Goal: Transaction & Acquisition: Obtain resource

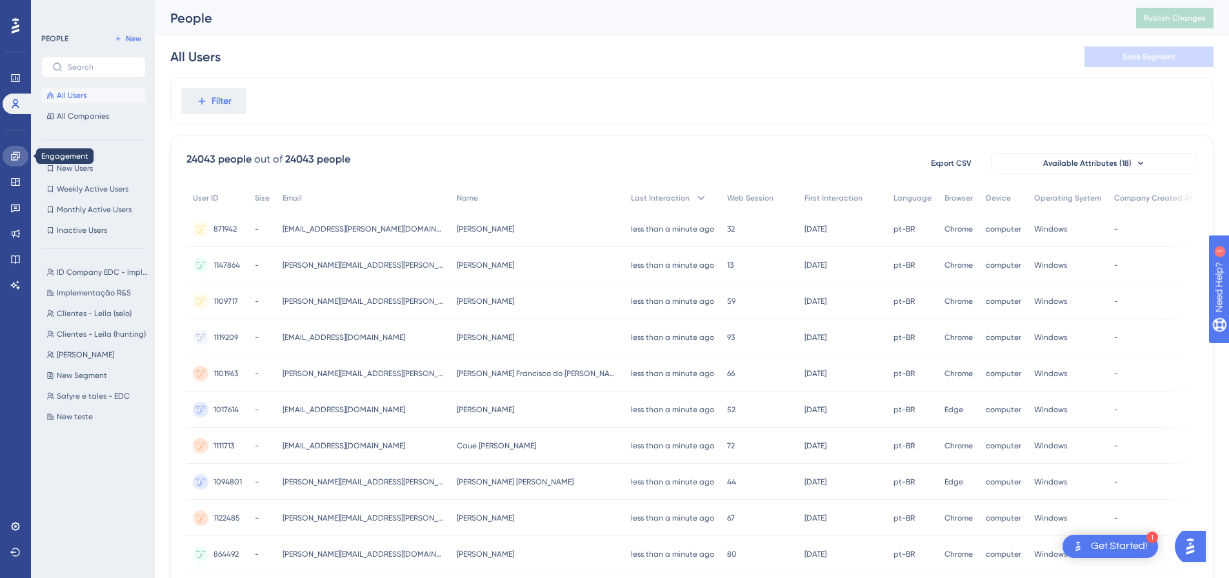
click at [15, 163] on link at bounding box center [16, 156] width 26 height 21
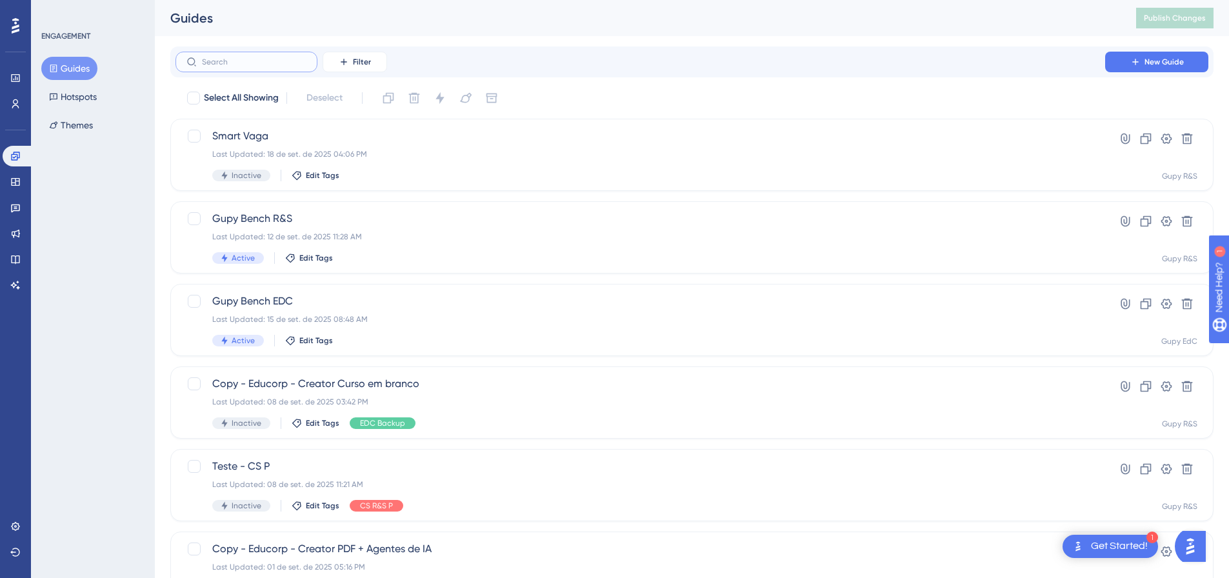
click at [283, 60] on input "text" at bounding box center [254, 61] width 104 height 9
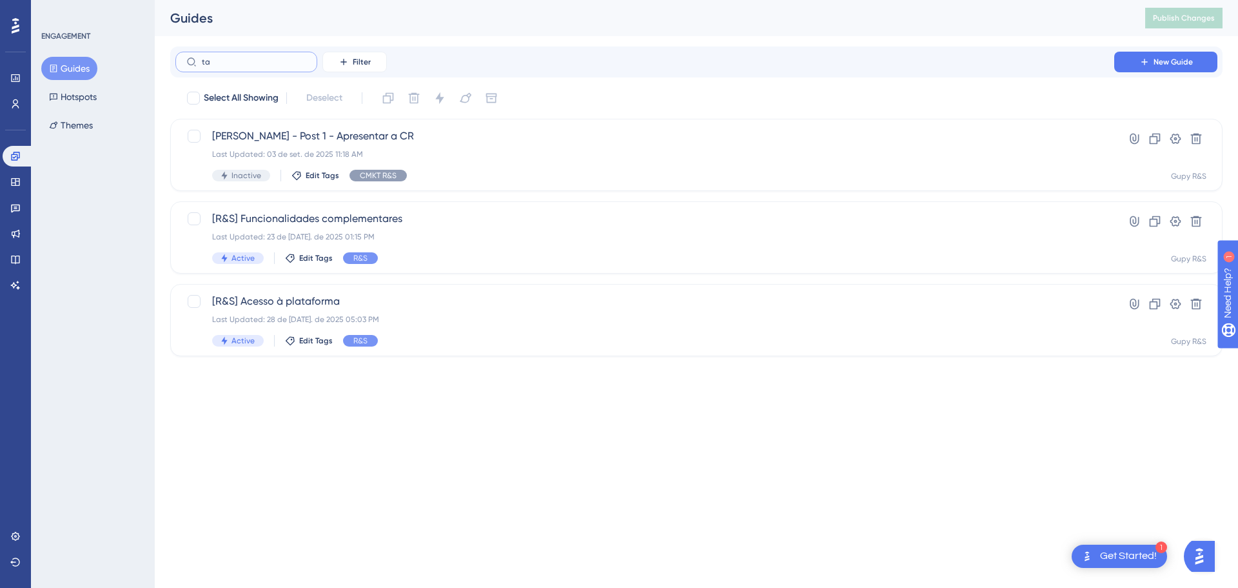
type input "tag"
checkbox input "true"
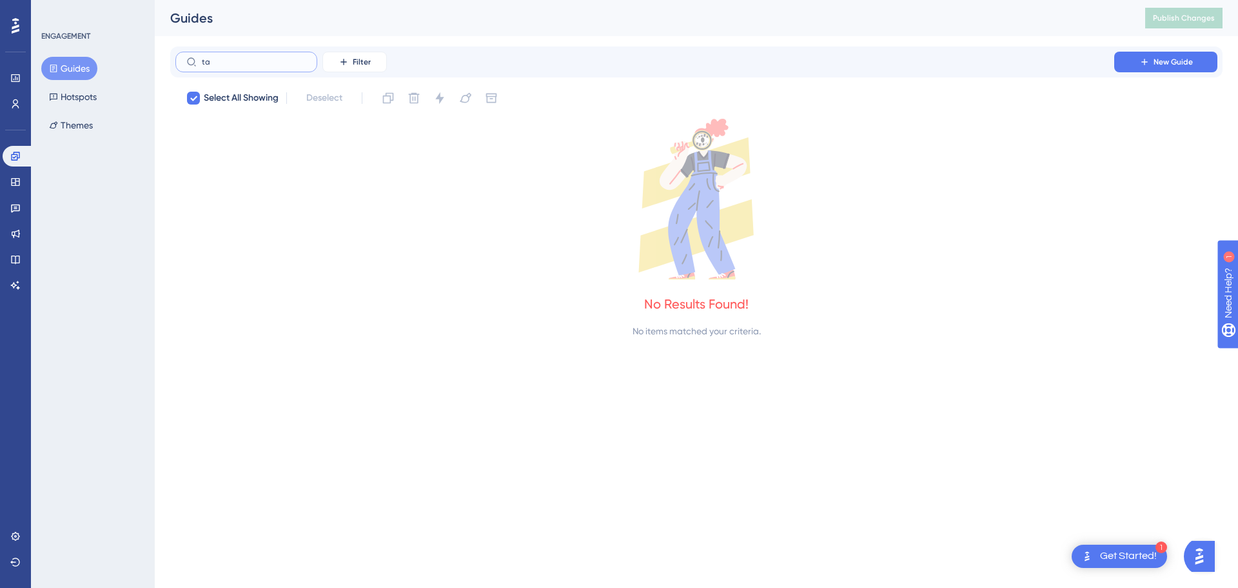
type input "ta="
checkbox input "true"
type input "ta"
checkbox input "false"
type input "t"
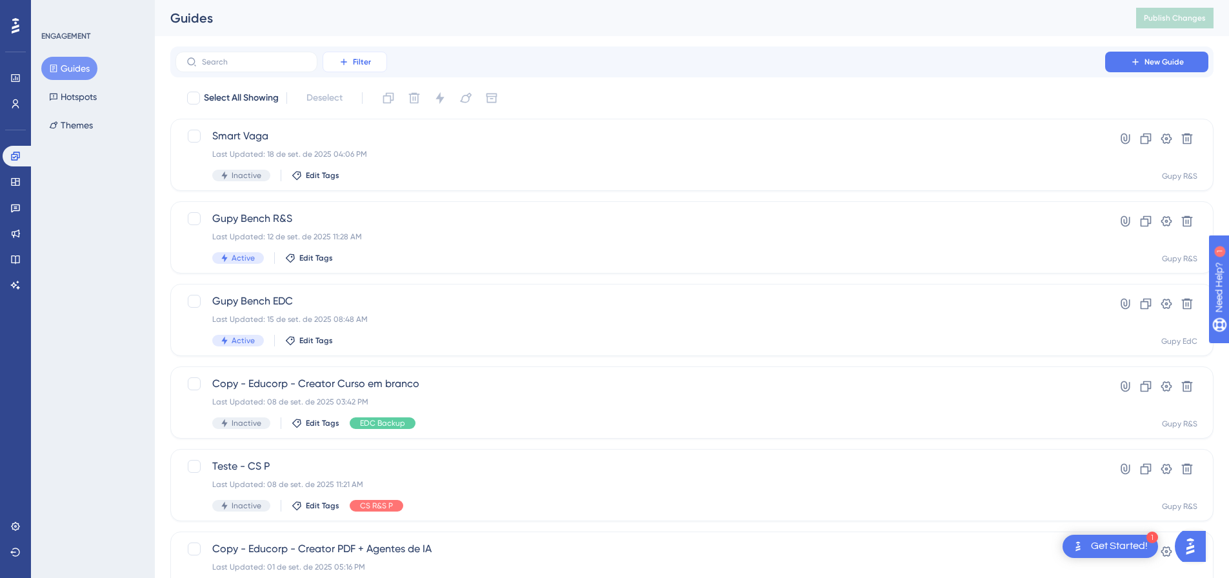
click at [359, 59] on span "Filter" at bounding box center [362, 62] width 18 height 10
click at [375, 103] on div "Tags Tags" at bounding box center [367, 99] width 53 height 26
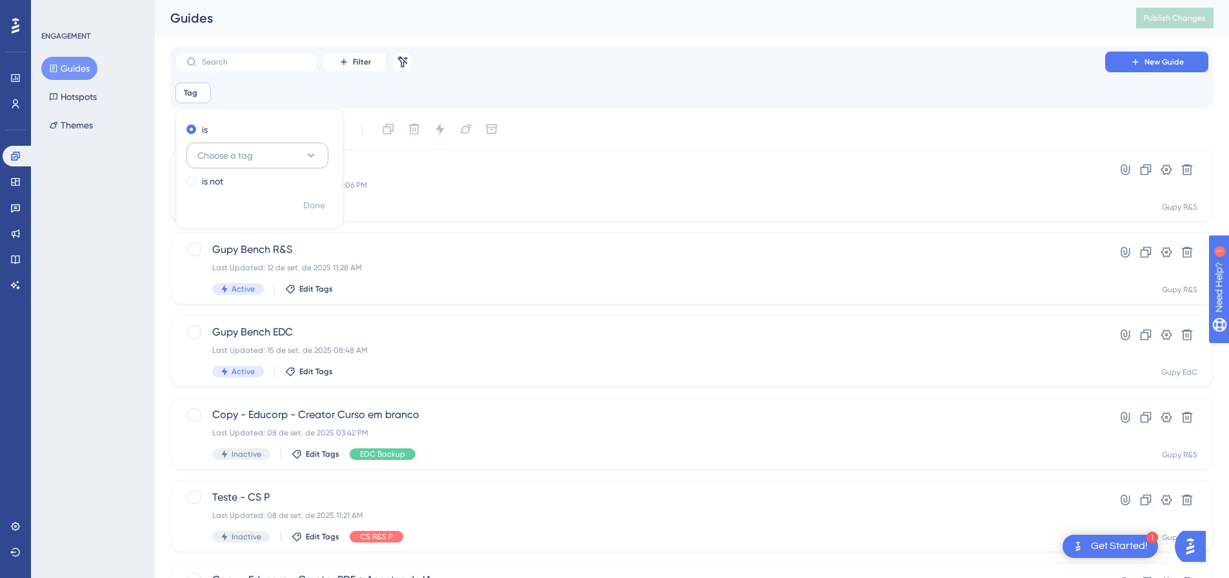
click at [248, 149] on span "Choose a tag" at bounding box center [224, 155] width 55 height 15
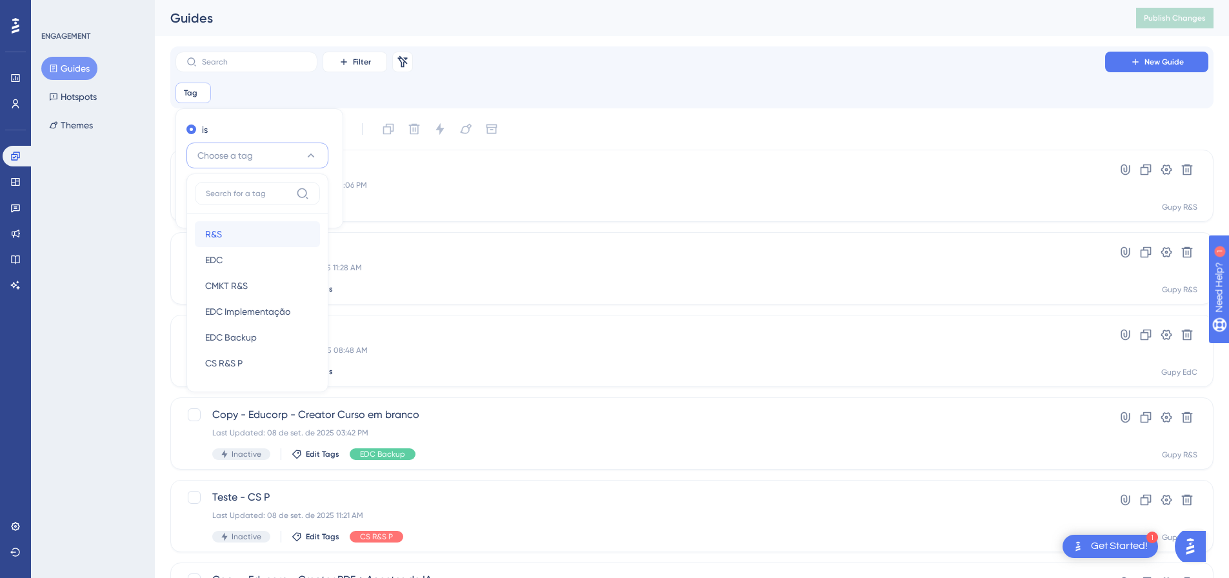
click at [241, 241] on div "R&S R&S" at bounding box center [257, 234] width 104 height 26
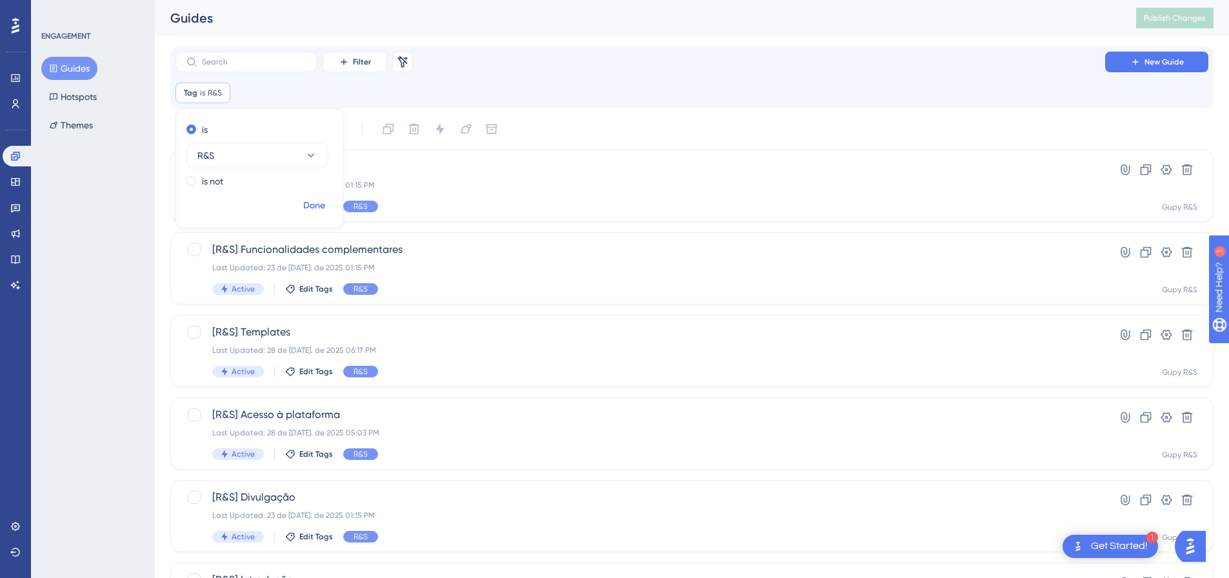
click at [321, 208] on span "Done" at bounding box center [314, 205] width 22 height 15
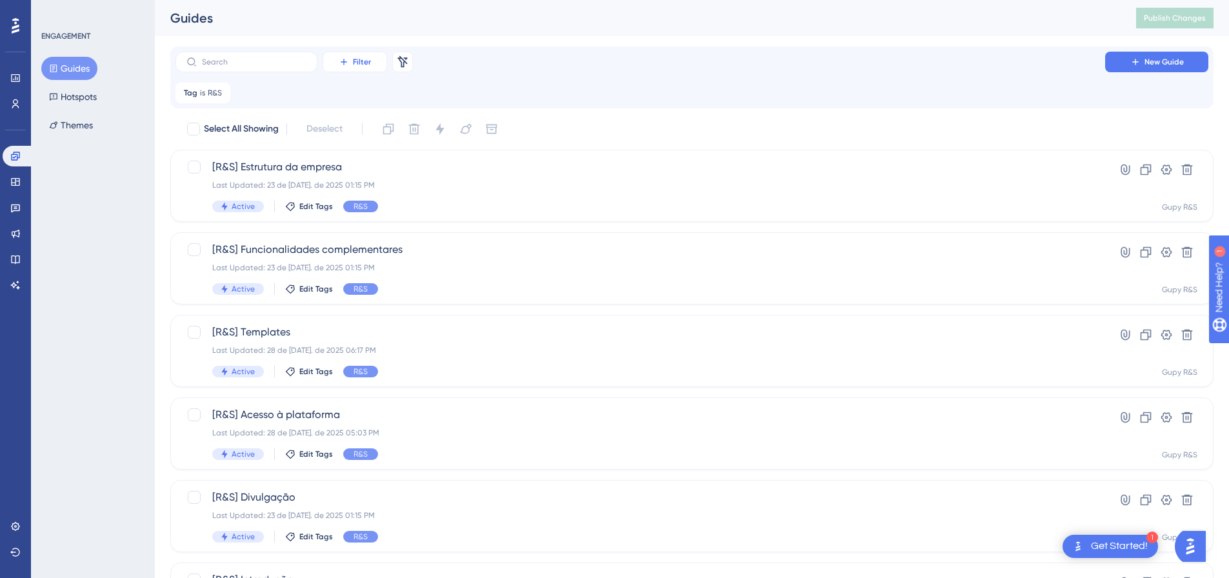
click at [360, 68] on button "Filter" at bounding box center [355, 62] width 65 height 21
click at [545, 52] on div "Filter Tags Tags Segments Segments Containers Containers Status Status Date Cre…" at bounding box center [691, 62] width 1033 height 21
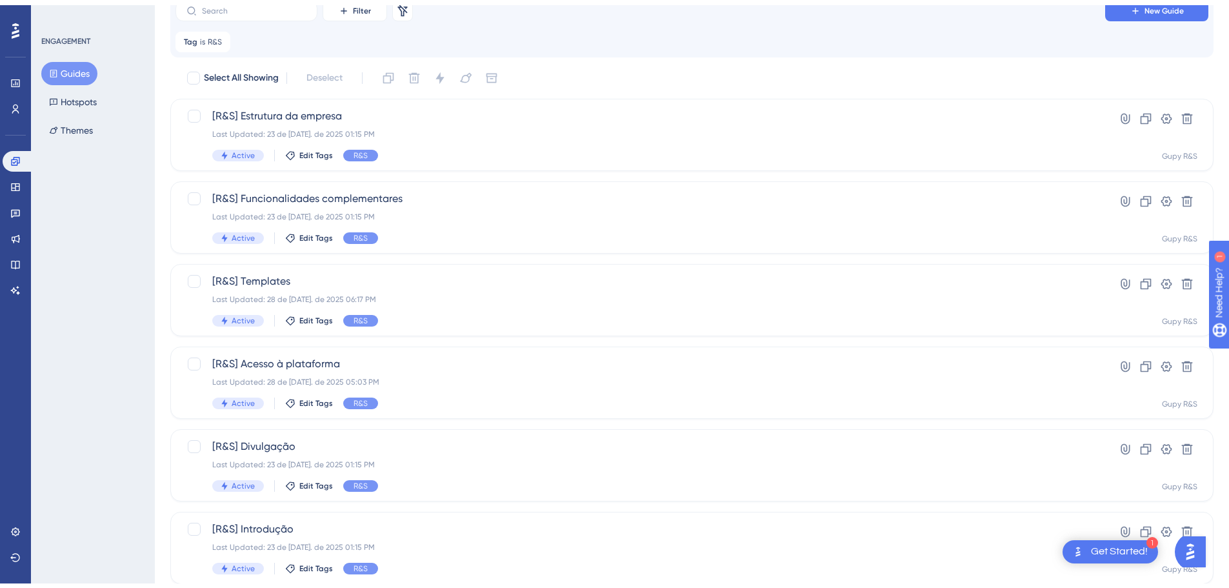
scroll to position [88, 0]
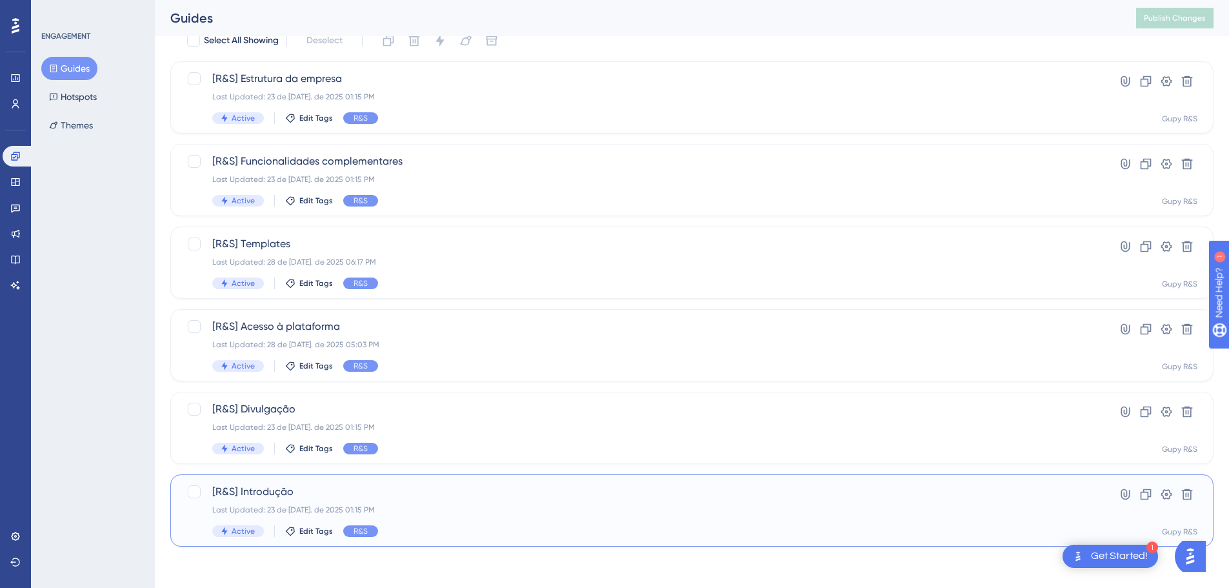
click at [283, 490] on span "[R&S] Introdução" at bounding box center [640, 491] width 856 height 15
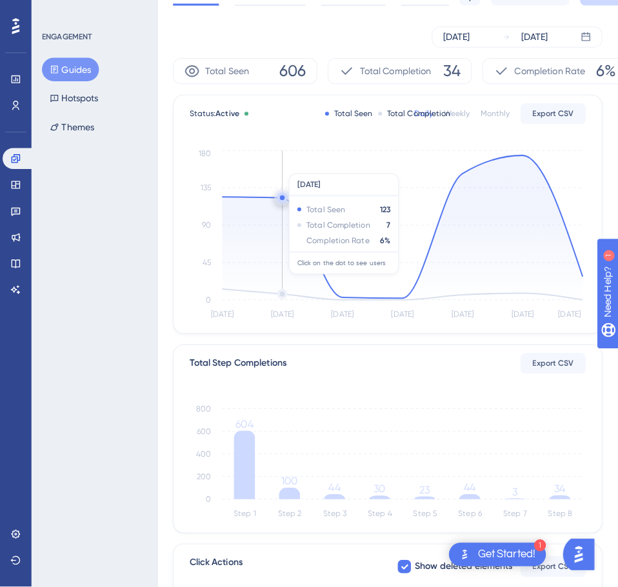
scroll to position [129, 0]
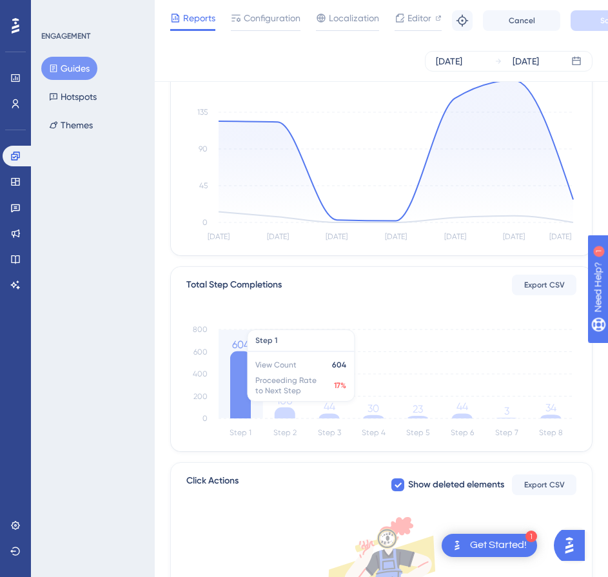
click at [248, 384] on icon at bounding box center [240, 385] width 21 height 67
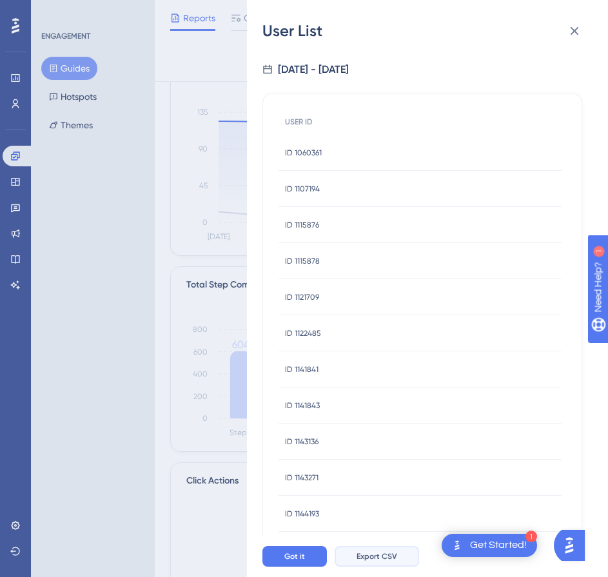
click at [377, 562] on span "Export CSV" at bounding box center [377, 556] width 41 height 10
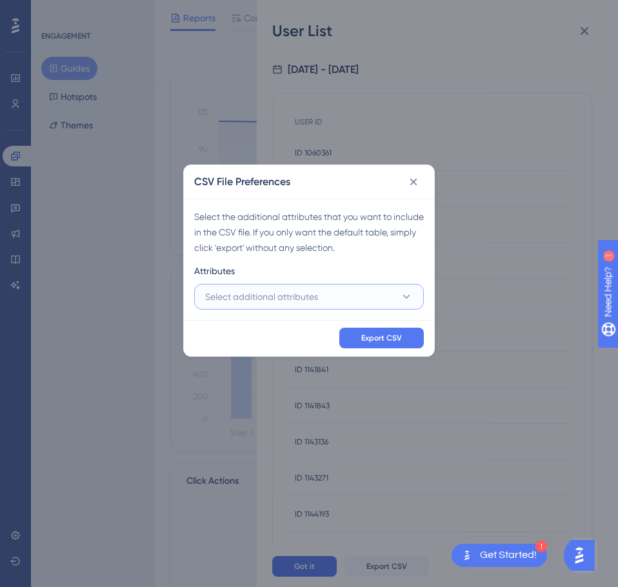
click at [339, 293] on button "Select additional attributes" at bounding box center [309, 297] width 230 height 26
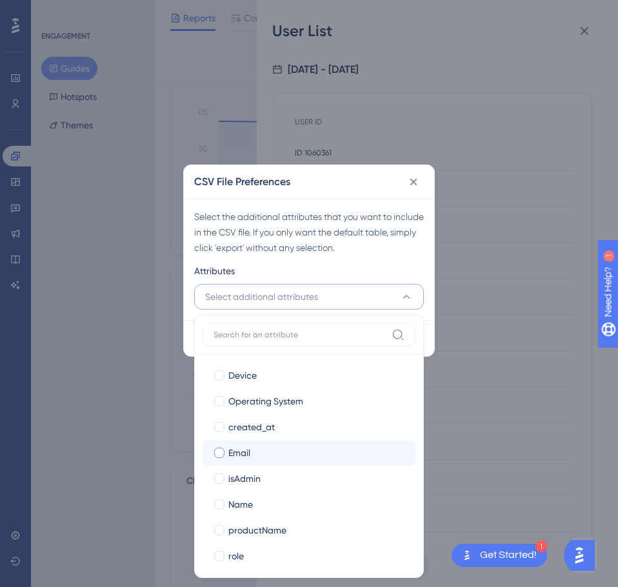
click at [277, 454] on div "Email" at bounding box center [316, 452] width 177 height 15
click at [262, 446] on div "Email" at bounding box center [316, 452] width 177 height 15
checkbox input "false"
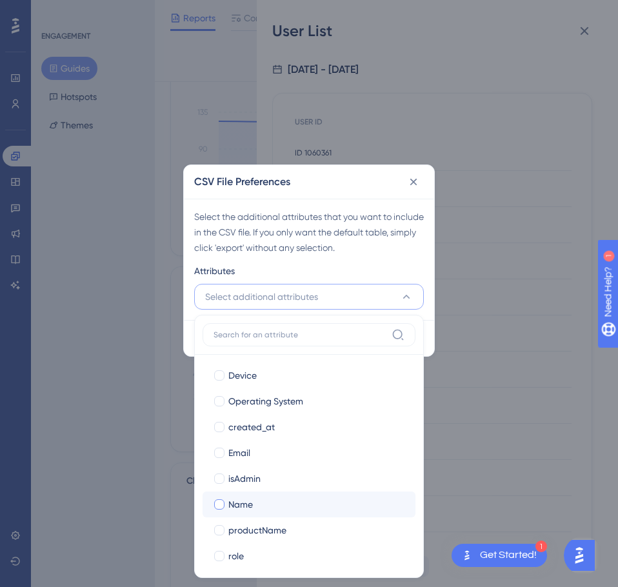
click at [247, 504] on span "Name" at bounding box center [240, 504] width 25 height 15
checkbox input "true"
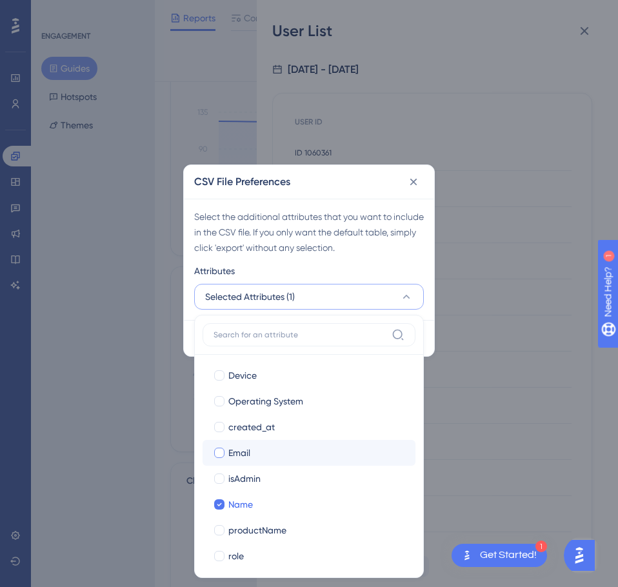
click at [250, 444] on label "Email Email" at bounding box center [309, 453] width 213 height 26
click at [220, 582] on input "Email" at bounding box center [219, 582] width 1 height 1
checkbox input "false"
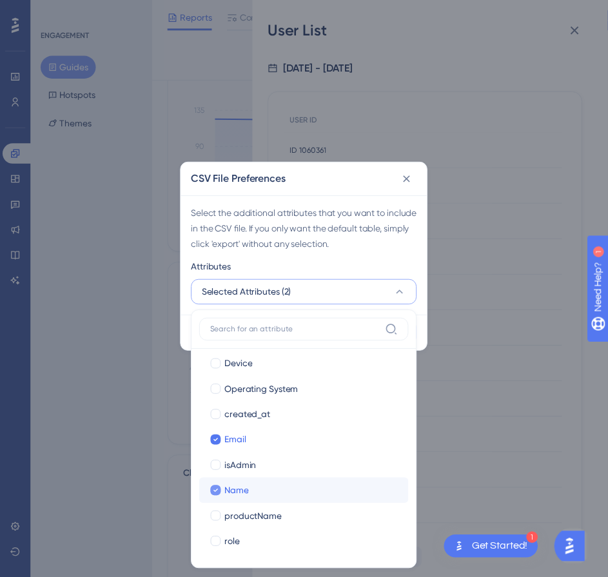
scroll to position [136, 0]
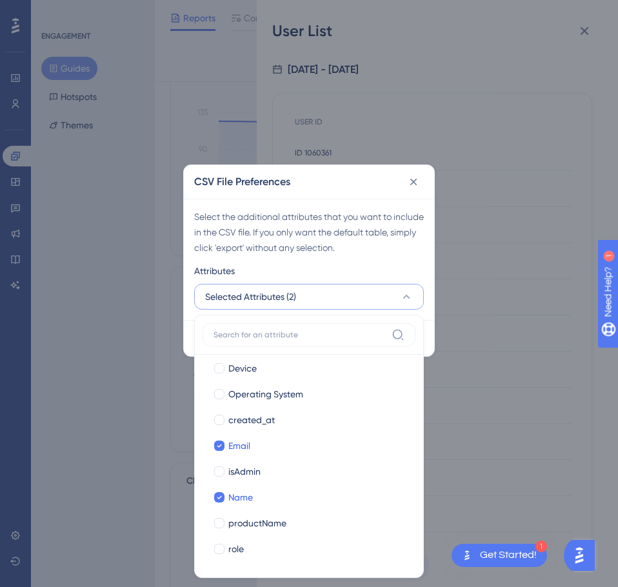
click at [399, 248] on div "Select the additional attributes that you want to include in the CSV file. If y…" at bounding box center [309, 232] width 230 height 46
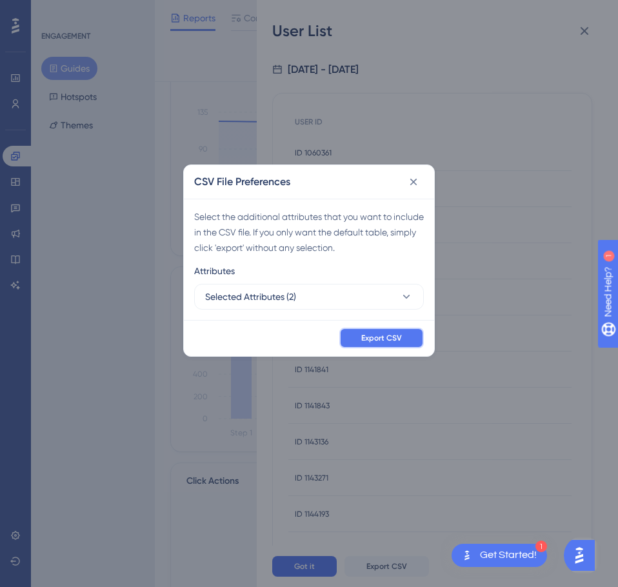
click at [381, 341] on span "Export CSV" at bounding box center [381, 338] width 41 height 10
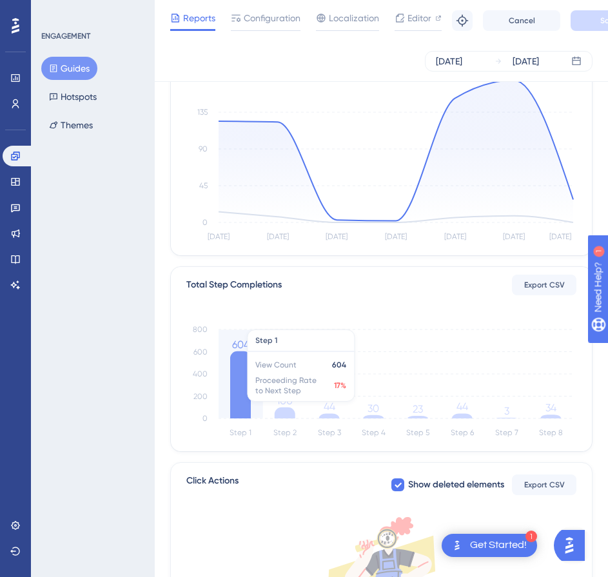
click at [235, 377] on icon at bounding box center [240, 385] width 21 height 67
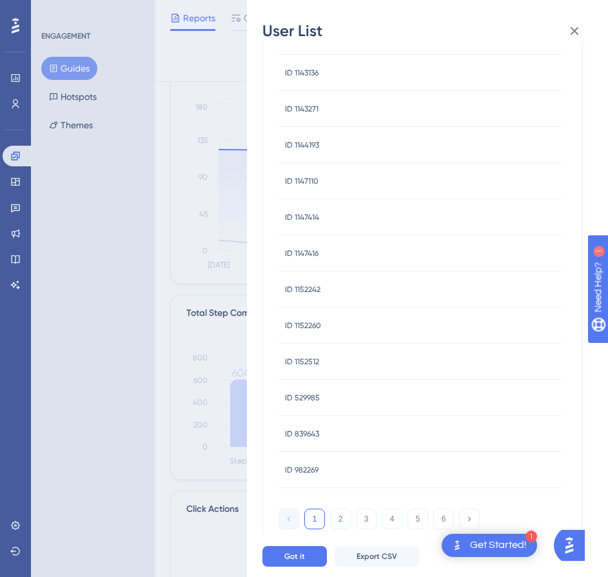
scroll to position [130, 0]
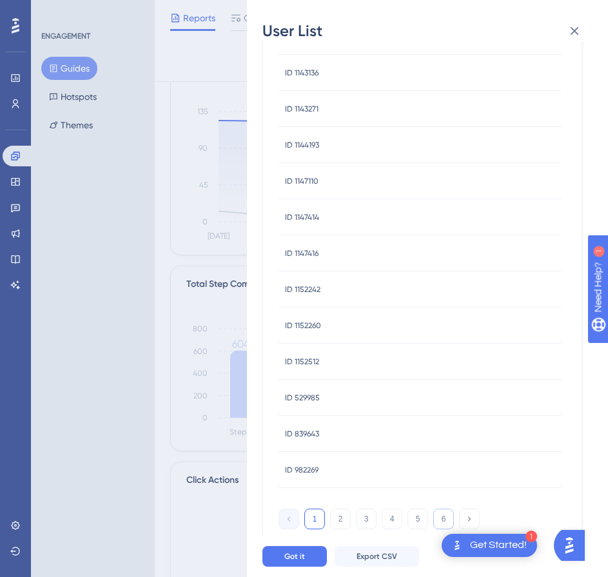
click at [444, 521] on button "6" at bounding box center [443, 519] width 21 height 21
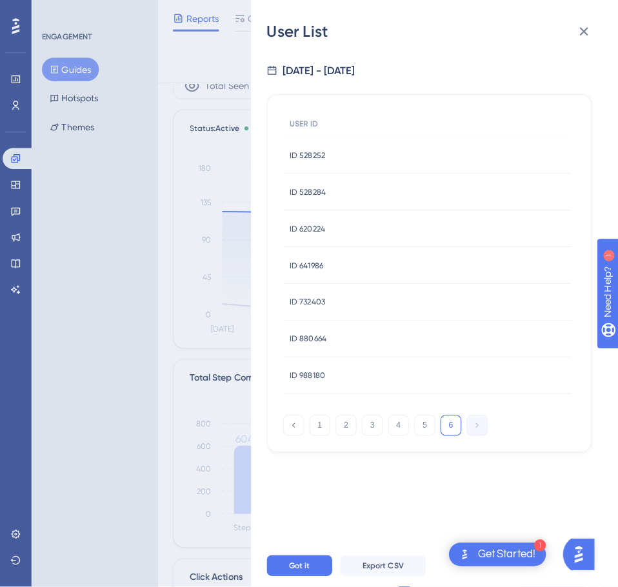
scroll to position [65, 0]
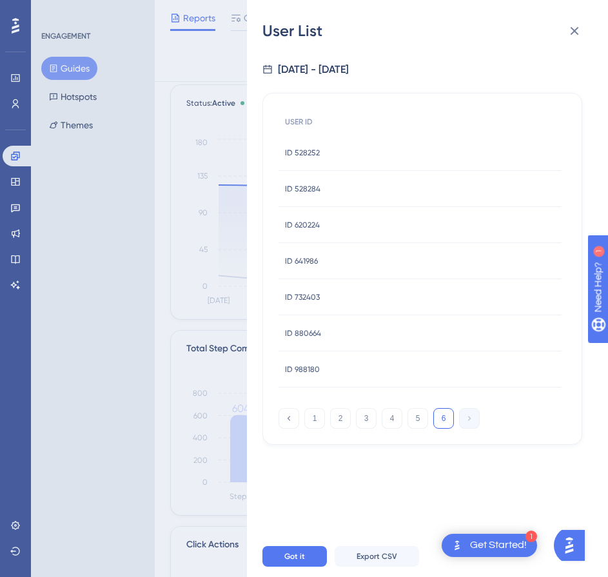
click at [177, 404] on div "User List 9/18/2025 - 9/24/2025 USER ID ID 528252 ID 528252 ID 528284 ID 528284…" at bounding box center [304, 288] width 608 height 577
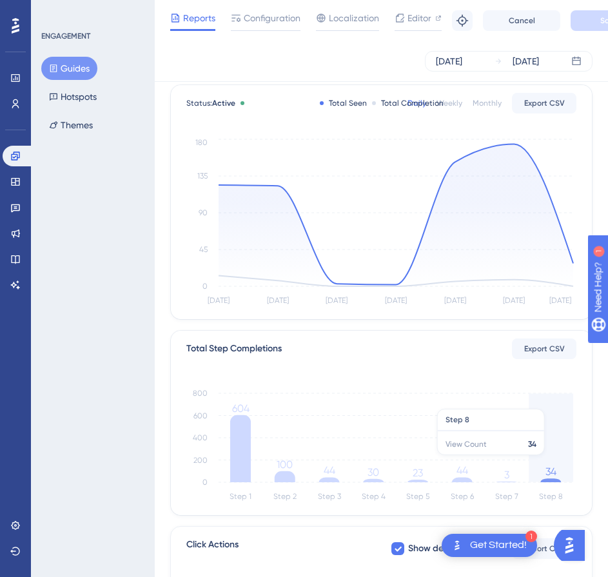
click at [541, 462] on icon "Step 1 Step 2 Step 3 Step 4 Step 5 Step 6 Step 7 Step 8 0 200 400 600 800 604 1…" at bounding box center [381, 443] width 390 height 123
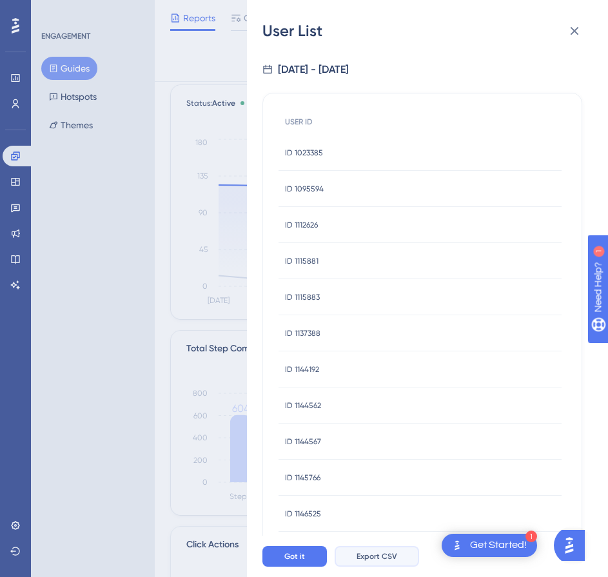
click at [378, 562] on span "Export CSV" at bounding box center [377, 556] width 41 height 10
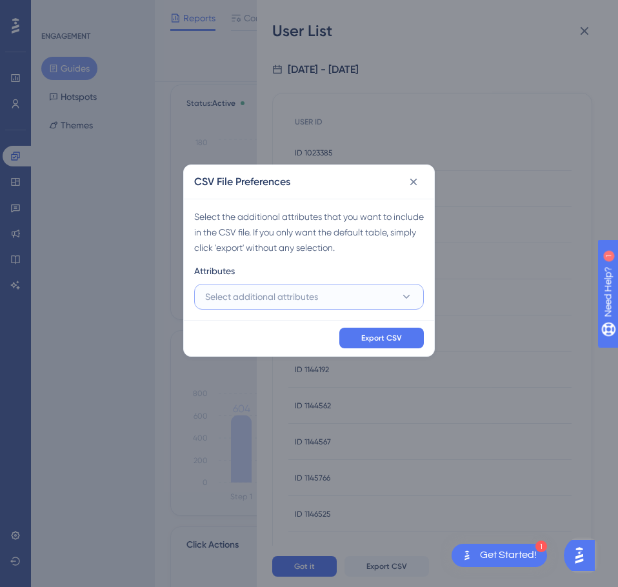
click at [358, 293] on button "Select additional attributes" at bounding box center [309, 297] width 230 height 26
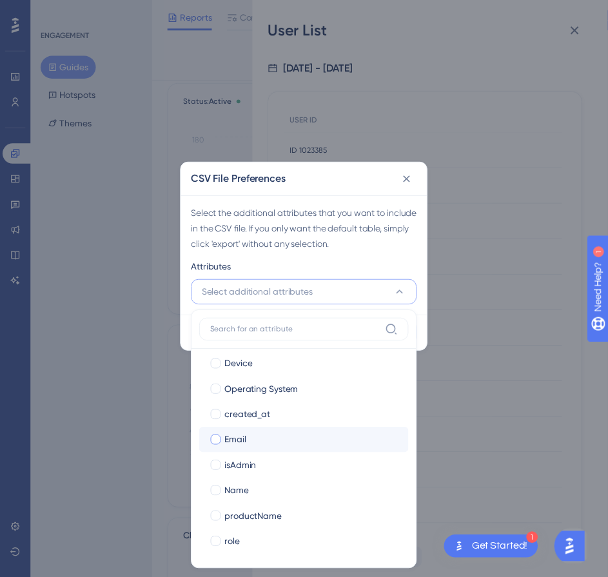
scroll to position [136, 0]
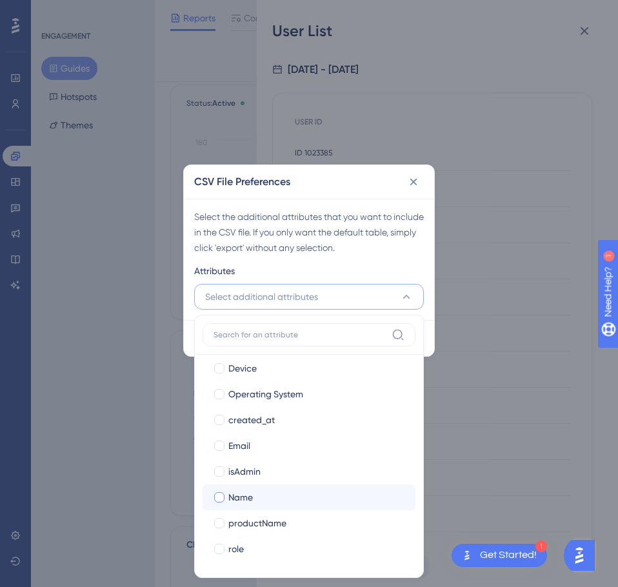
click at [239, 502] on span "Name" at bounding box center [240, 497] width 25 height 15
checkbox input "true"
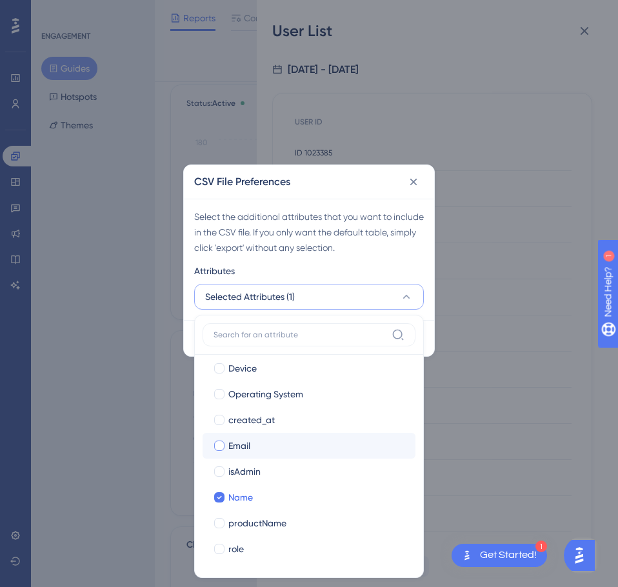
click at [240, 447] on span "Email" at bounding box center [239, 445] width 22 height 15
checkbox input "true"
click at [359, 244] on div "Select the additional attributes that you want to include in the CSV file. If y…" at bounding box center [309, 232] width 230 height 46
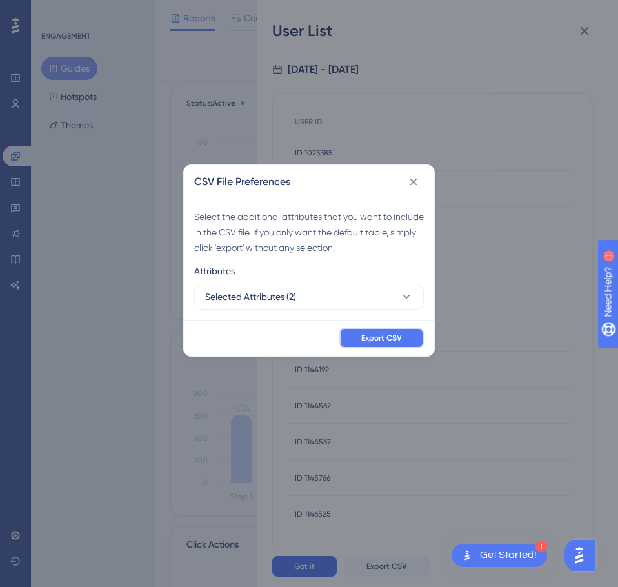
click at [393, 340] on span "Export CSV" at bounding box center [381, 338] width 41 height 10
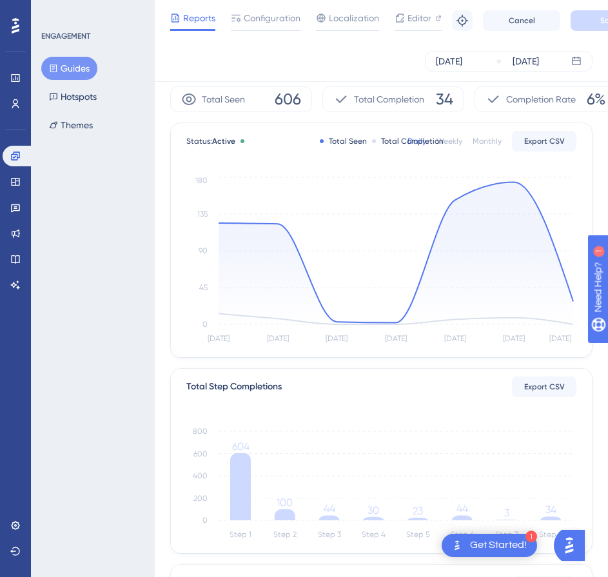
scroll to position [0, 0]
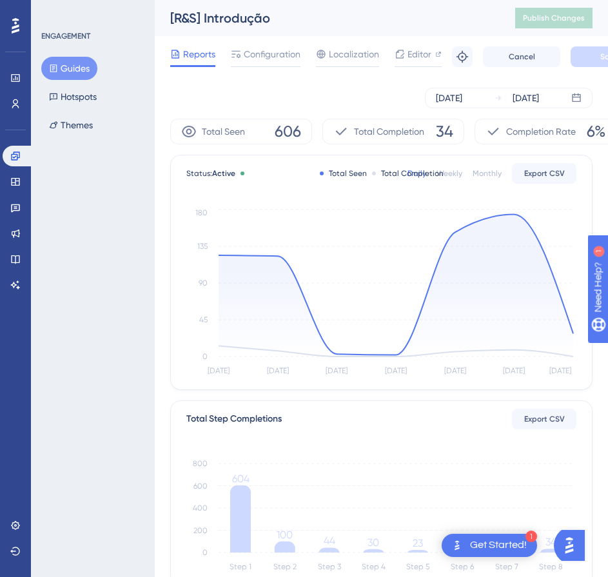
click at [75, 57] on button "Guides" at bounding box center [69, 68] width 56 height 23
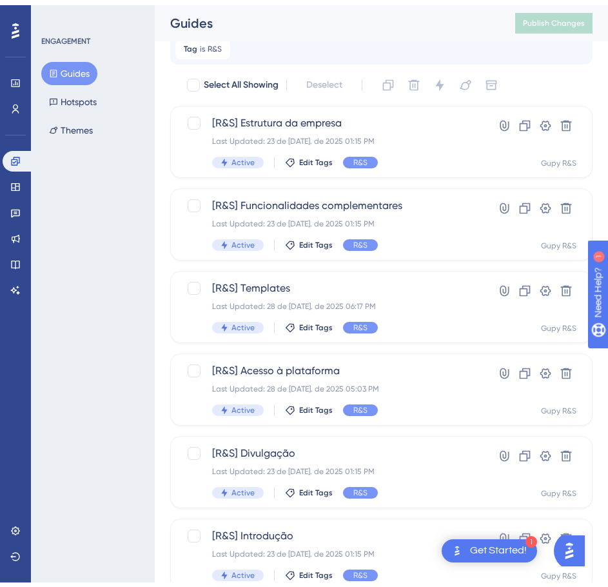
scroll to position [89, 0]
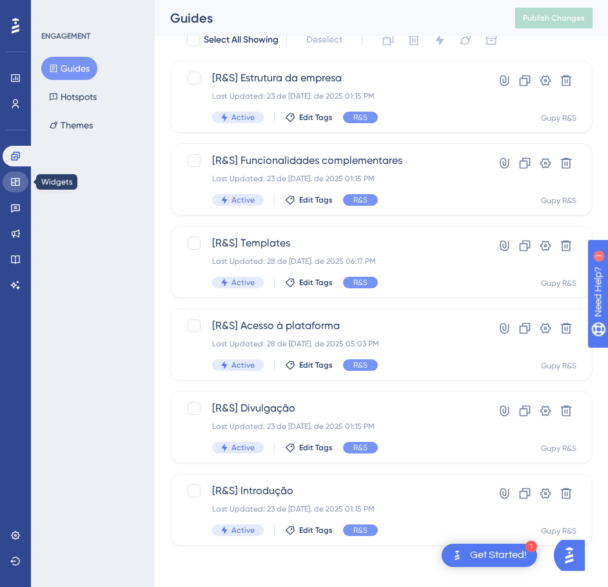
click at [20, 178] on icon at bounding box center [15, 182] width 10 height 10
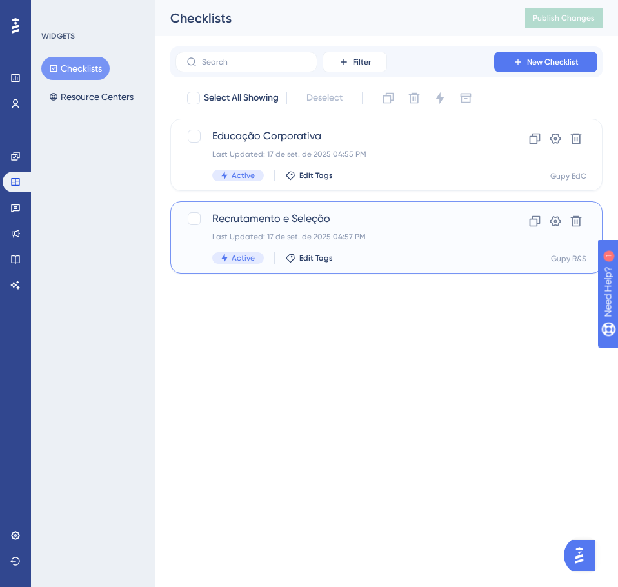
click at [320, 214] on span "Recrutamento e Seleção" at bounding box center [334, 218] width 245 height 15
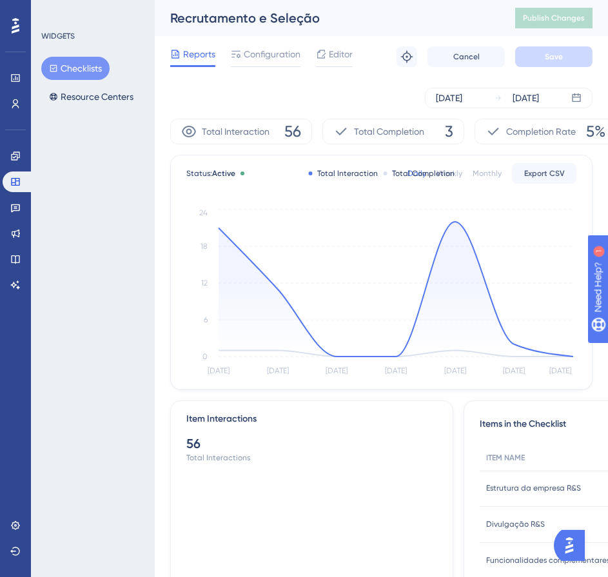
click at [348, 18] on div "Recrutamento e Seleção" at bounding box center [326, 18] width 313 height 18
click at [325, 66] on div at bounding box center [334, 66] width 37 height 2
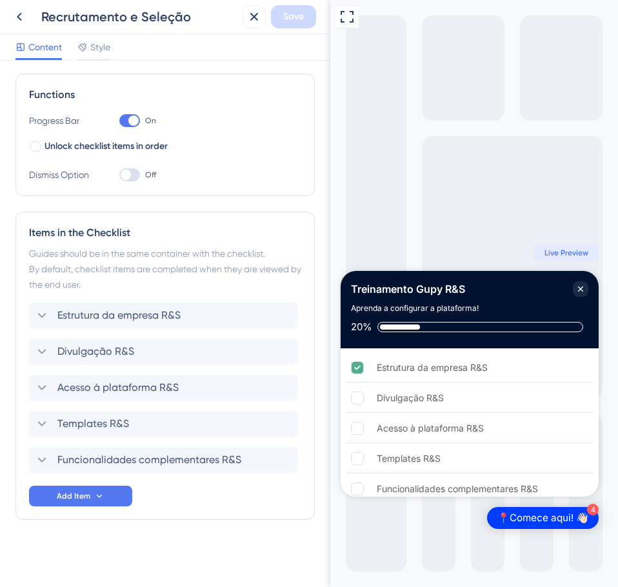
click at [319, 230] on div "Checklist Header Title Treinamento Gupy R&S Subtitle Aprenda a configurar a pla…" at bounding box center [165, 324] width 330 height 526
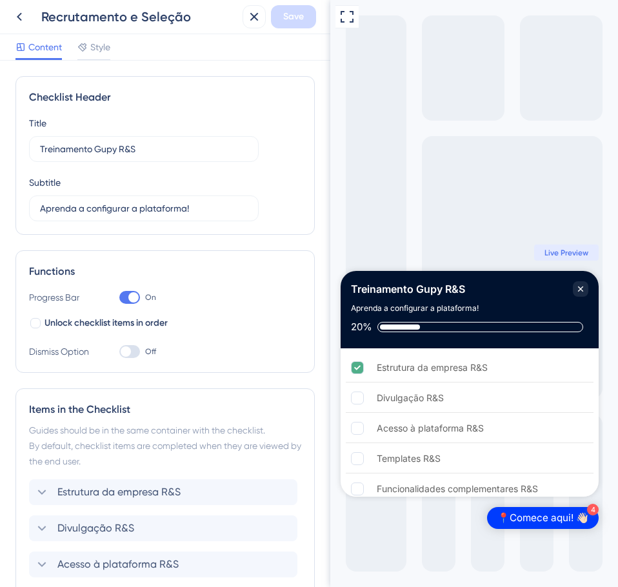
click at [184, 49] on div "Content Style" at bounding box center [165, 47] width 330 height 26
click at [14, 20] on icon at bounding box center [19, 16] width 15 height 15
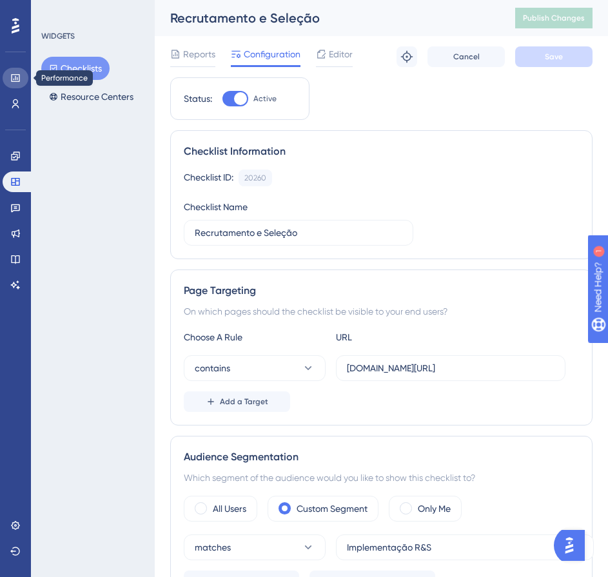
click at [21, 81] on link at bounding box center [16, 78] width 26 height 21
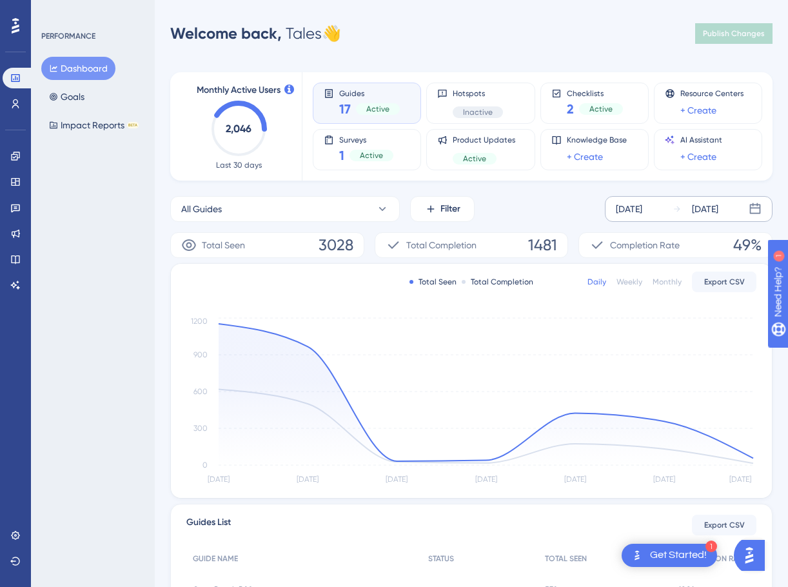
click at [748, 209] on div "[DATE] [DATE]" at bounding box center [689, 209] width 168 height 26
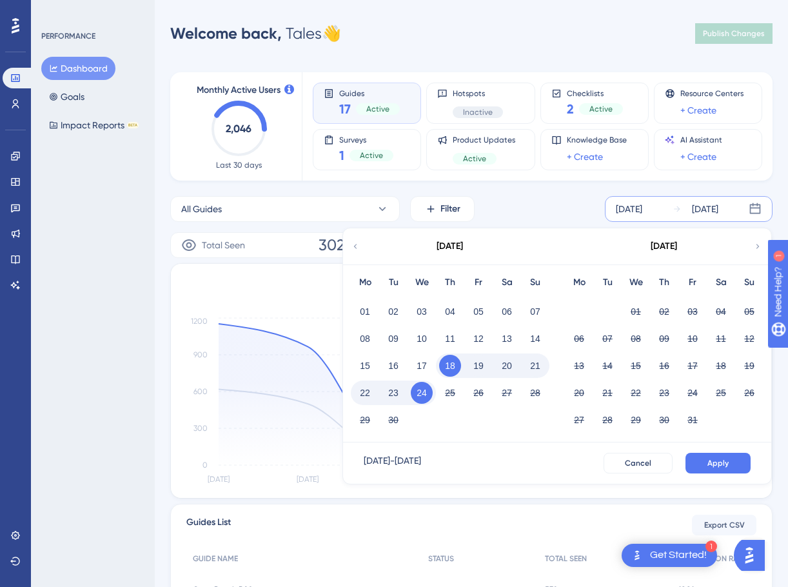
click at [353, 314] on div "01" at bounding box center [365, 311] width 28 height 25
click at [359, 308] on button "01" at bounding box center [365, 312] width 22 height 22
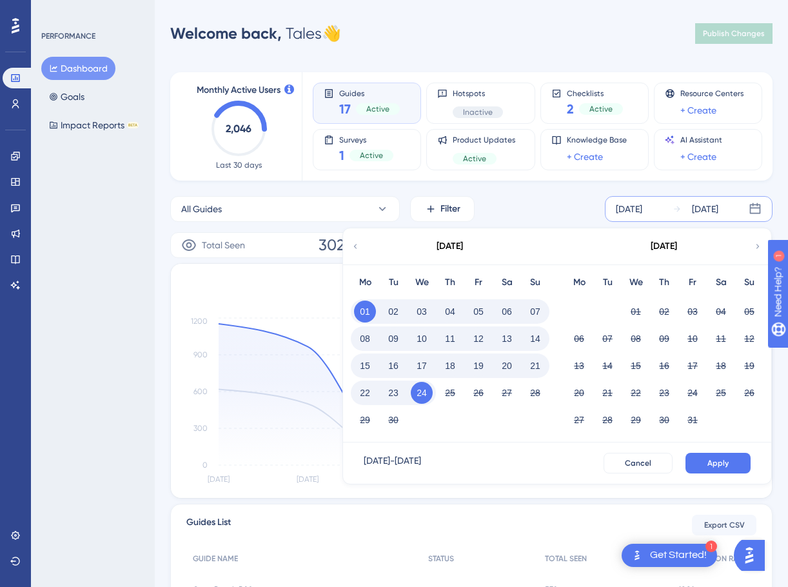
click at [390, 312] on button "02" at bounding box center [393, 312] width 22 height 22
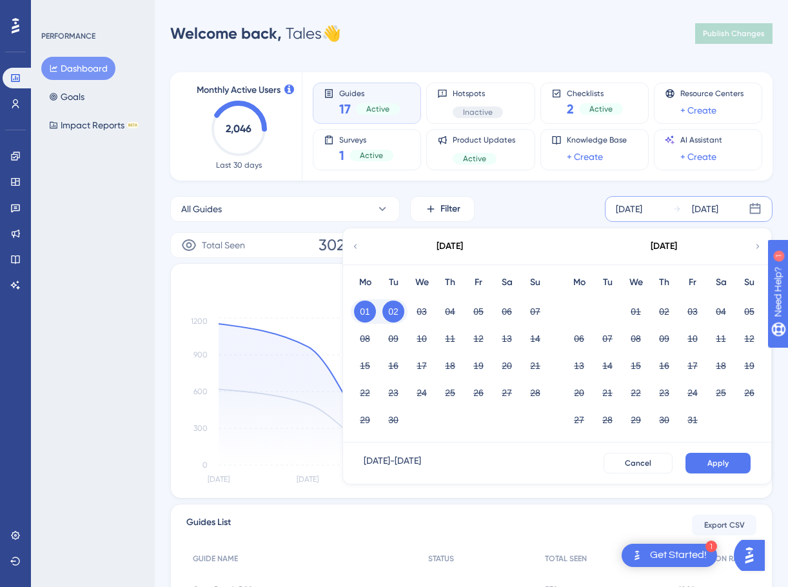
drag, startPoint x: 395, startPoint y: 307, endPoint x: 418, endPoint y: 385, distance: 81.2
click at [435, 417] on div "Mo Tu We Th Fr Sa Su 01 02 03 04 05 06 07 08 09 10 11 12 13 14 15 16 17 18 19 2…" at bounding box center [450, 353] width 214 height 178
click at [357, 310] on button "01" at bounding box center [365, 312] width 22 height 22
click at [174, 238] on div "Total Seen 3028" at bounding box center [267, 245] width 194 height 26
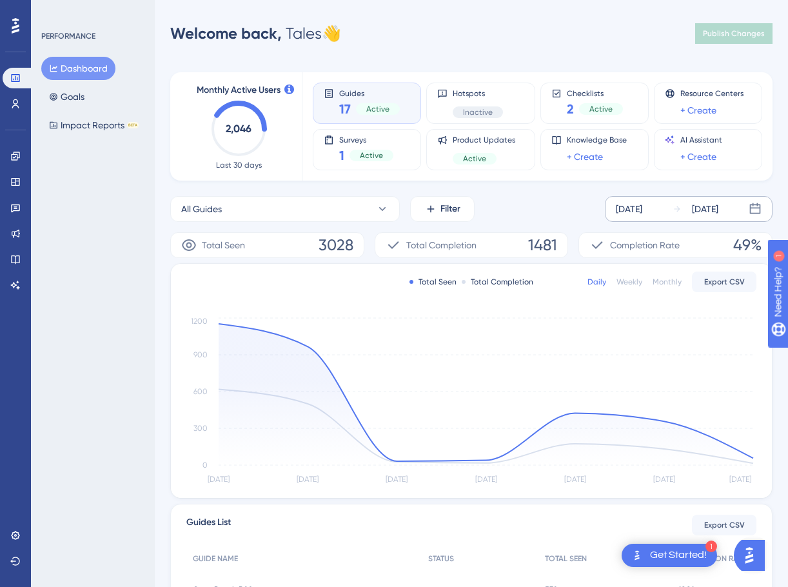
click at [719, 206] on div "[DATE]" at bounding box center [705, 208] width 26 height 15
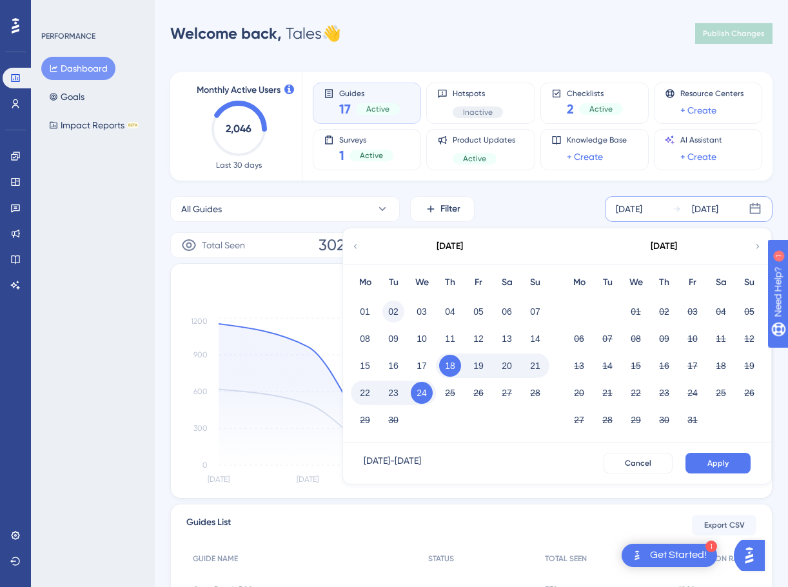
drag, startPoint x: 449, startPoint y: 366, endPoint x: 390, endPoint y: 310, distance: 81.2
click at [390, 310] on div "Mo Tu We Th Fr Sa Su 01 02 03 04 05 06 07 08 09 10 11 12 13 14 15 16 17 18 19 2…" at bounding box center [450, 353] width 214 height 178
click at [395, 310] on button "02" at bounding box center [393, 312] width 22 height 22
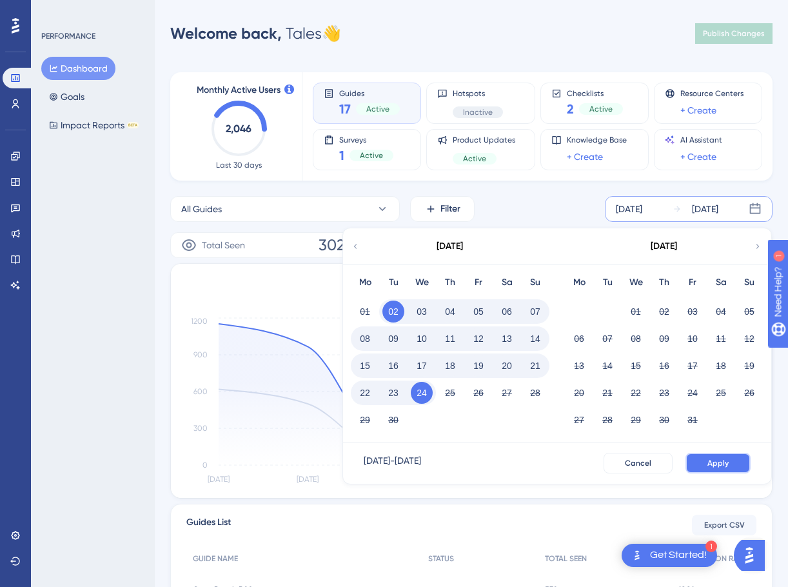
click at [704, 462] on button "Apply" at bounding box center [718, 463] width 65 height 21
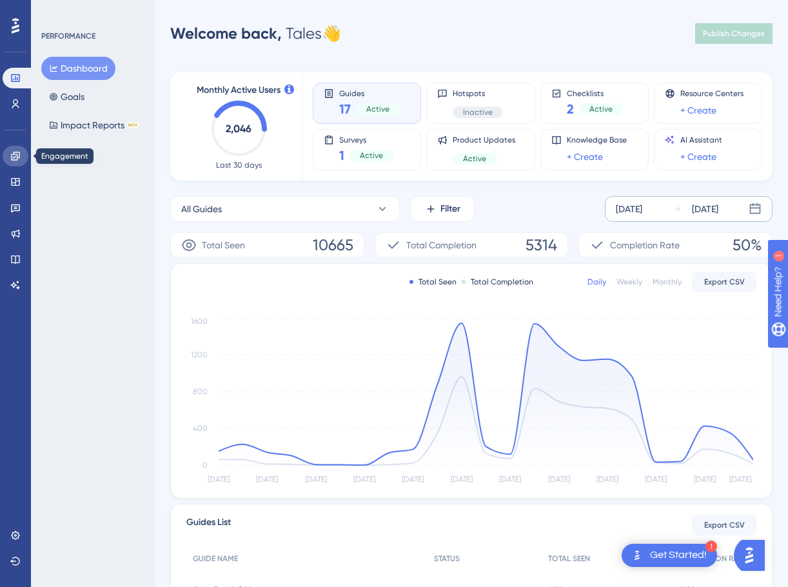
click at [21, 164] on link at bounding box center [16, 156] width 26 height 21
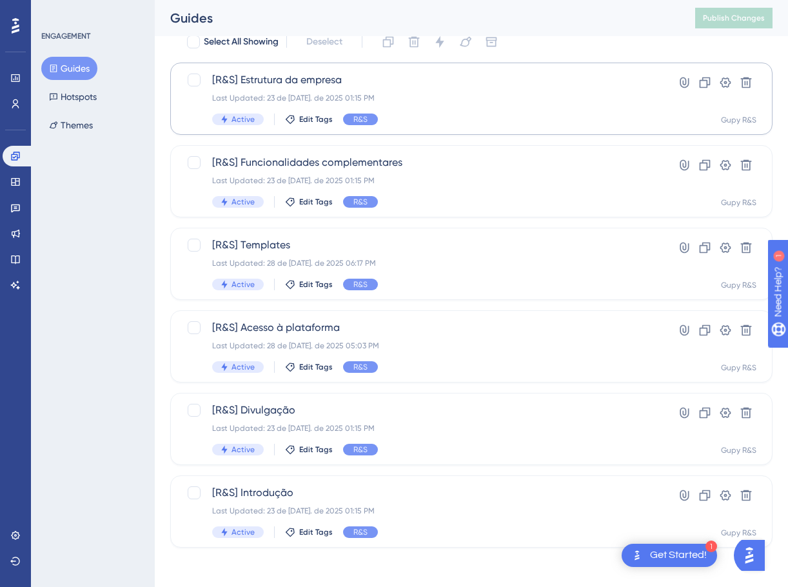
scroll to position [89, 0]
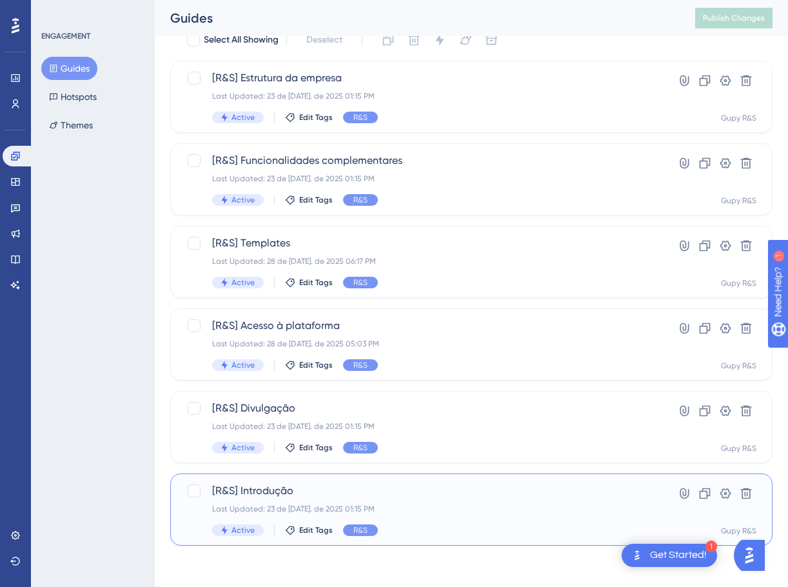
click at [337, 497] on span "[R&S] Introdução" at bounding box center [419, 490] width 415 height 15
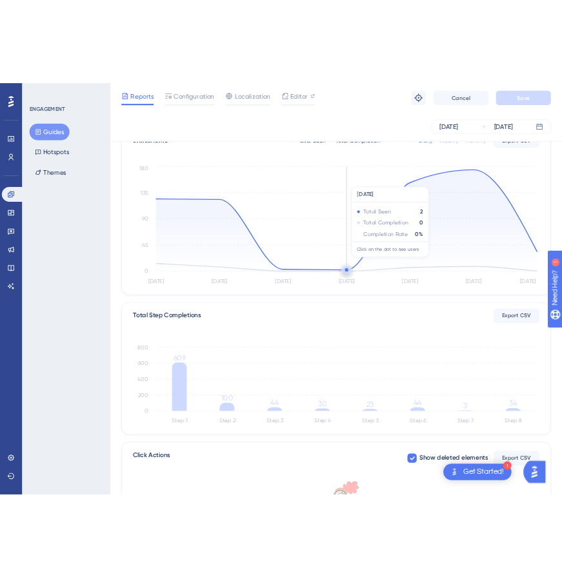
scroll to position [65, 0]
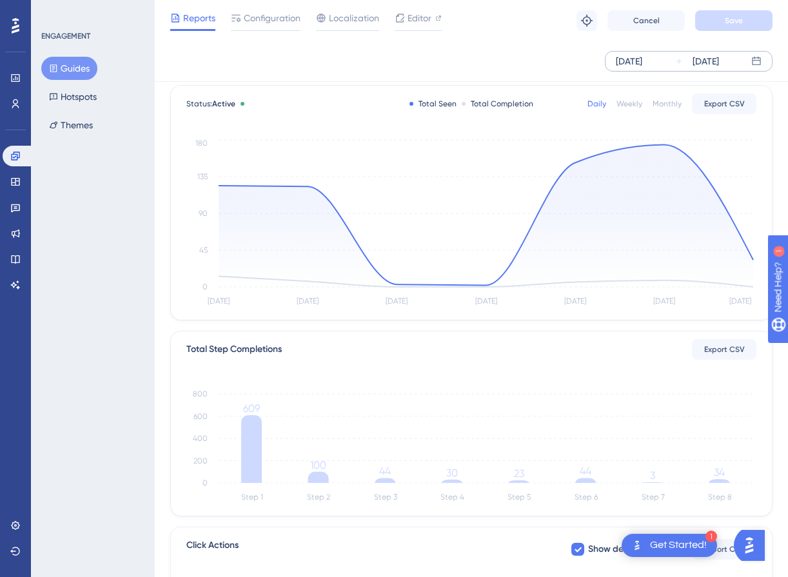
click at [719, 58] on div "[DATE]" at bounding box center [706, 61] width 26 height 15
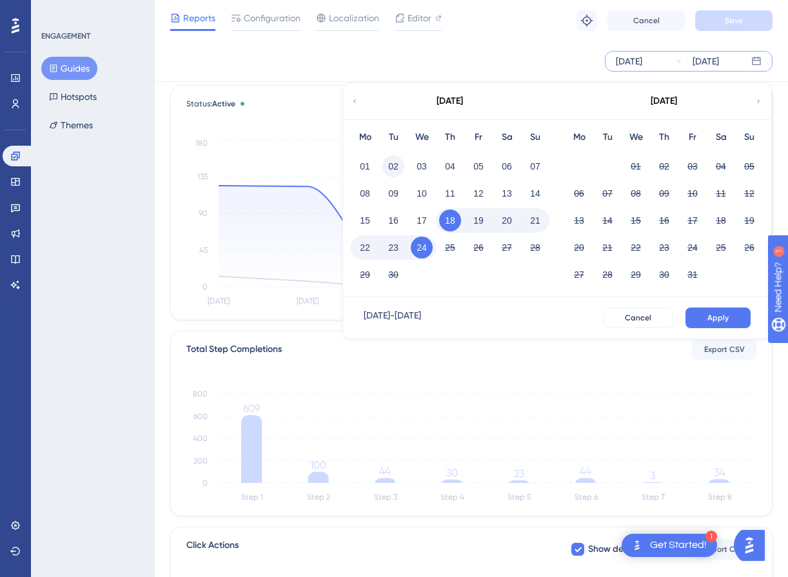
drag, startPoint x: 446, startPoint y: 228, endPoint x: 391, endPoint y: 168, distance: 81.2
click at [391, 168] on div "Mo Tu We Th Fr Sa Su 01 02 03 04 05 06 07 08 09 10 11 12 13 14 15 16 17 18 19 2…" at bounding box center [450, 208] width 214 height 178
click at [391, 168] on button "02" at bounding box center [393, 166] width 22 height 22
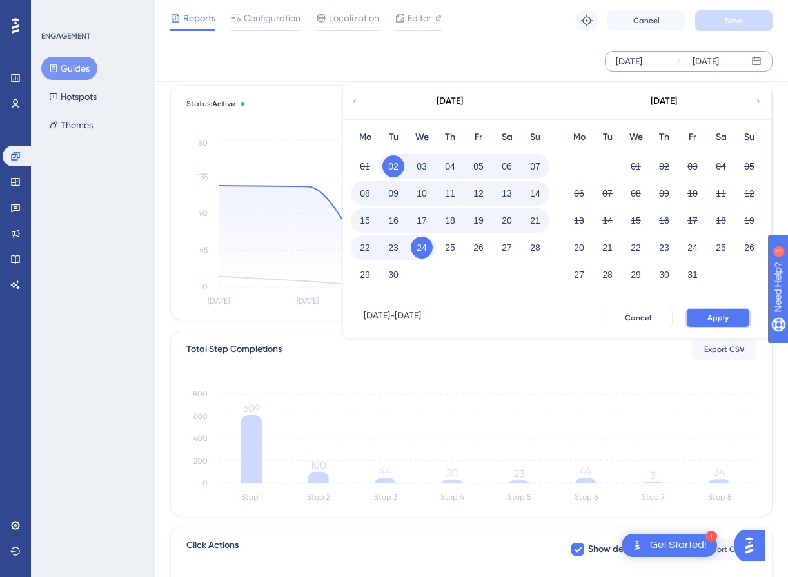
click at [718, 324] on button "Apply" at bounding box center [718, 318] width 65 height 21
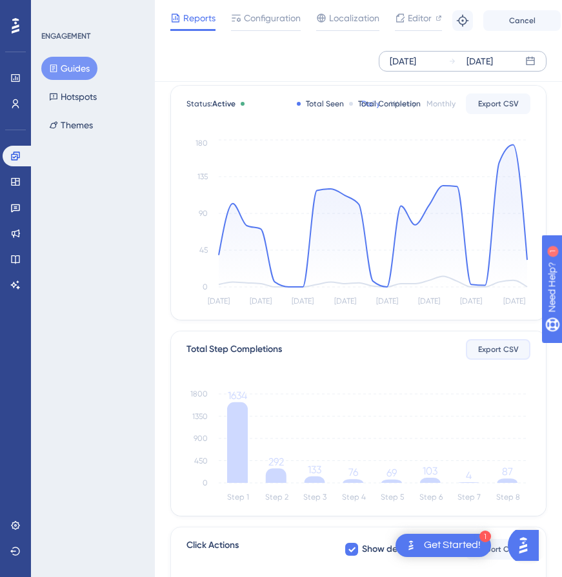
click at [481, 350] on span "Export CSV" at bounding box center [498, 349] width 41 height 10
click at [516, 349] on span "Export CSV" at bounding box center [498, 349] width 41 height 10
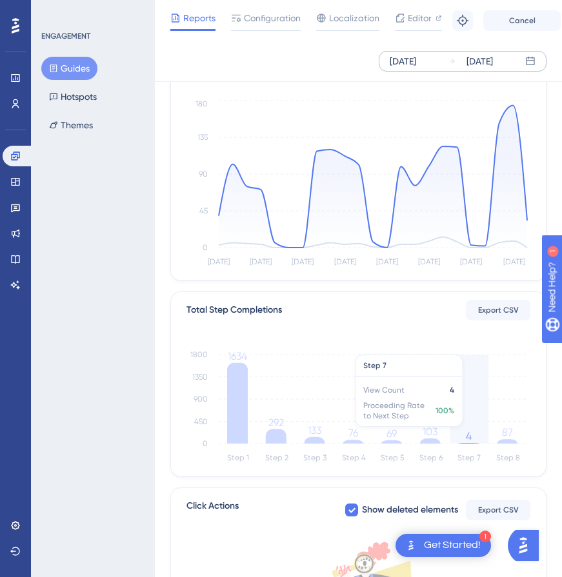
scroll to position [194, 0]
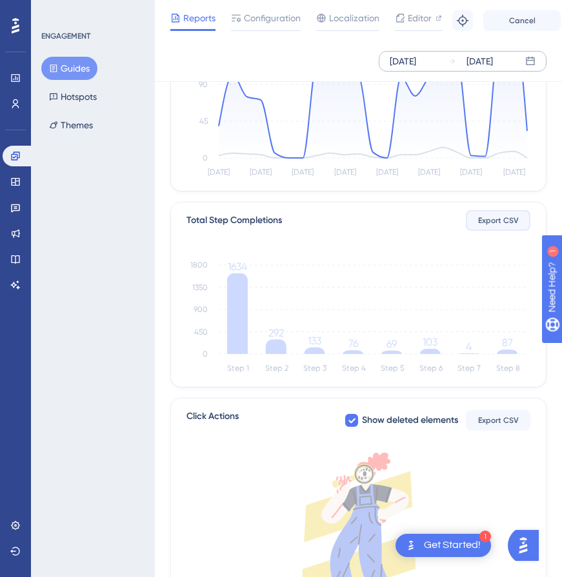
click at [501, 217] on span "Export CSV" at bounding box center [498, 220] width 41 height 10
click at [499, 219] on span "Export CSV" at bounding box center [498, 220] width 41 height 10
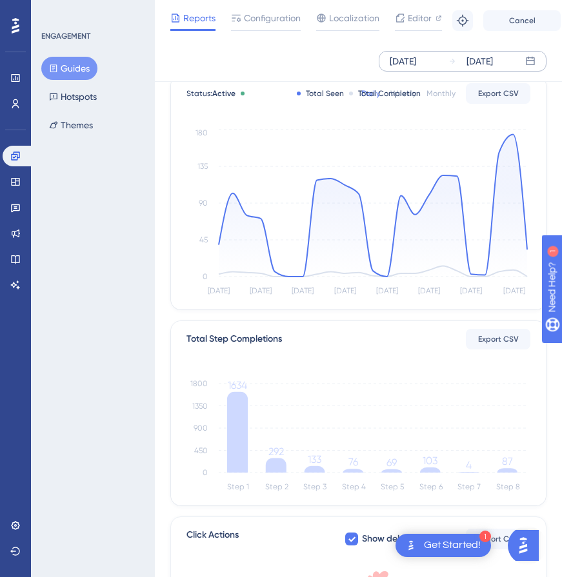
scroll to position [0, 0]
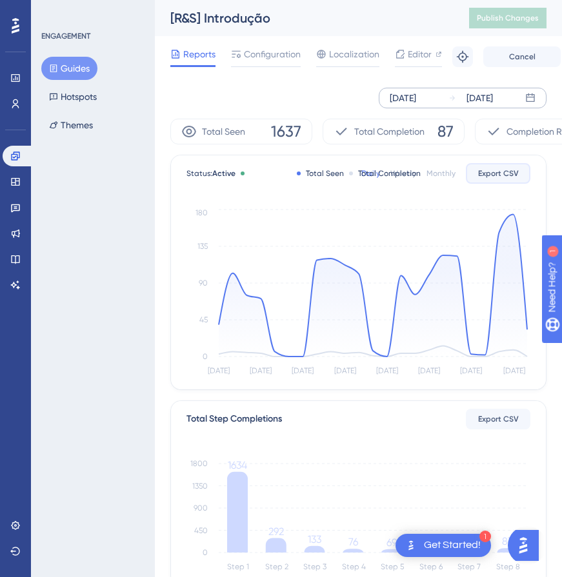
click at [490, 178] on span "Export CSV" at bounding box center [498, 173] width 41 height 10
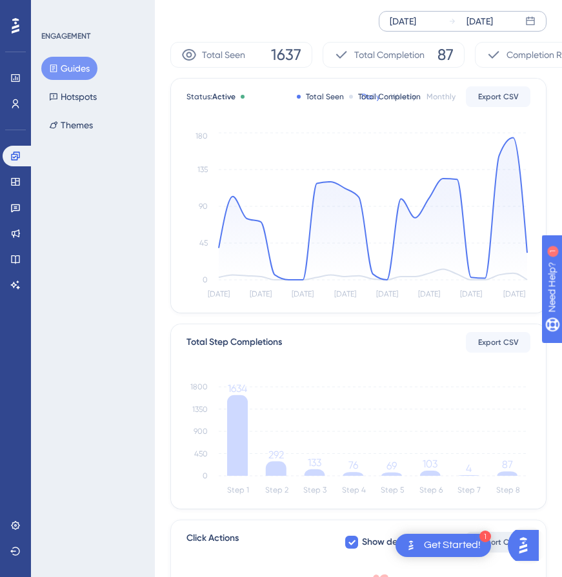
scroll to position [194, 0]
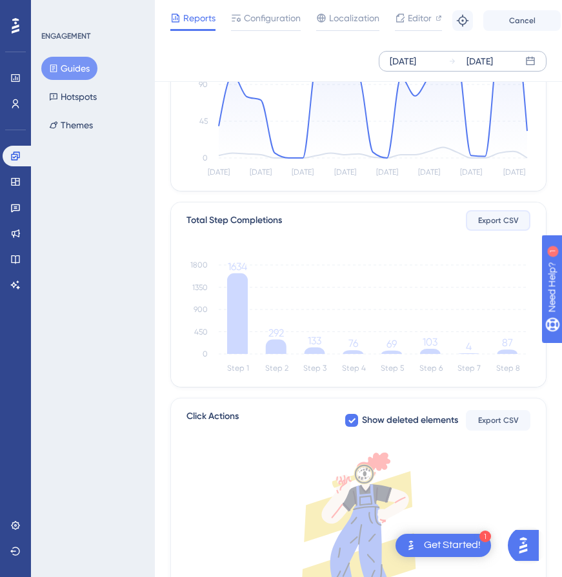
click at [493, 226] on button "Export CSV" at bounding box center [498, 220] width 65 height 21
click at [238, 319] on icon at bounding box center [237, 313] width 21 height 81
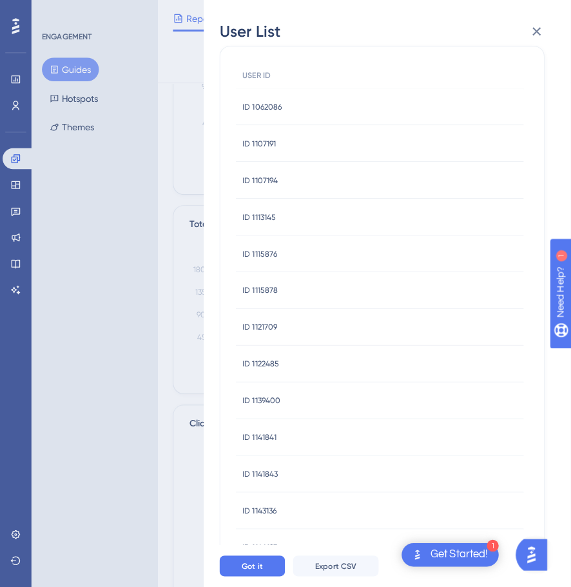
scroll to position [129, 0]
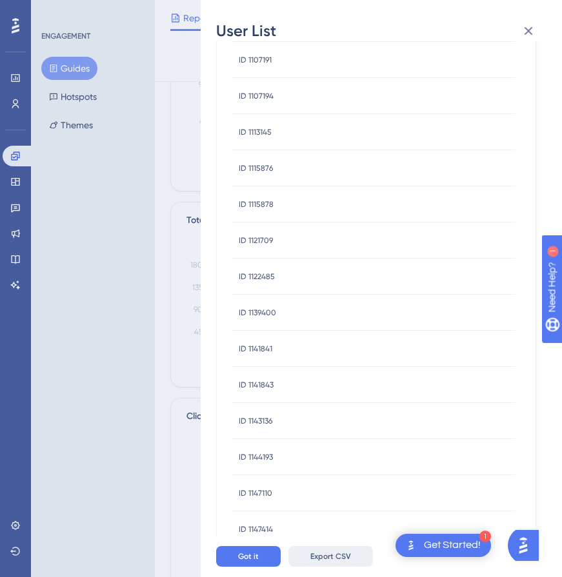
click at [328, 562] on span "Export CSV" at bounding box center [330, 556] width 41 height 10
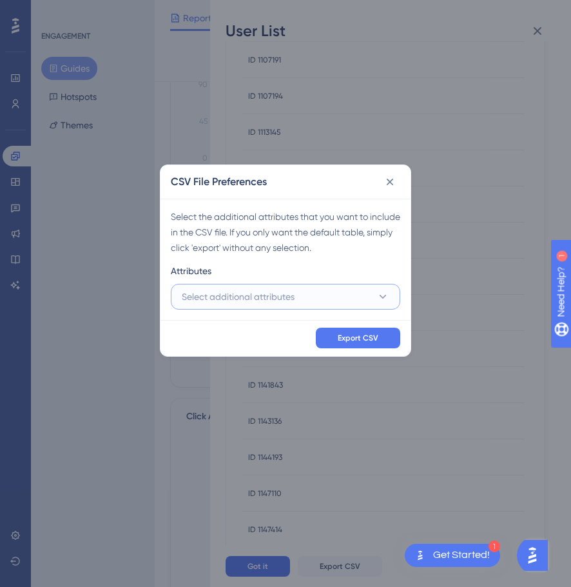
click at [301, 290] on button "Select additional attributes" at bounding box center [286, 297] width 230 height 26
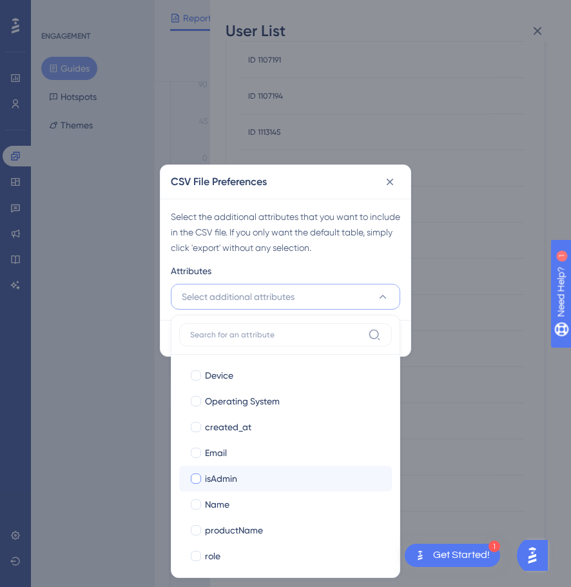
click at [236, 495] on label "Name Name" at bounding box center [285, 504] width 213 height 26
checkbox input "false"
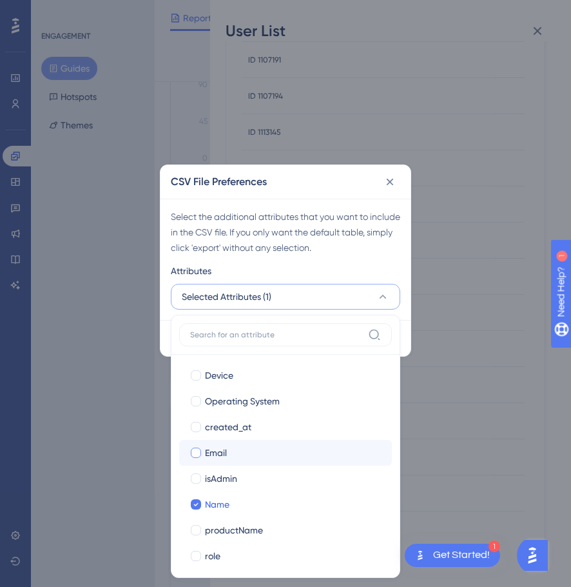
click at [240, 457] on div "Email" at bounding box center [293, 452] width 177 height 15
checkbox input "true"
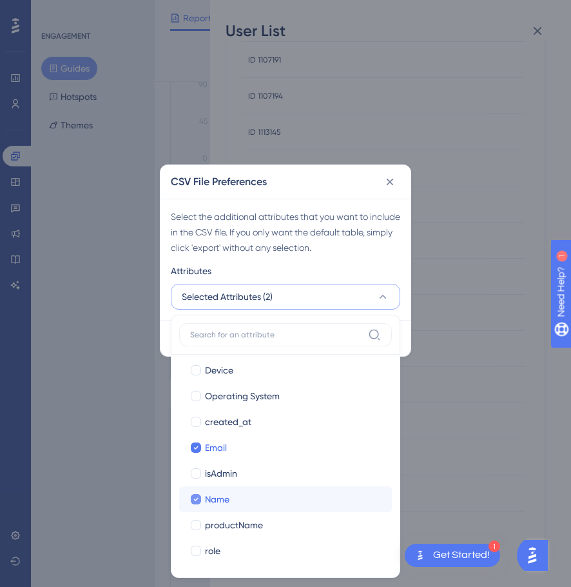
scroll to position [136, 0]
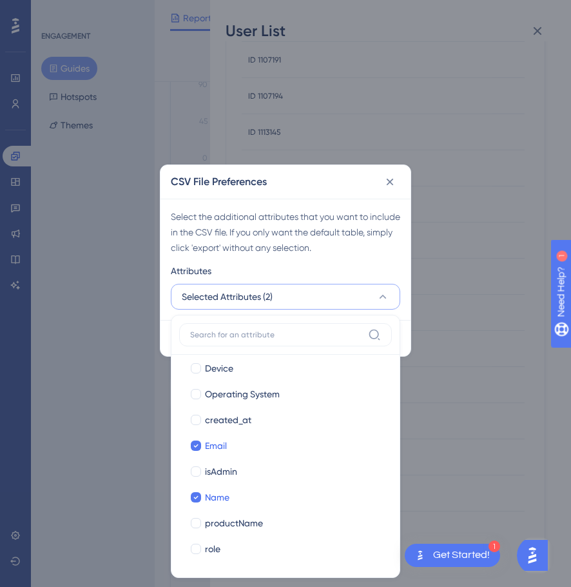
click at [341, 252] on div "Select the additional attributes that you want to include in the CSV file. If y…" at bounding box center [286, 232] width 230 height 46
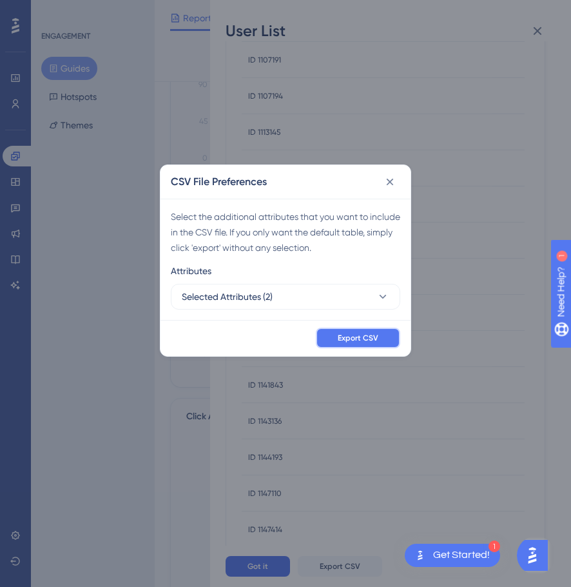
click at [365, 345] on button "Export CSV" at bounding box center [358, 338] width 84 height 21
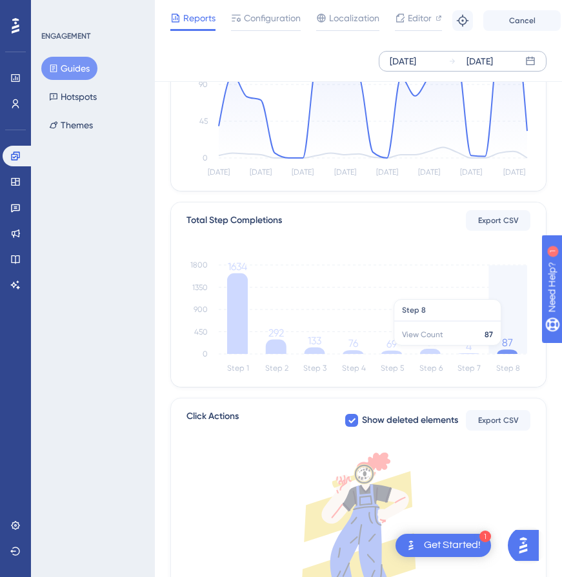
click at [508, 350] on icon at bounding box center [507, 352] width 21 height 5
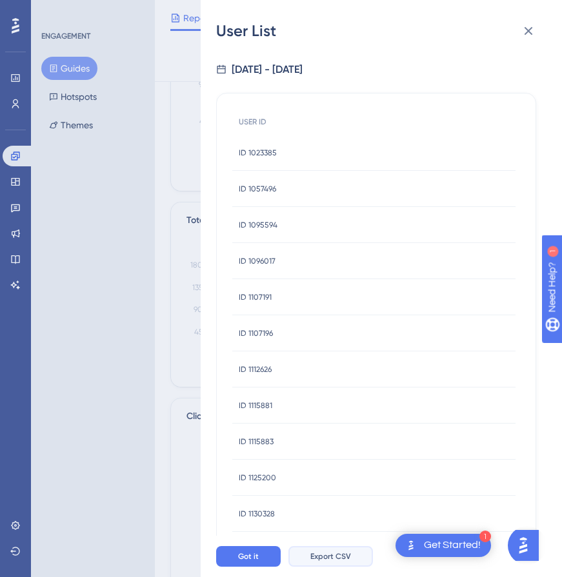
click at [319, 562] on span "Export CSV" at bounding box center [330, 556] width 41 height 10
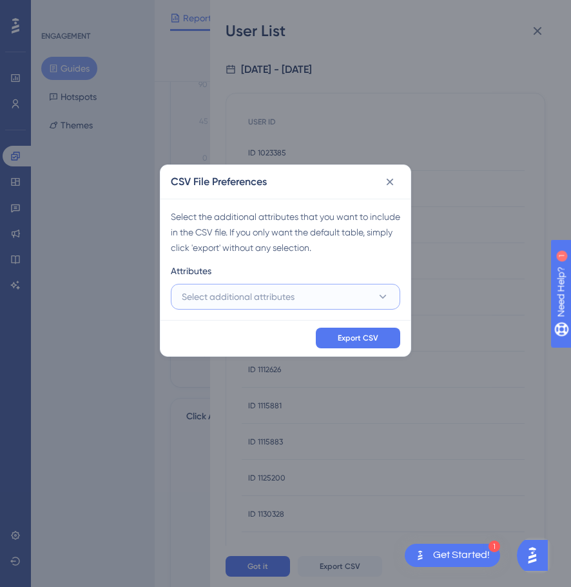
click at [309, 284] on button "Select additional attributes" at bounding box center [286, 297] width 230 height 26
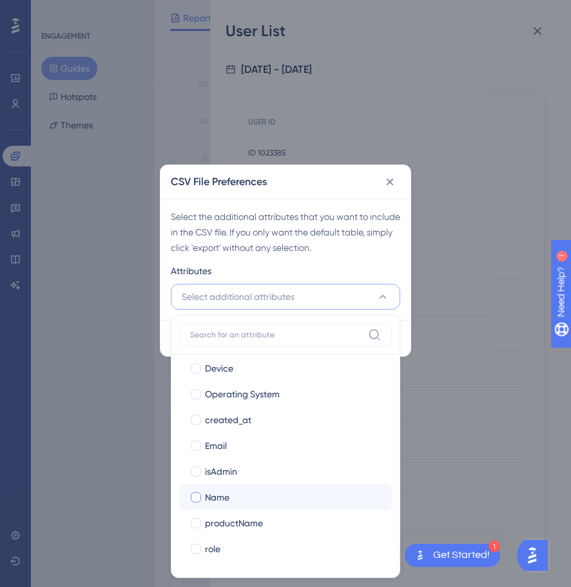
click at [250, 493] on div "Name" at bounding box center [293, 497] width 177 height 15
checkbox input "true"
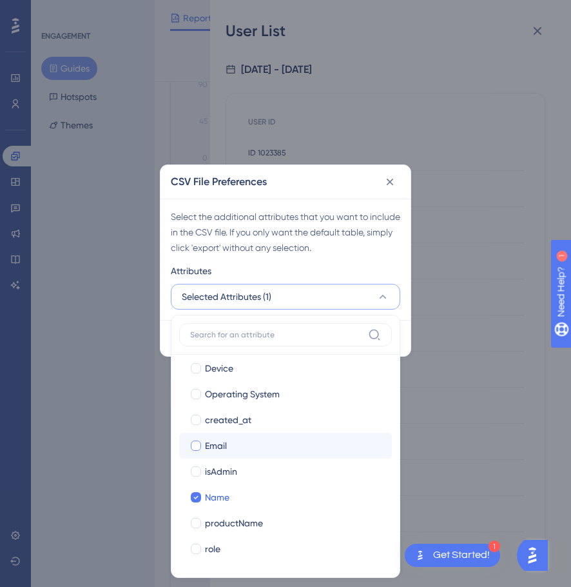
click at [235, 441] on div "Email" at bounding box center [293, 445] width 177 height 15
checkbox input "true"
click at [375, 263] on div "Select the additional attributes that you want to include in the CSV file. If y…" at bounding box center [286, 259] width 250 height 121
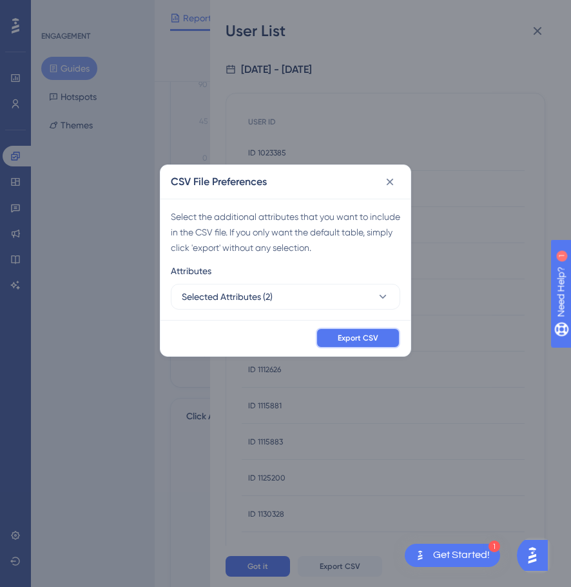
click at [362, 332] on button "Export CSV" at bounding box center [358, 338] width 84 height 21
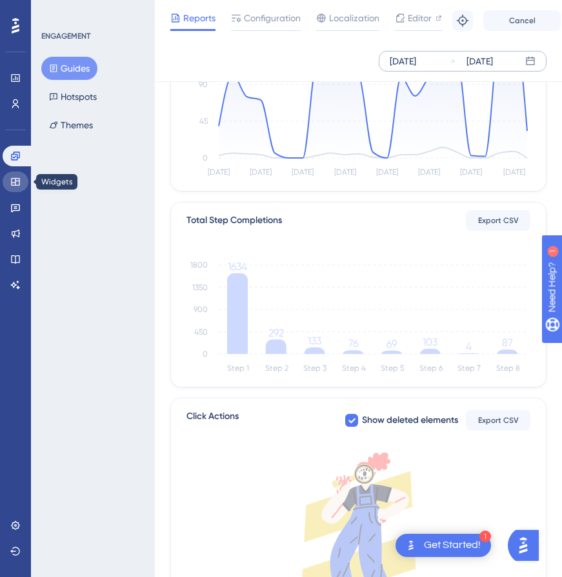
click at [17, 183] on icon at bounding box center [15, 182] width 10 height 10
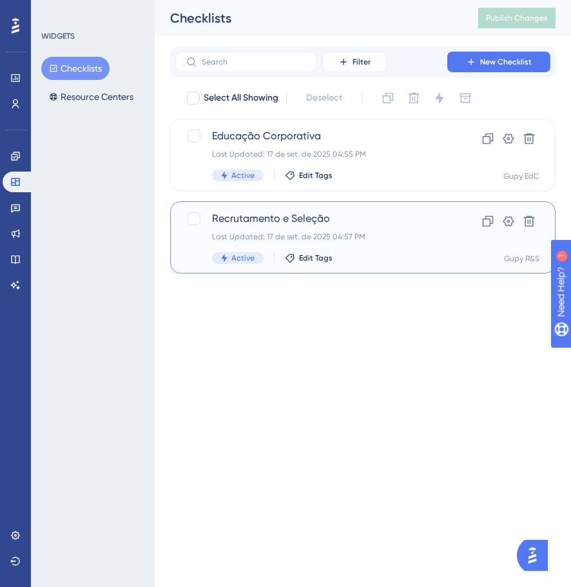
click at [305, 232] on div "Last Updated: 17 de set. de 2025 04:57 PM" at bounding box center [311, 237] width 199 height 10
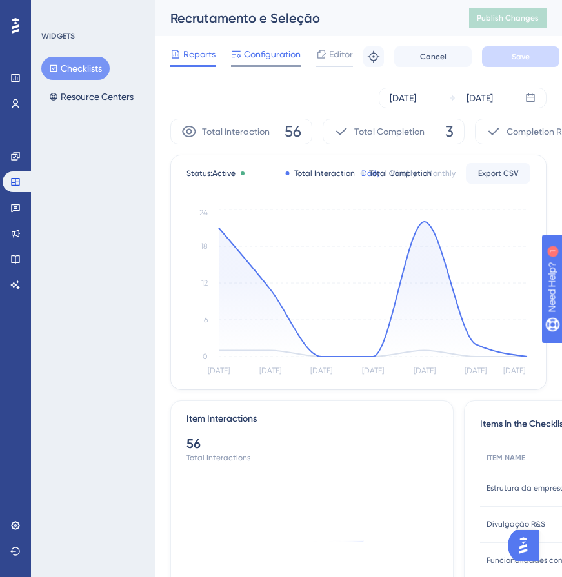
click at [301, 55] on span "Configuration" at bounding box center [272, 53] width 57 height 15
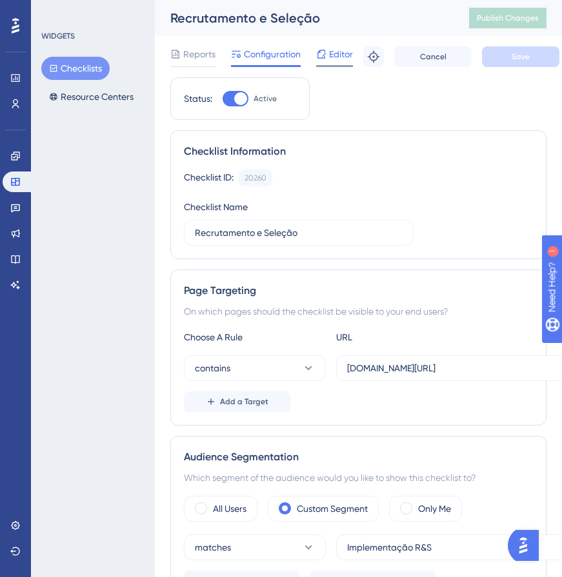
click at [319, 56] on icon at bounding box center [321, 54] width 10 height 10
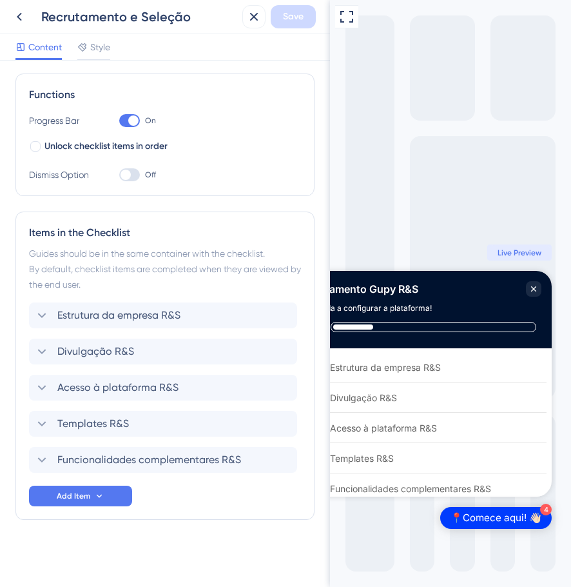
click at [312, 42] on div "Content Style" at bounding box center [165, 47] width 330 height 26
click at [352, 56] on div "Full Screen Preview 4 📍Comece aqui! 👋🏻 Treinamento Gupy R&S Aprenda a configura…" at bounding box center [450, 293] width 241 height 587
click at [17, 15] on icon at bounding box center [19, 16] width 15 height 15
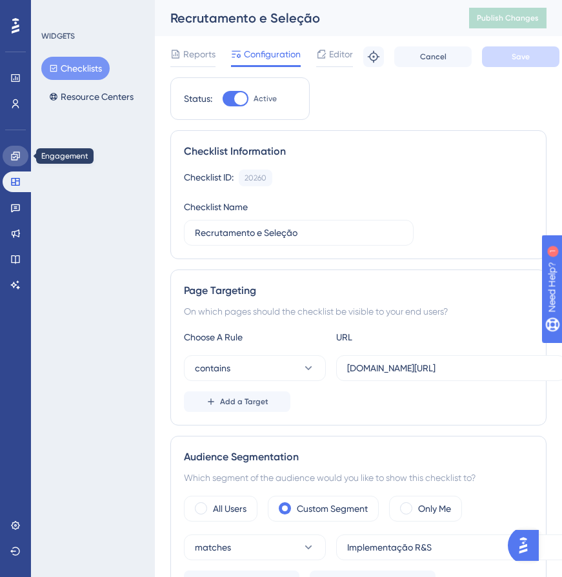
click at [10, 156] on icon at bounding box center [15, 156] width 10 height 10
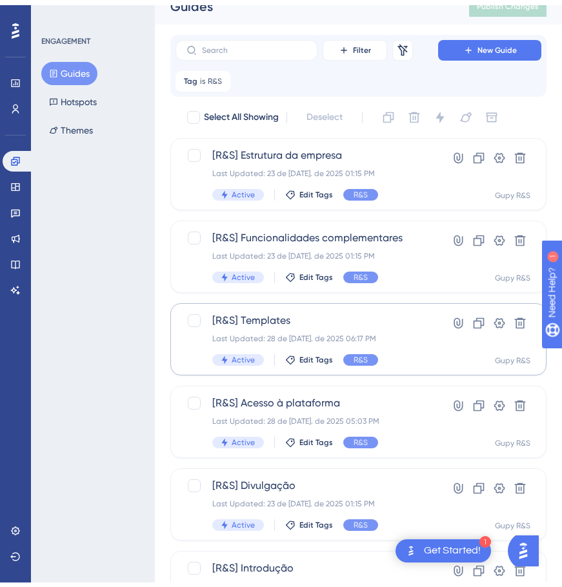
scroll to position [89, 0]
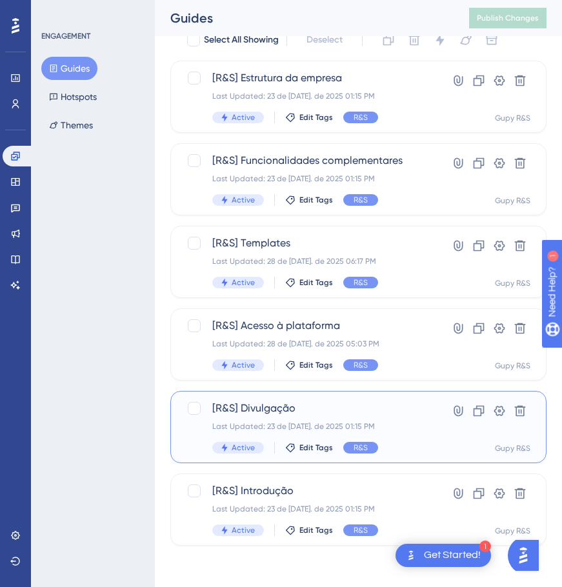
click at [304, 422] on div "Last Updated: 23 de [DATE]. de 2025 01:15 PM" at bounding box center [306, 426] width 189 height 10
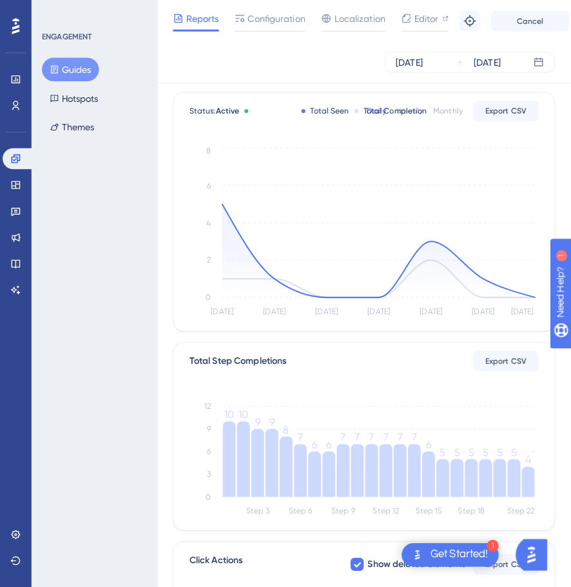
scroll to position [129, 0]
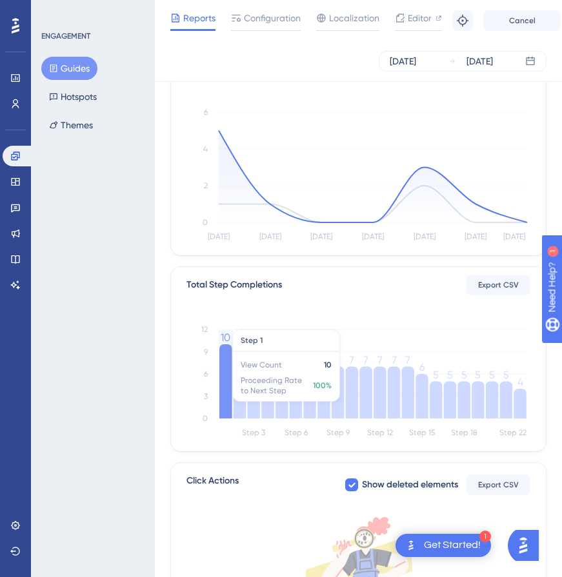
click at [226, 401] on icon at bounding box center [225, 381] width 13 height 74
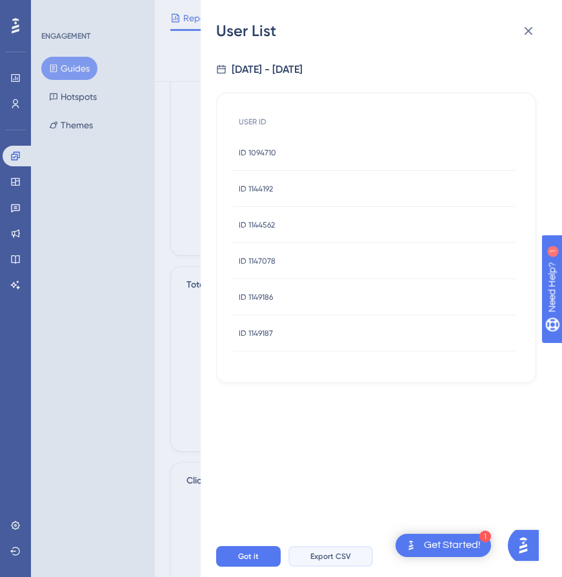
click at [342, 562] on span "Export CSV" at bounding box center [330, 556] width 41 height 10
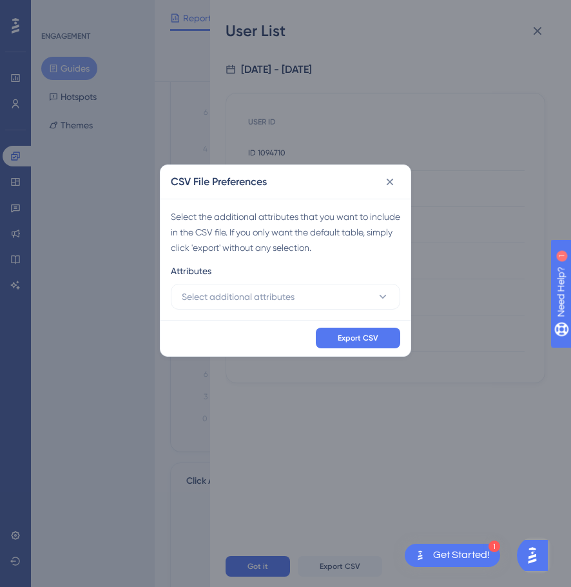
click at [241, 276] on div "Attributes" at bounding box center [286, 273] width 230 height 21
click at [241, 288] on button "Select additional attributes" at bounding box center [286, 297] width 230 height 26
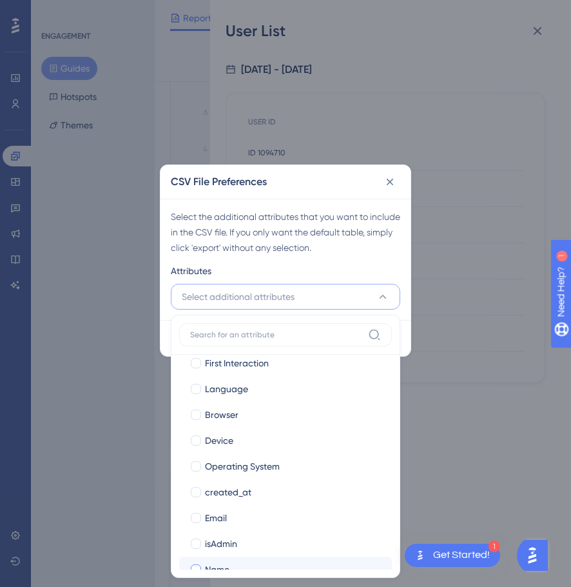
scroll to position [136, 0]
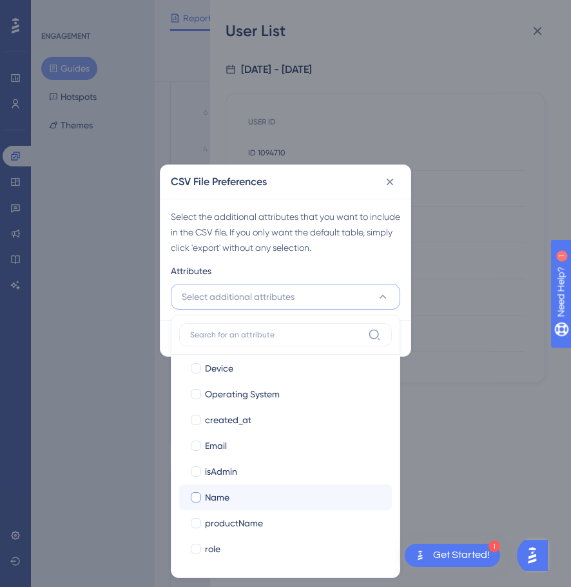
click at [235, 490] on div "Name" at bounding box center [293, 497] width 177 height 15
checkbox input "true"
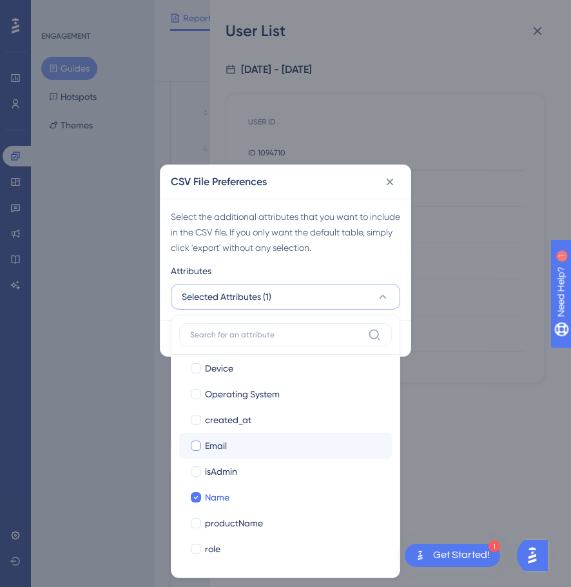
click at [241, 449] on div "Email" at bounding box center [293, 445] width 177 height 15
checkbox input "true"
click at [410, 221] on div "Select the additional attributes that you want to include in the CSV file. If y…" at bounding box center [286, 259] width 250 height 121
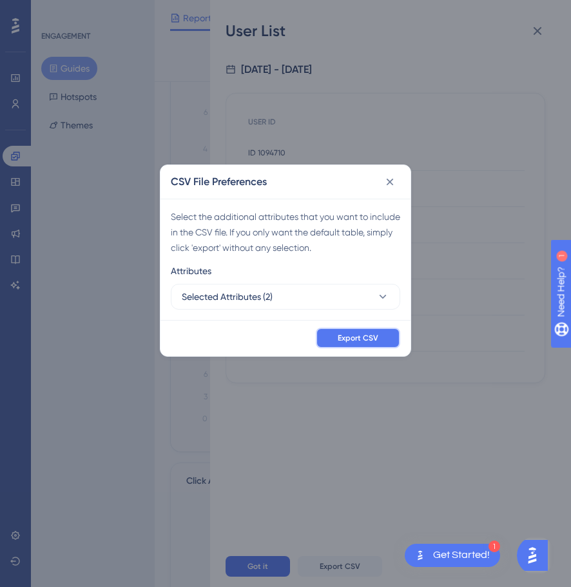
click at [383, 346] on button "Export CSV" at bounding box center [358, 338] width 84 height 21
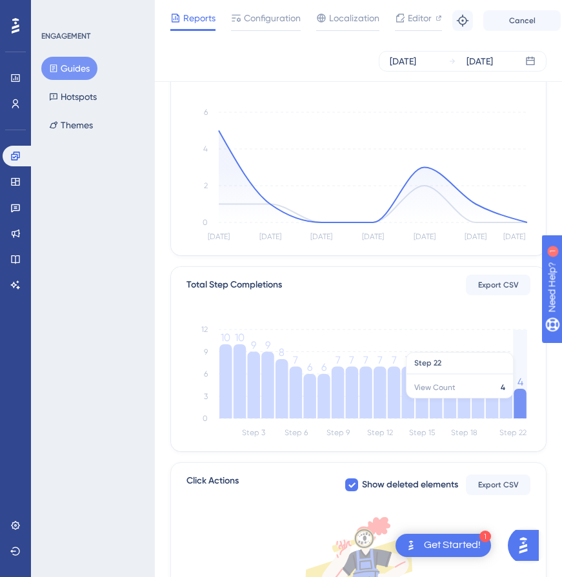
click at [524, 405] on icon at bounding box center [519, 404] width 13 height 30
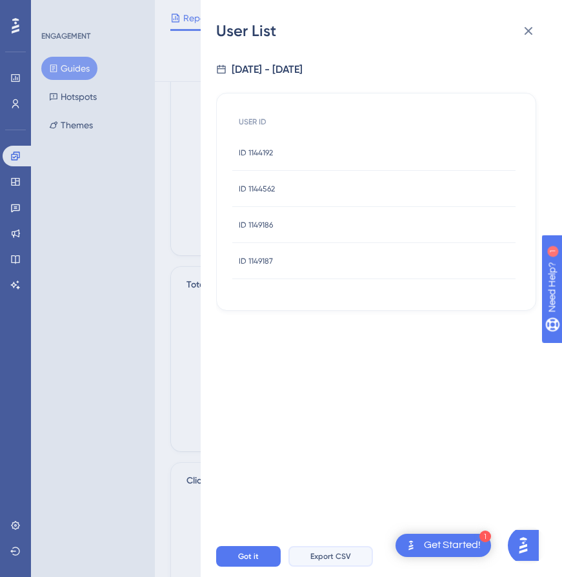
click at [339, 562] on span "Export CSV" at bounding box center [330, 556] width 41 height 10
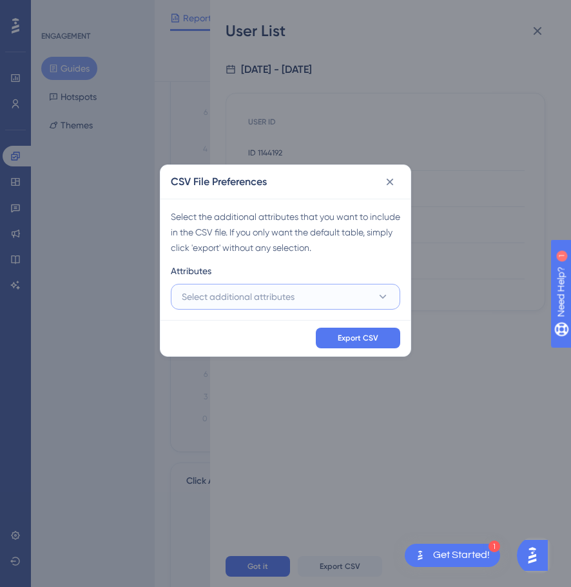
click at [268, 291] on span "Select additional attributes" at bounding box center [238, 296] width 113 height 15
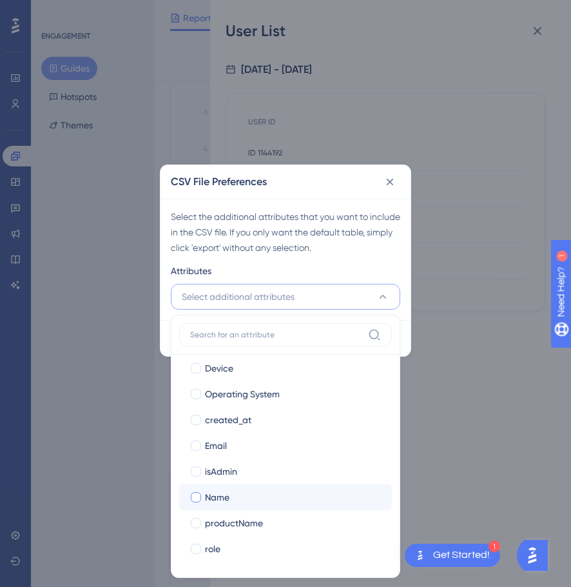
click at [234, 496] on div "Name" at bounding box center [293, 497] width 177 height 15
checkbox input "true"
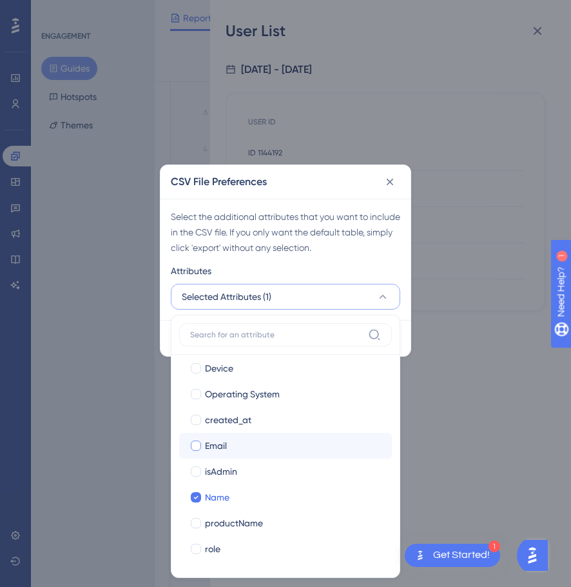
click at [230, 434] on label "Email Email" at bounding box center [285, 446] width 213 height 26
click at [197, 582] on input "Email" at bounding box center [196, 582] width 1 height 1
checkbox input "false"
click at [370, 246] on div "Select the additional attributes that you want to include in the CSV file. If y…" at bounding box center [286, 232] width 230 height 46
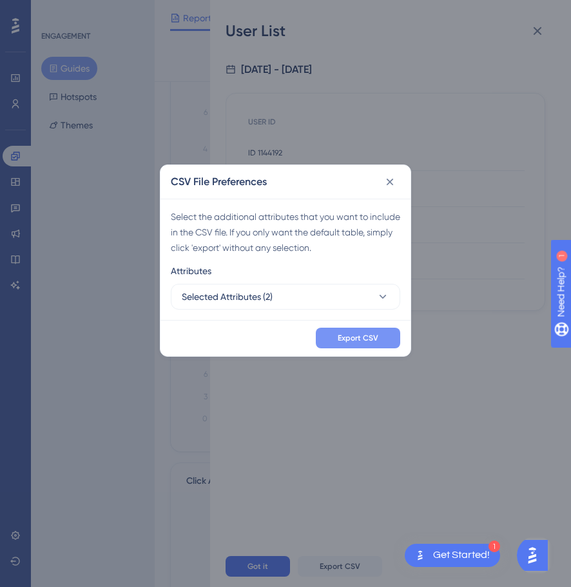
click at [384, 343] on button "Export CSV" at bounding box center [358, 338] width 84 height 21
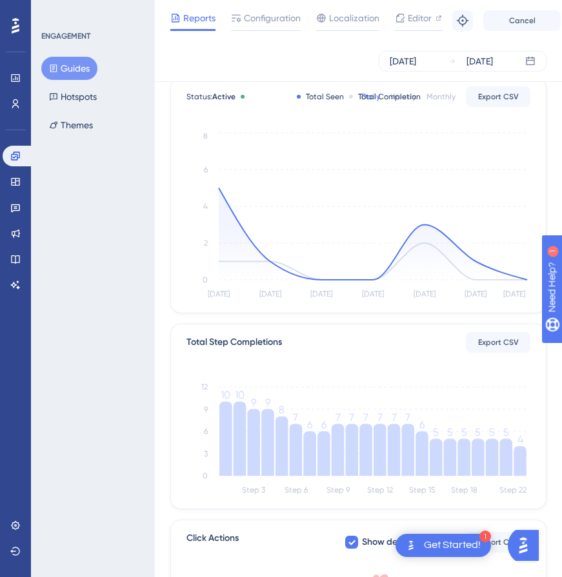
scroll to position [0, 0]
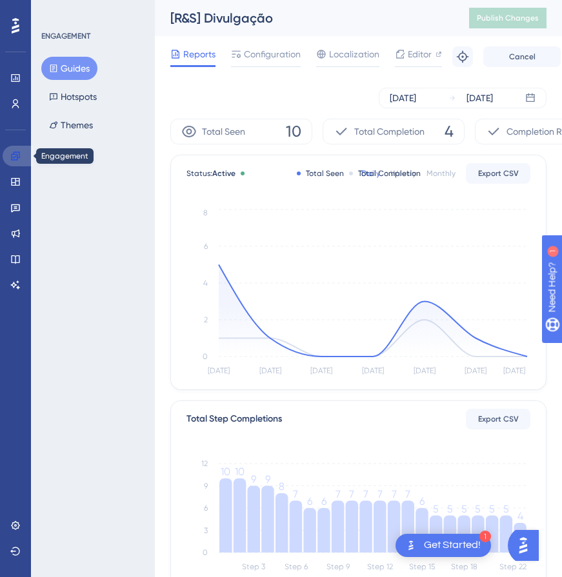
click at [26, 159] on link at bounding box center [18, 156] width 31 height 21
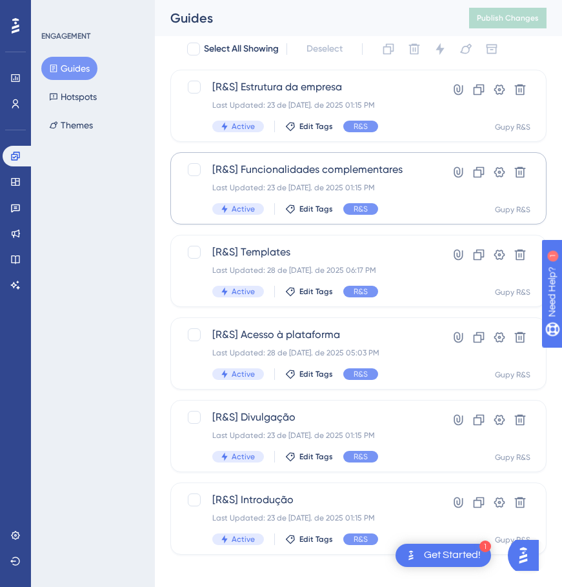
scroll to position [89, 0]
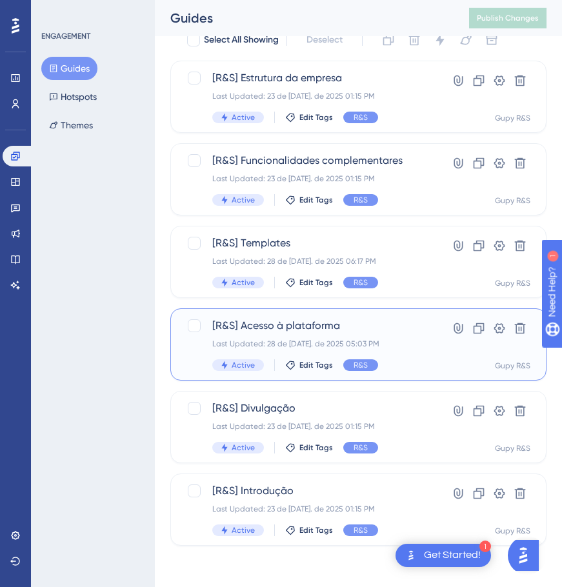
click at [311, 330] on span "[R&S] Acesso à plataforma" at bounding box center [306, 325] width 189 height 15
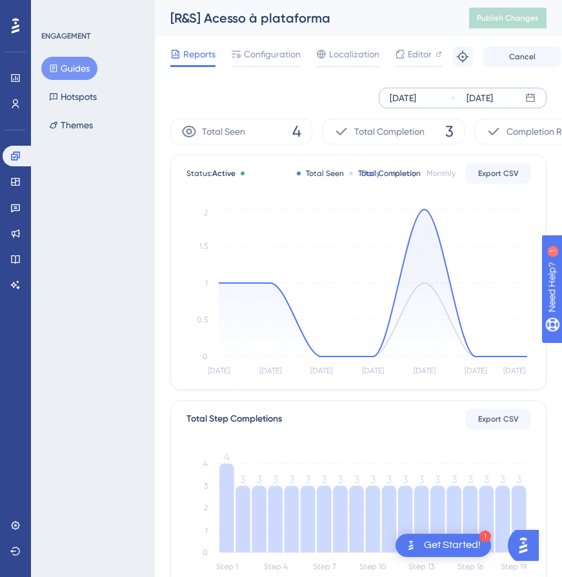
click at [521, 100] on div "[DATE] [DATE]" at bounding box center [463, 98] width 168 height 21
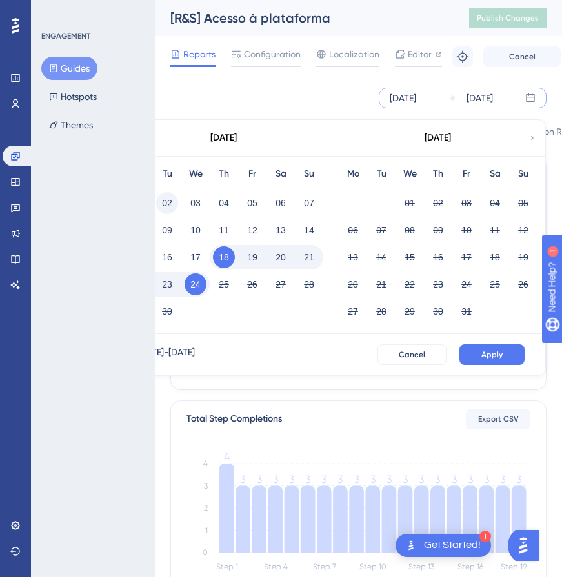
drag, startPoint x: 223, startPoint y: 255, endPoint x: 164, endPoint y: 202, distance: 78.5
click at [164, 202] on div "Mo Tu We Th Fr Sa Su 01 02 03 04 05 06 07 08 09 10 11 12 13 14 15 16 17 18 19 2…" at bounding box center [224, 245] width 214 height 178
click at [164, 202] on button "02" at bounding box center [167, 203] width 22 height 22
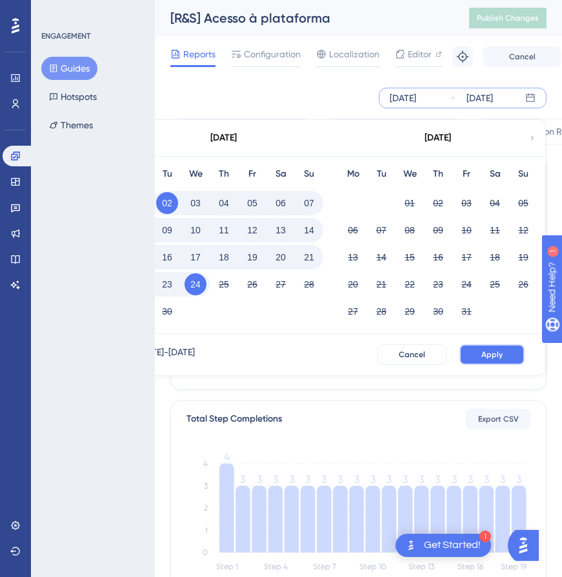
click at [491, 357] on span "Apply" at bounding box center [491, 355] width 21 height 10
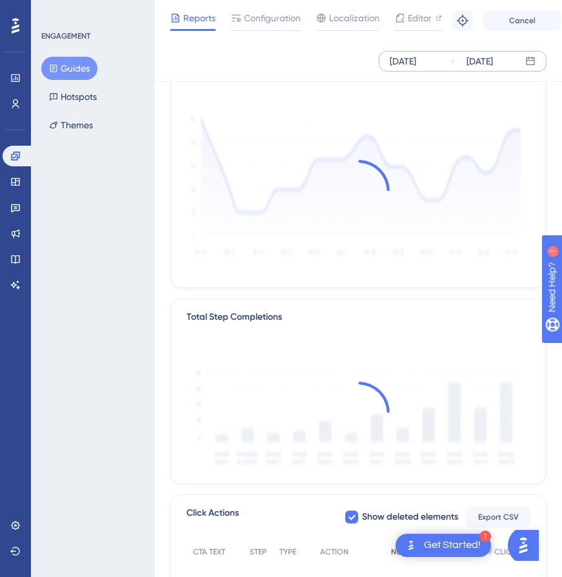
scroll to position [194, 0]
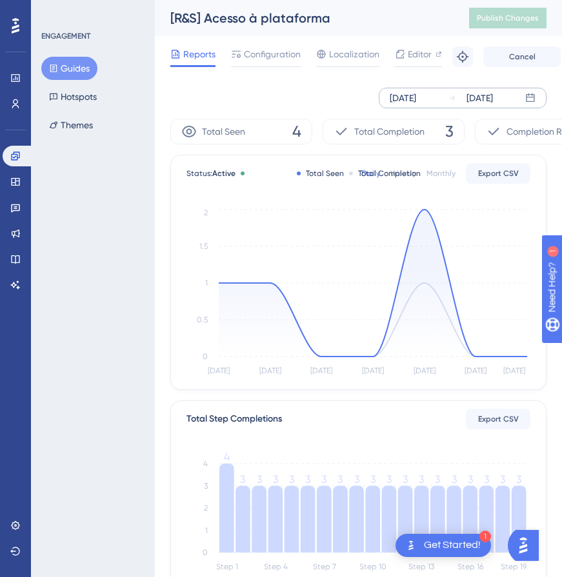
click at [537, 103] on div "[DATE] [DATE]" at bounding box center [463, 98] width 168 height 21
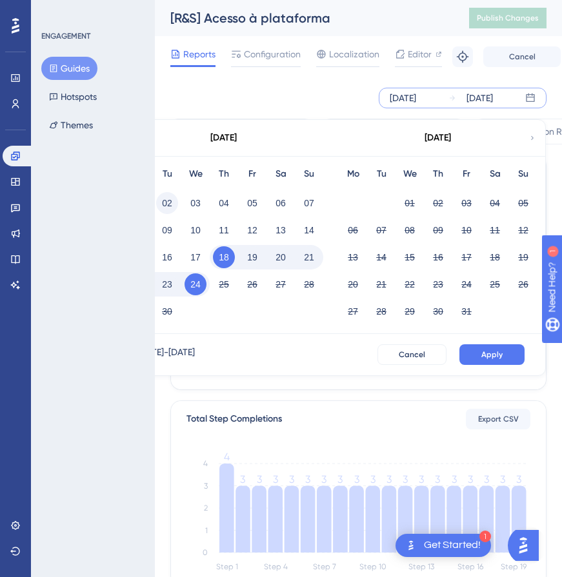
drag, startPoint x: 174, startPoint y: 217, endPoint x: 173, endPoint y: 209, distance: 7.8
click at [173, 209] on div "Mo Tu We Th Fr Sa Su 01 02 03 04 05 06 07 08 09 10 11 12 13 14 15 16 17 18 19 2…" at bounding box center [224, 245] width 214 height 178
click at [170, 204] on button "02" at bounding box center [167, 203] width 22 height 22
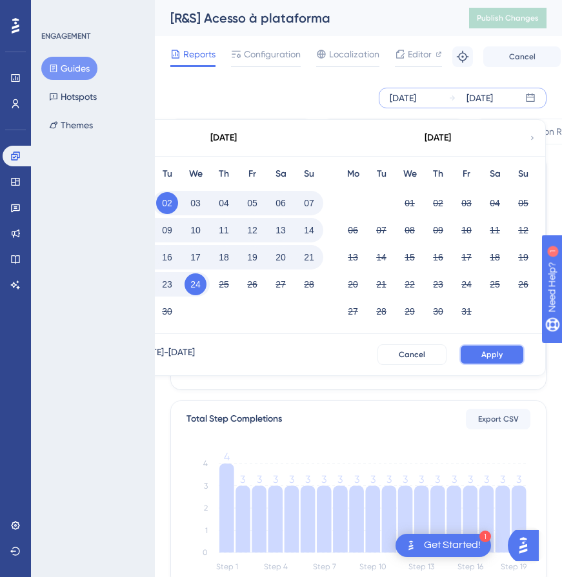
click at [488, 355] on span "Apply" at bounding box center [491, 355] width 21 height 10
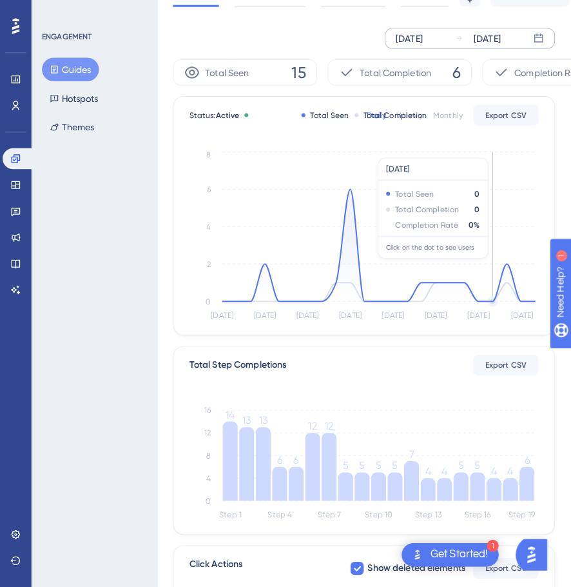
scroll to position [129, 0]
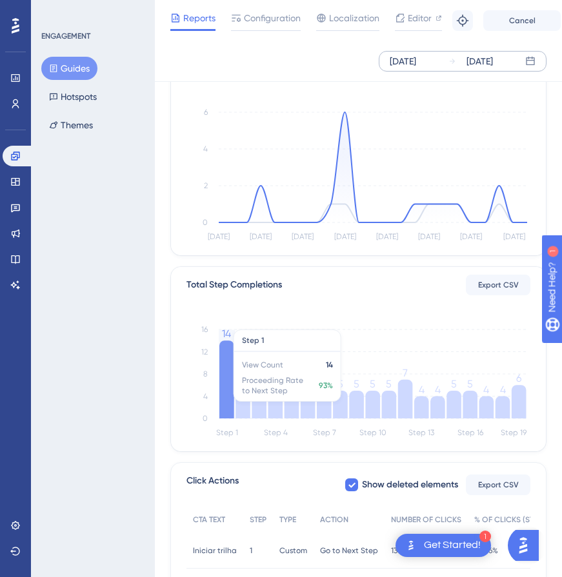
click at [225, 385] on icon at bounding box center [226, 380] width 15 height 78
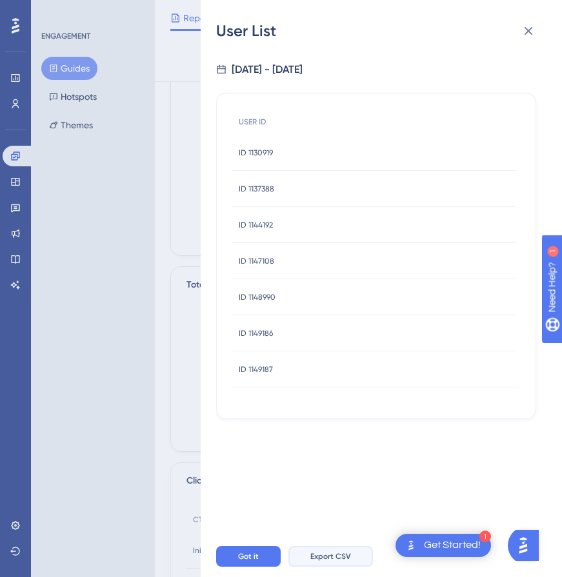
click at [336, 562] on span "Export CSV" at bounding box center [330, 556] width 41 height 10
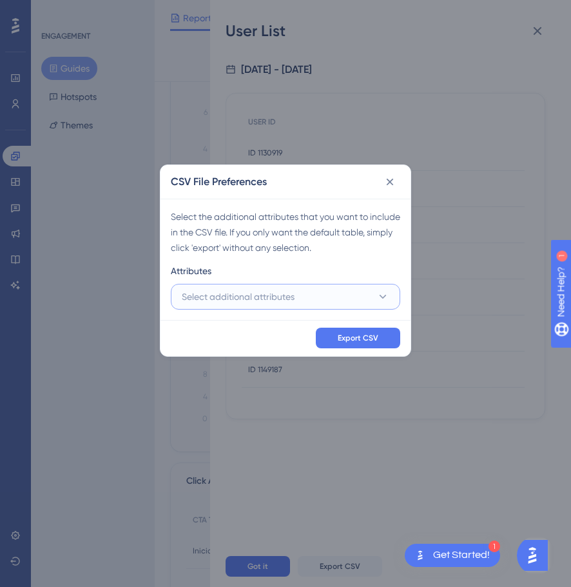
click at [308, 296] on button "Select additional attributes" at bounding box center [286, 297] width 230 height 26
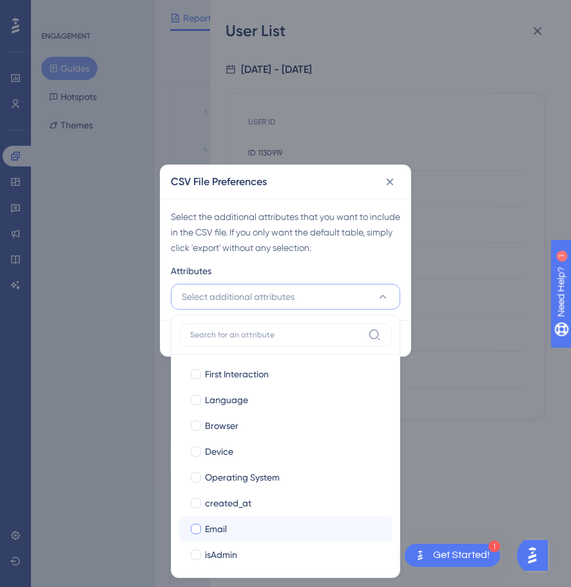
scroll to position [136, 0]
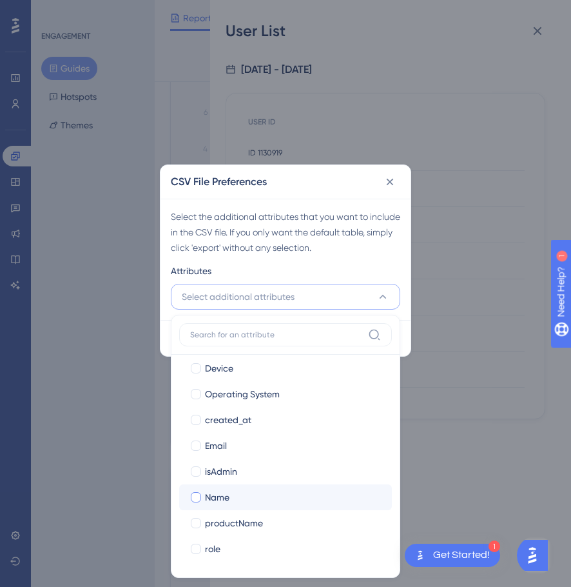
click at [233, 495] on div "Name" at bounding box center [293, 497] width 177 height 15
checkbox input "true"
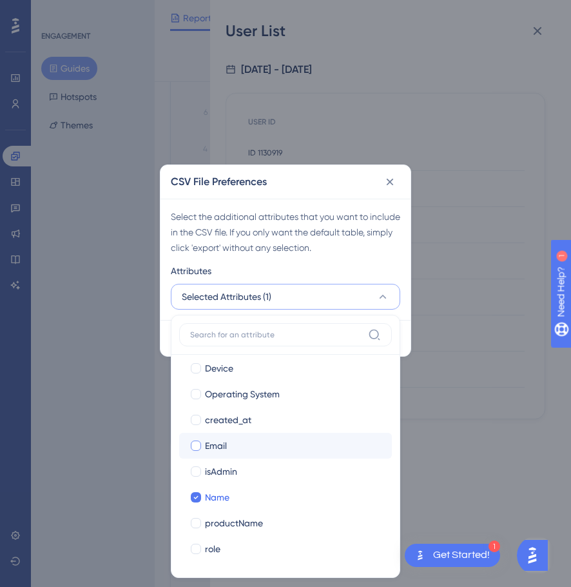
click at [230, 443] on div "Email" at bounding box center [293, 445] width 177 height 15
checkbox input "true"
click at [350, 255] on div "Select the additional attributes that you want to include in the CSV file. If y…" at bounding box center [286, 232] width 230 height 46
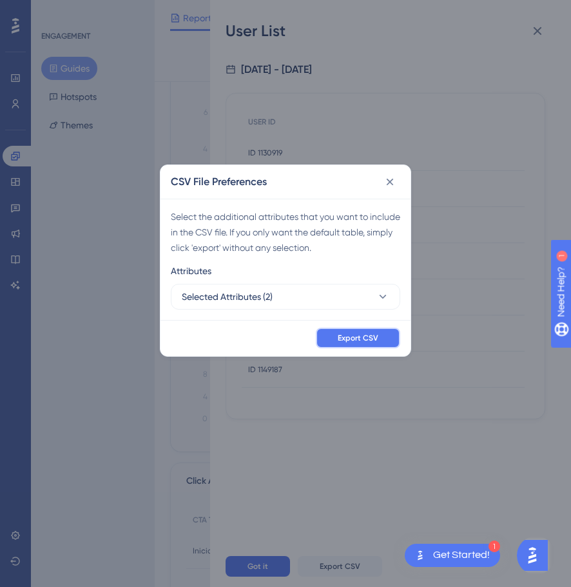
click at [375, 333] on span "Export CSV" at bounding box center [358, 338] width 41 height 10
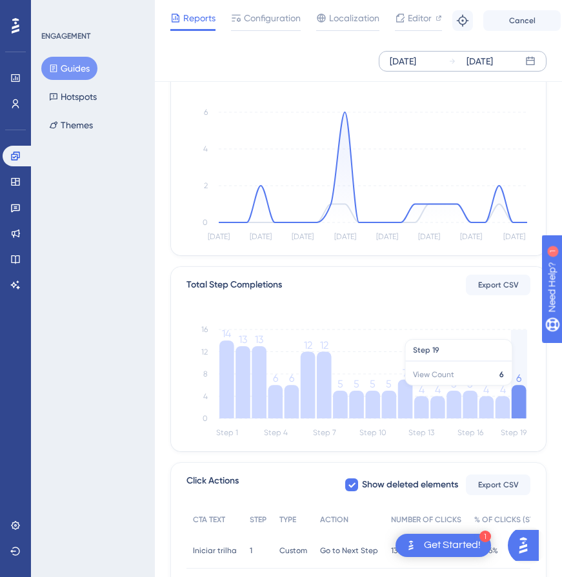
click at [524, 392] on icon at bounding box center [518, 402] width 15 height 34
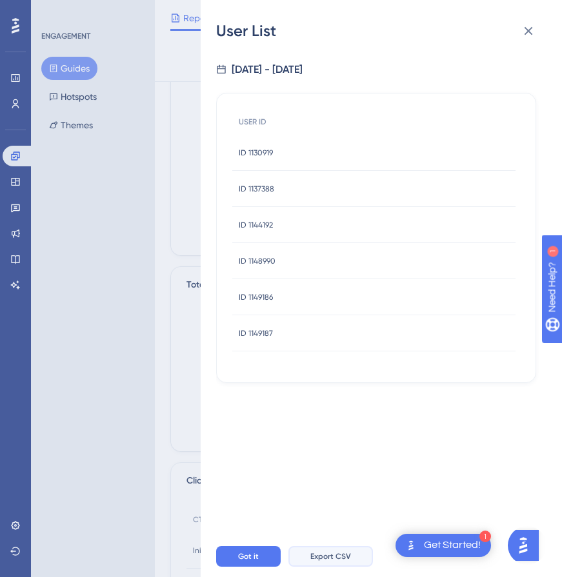
click at [339, 562] on span "Export CSV" at bounding box center [330, 556] width 41 height 10
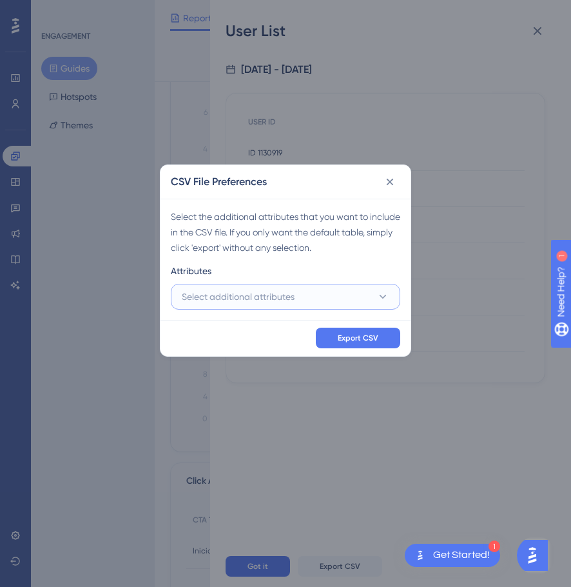
click at [337, 298] on button "Select additional attributes" at bounding box center [286, 297] width 230 height 26
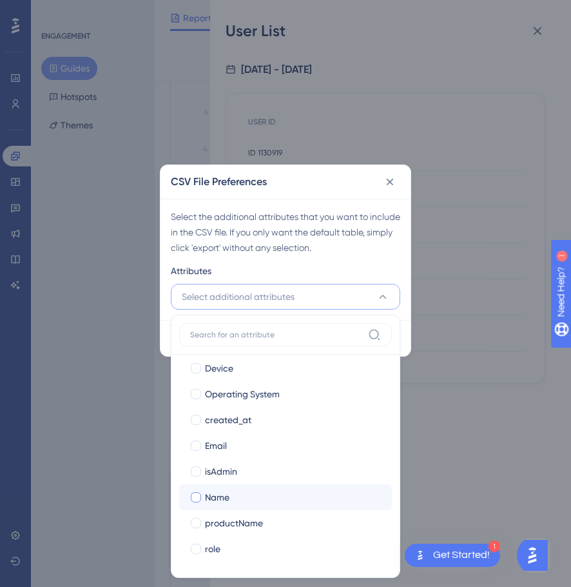
drag, startPoint x: 259, startPoint y: 498, endPoint x: 254, endPoint y: 482, distance: 16.3
click at [259, 498] on div "Name" at bounding box center [293, 497] width 177 height 15
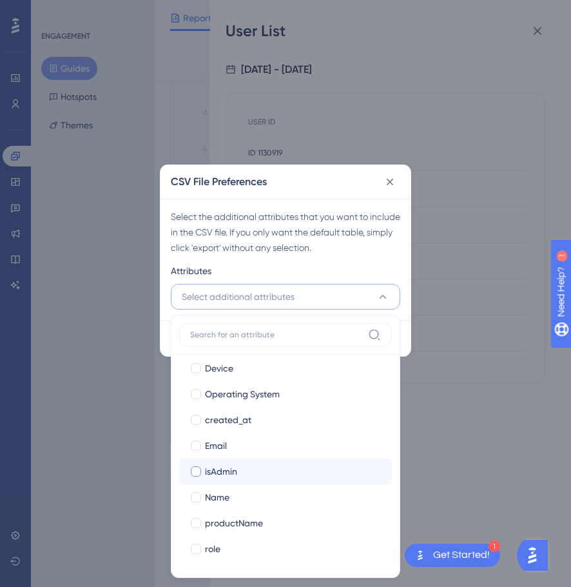
checkbox input "true"
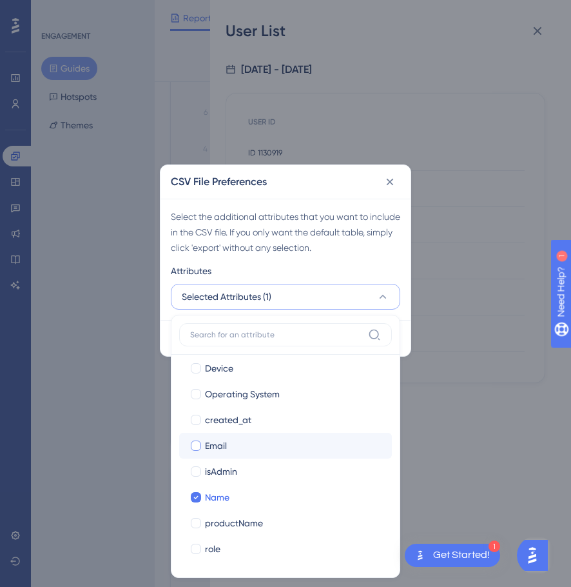
click at [223, 445] on span "Email" at bounding box center [216, 445] width 22 height 15
checkbox input "true"
click at [366, 252] on div "Select the additional attributes that you want to include in the CSV file. If y…" at bounding box center [286, 232] width 230 height 46
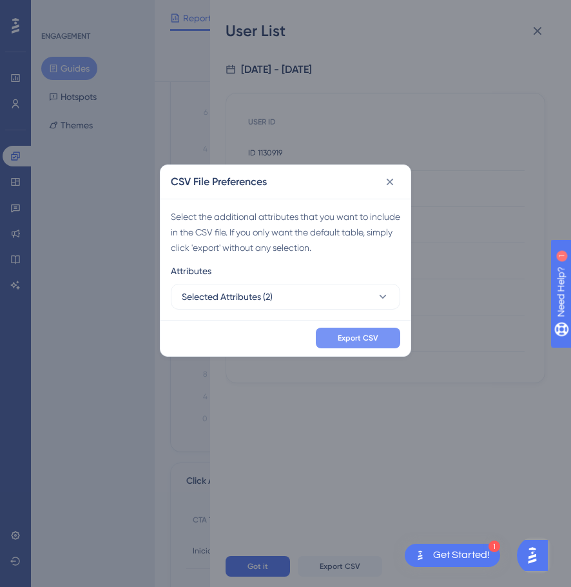
click at [359, 332] on button "Export CSV" at bounding box center [358, 338] width 84 height 21
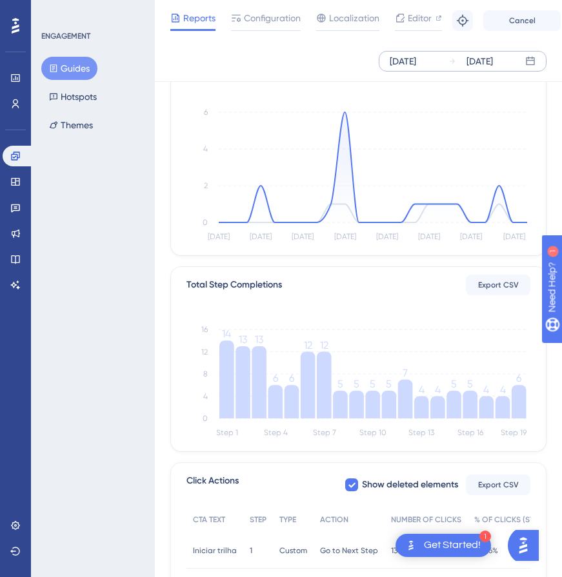
click at [71, 70] on button "Guides" at bounding box center [69, 68] width 56 height 23
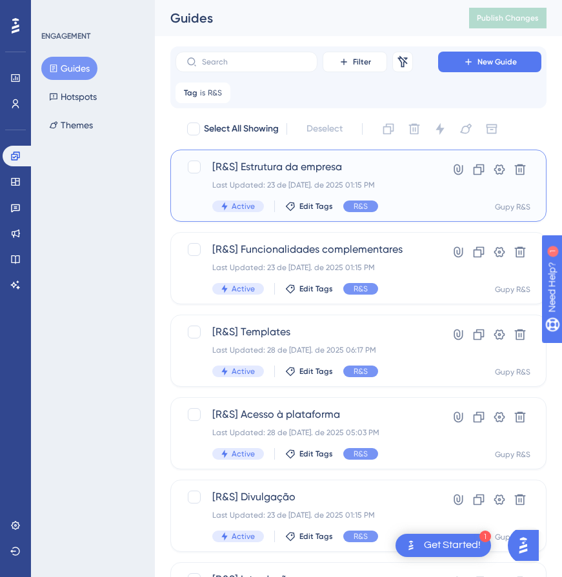
click at [343, 172] on span "[R&S] Estrutura da empresa" at bounding box center [306, 166] width 189 height 15
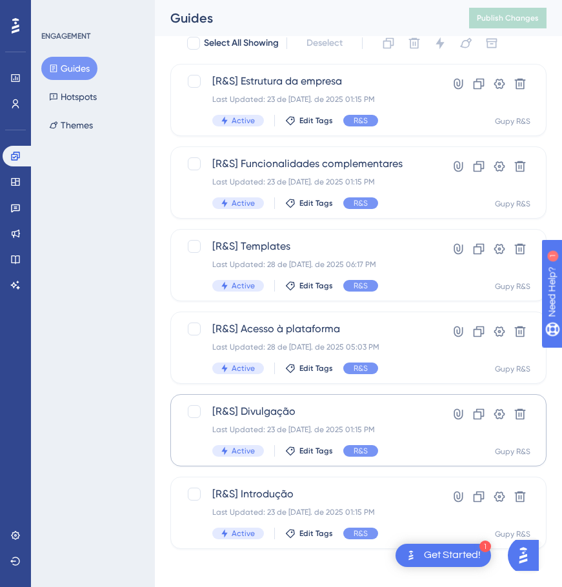
scroll to position [89, 0]
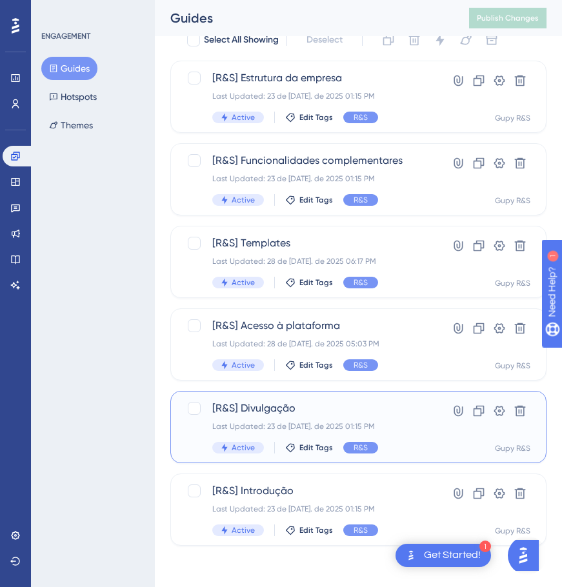
click at [290, 424] on div "Last Updated: 23 de [DATE]. de 2025 01:15 PM" at bounding box center [306, 426] width 189 height 10
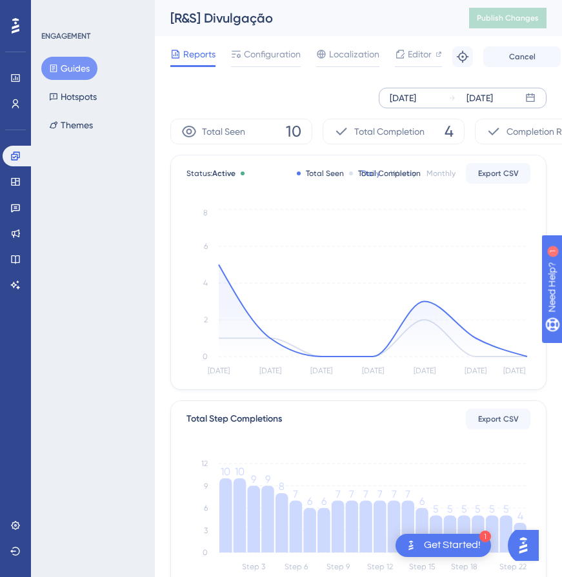
click at [534, 98] on icon at bounding box center [530, 98] width 8 height 8
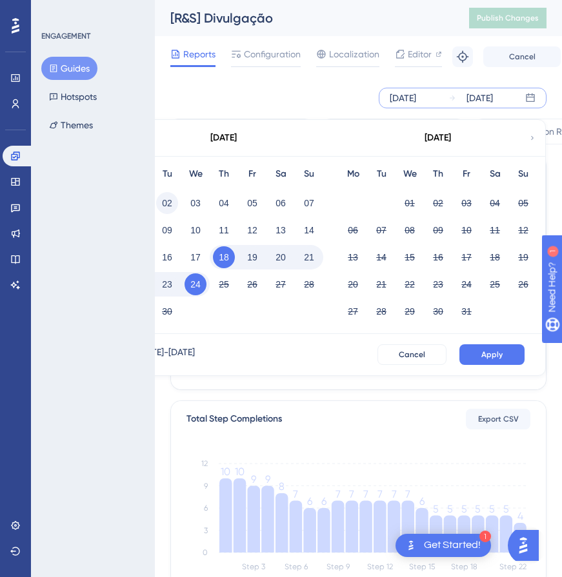
drag, startPoint x: 224, startPoint y: 260, endPoint x: 170, endPoint y: 202, distance: 79.4
click at [170, 202] on div "Mo Tu We Th Fr Sa Su 01 02 03 04 05 06 07 08 09 10 11 12 13 14 15 16 17 18 19 2…" at bounding box center [224, 245] width 214 height 178
click at [168, 201] on button "02" at bounding box center [167, 203] width 22 height 22
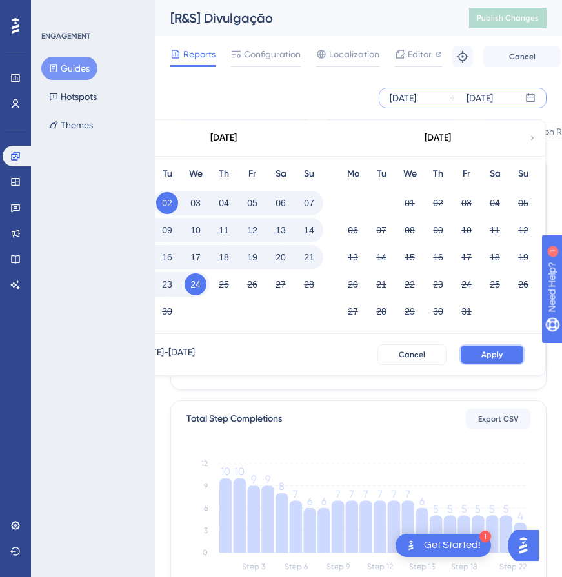
click at [513, 358] on button "Apply" at bounding box center [491, 354] width 65 height 21
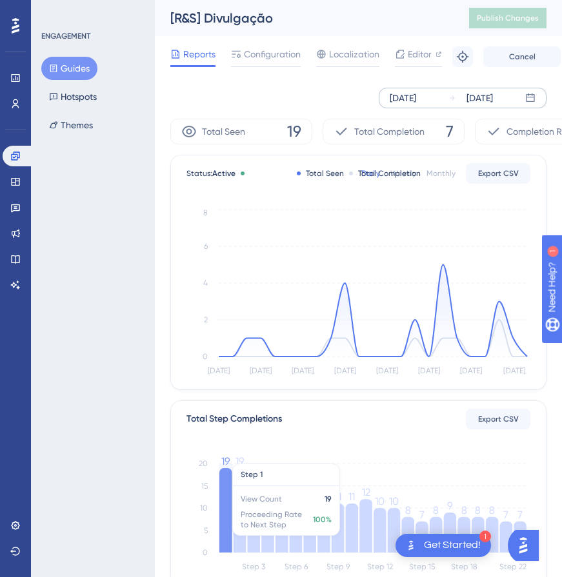
click at [228, 496] on icon at bounding box center [225, 510] width 13 height 84
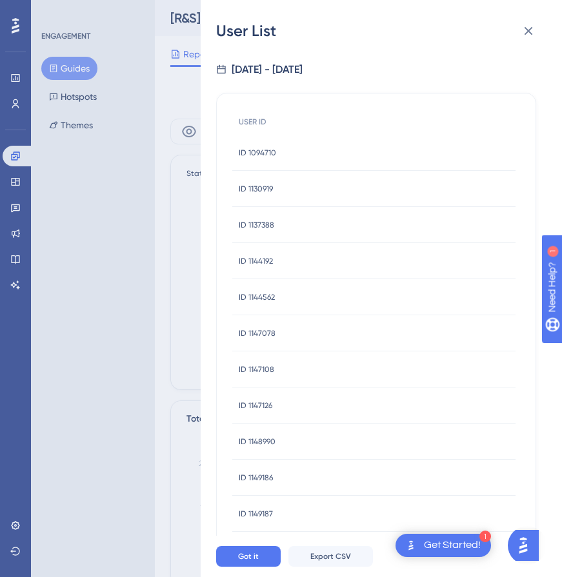
click at [512, 38] on div "User List" at bounding box center [381, 31] width 330 height 21
click at [520, 32] on button at bounding box center [528, 31] width 26 height 26
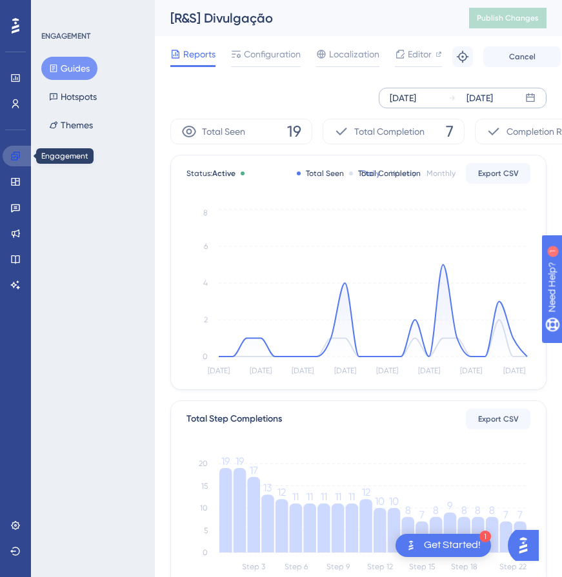
click at [6, 159] on link at bounding box center [18, 156] width 31 height 21
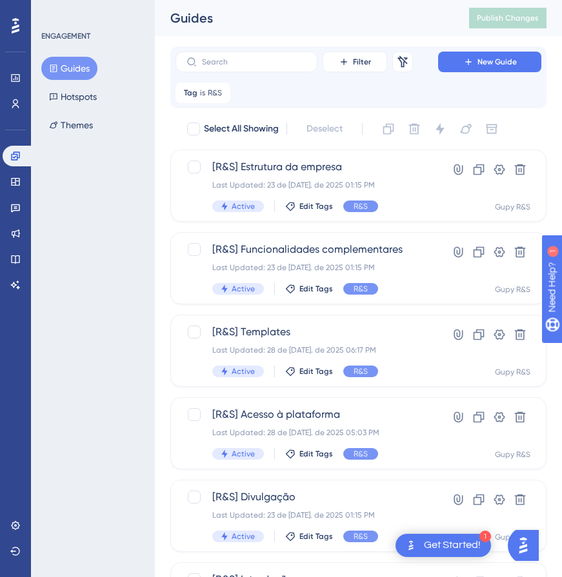
click at [311, 143] on div "Select All Showing Deselect [R&S] Estrutura da empresa Last Updated: 23 de [DAT…" at bounding box center [358, 377] width 376 height 516
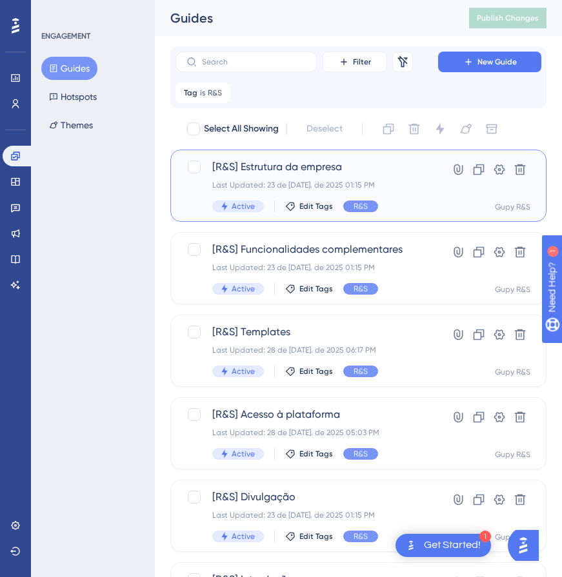
click at [309, 164] on span "[R&S] Estrutura da empresa" at bounding box center [306, 166] width 189 height 15
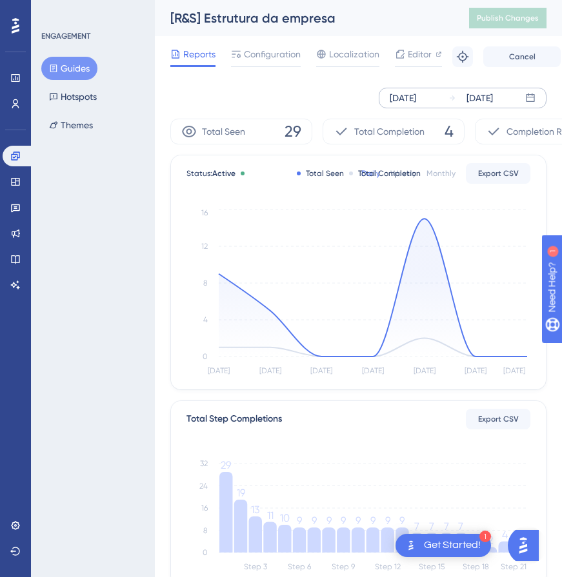
click at [416, 102] on div "[DATE]" at bounding box center [403, 97] width 26 height 15
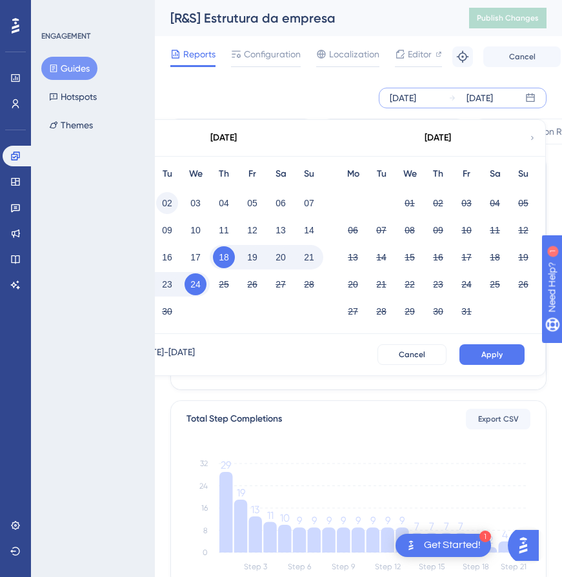
click at [167, 203] on button "02" at bounding box center [167, 203] width 22 height 22
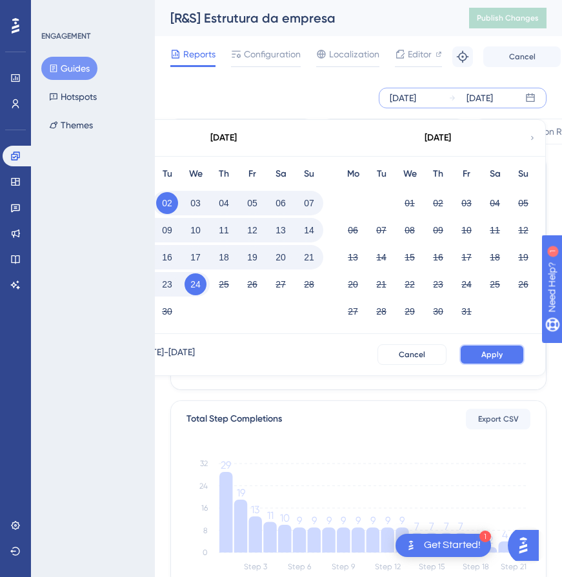
click at [495, 359] on span "Apply" at bounding box center [491, 355] width 21 height 10
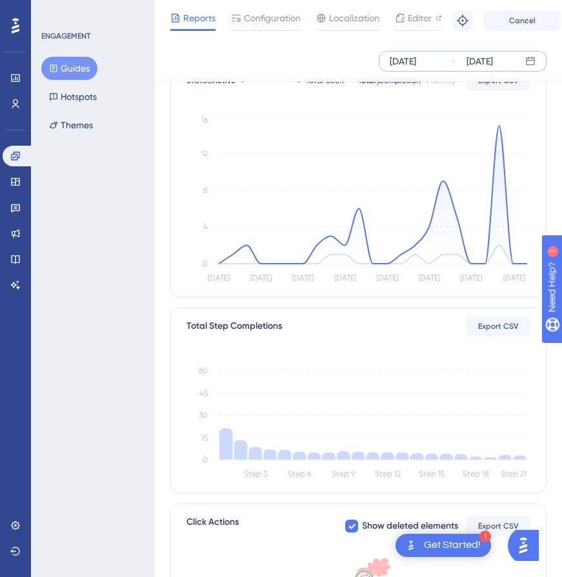
scroll to position [129, 0]
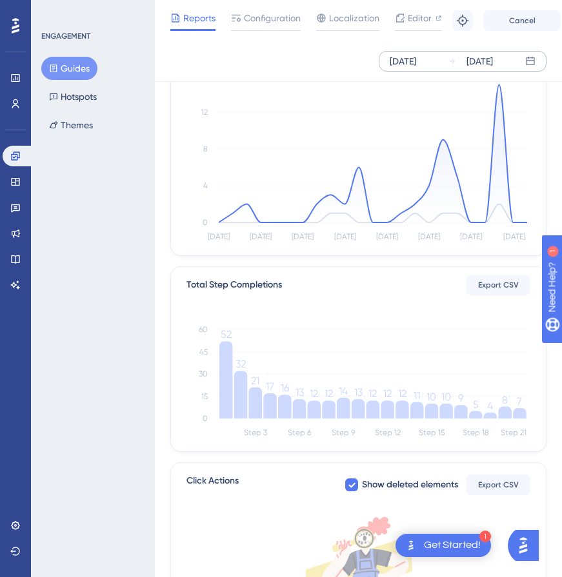
click at [221, 384] on icon at bounding box center [225, 379] width 13 height 77
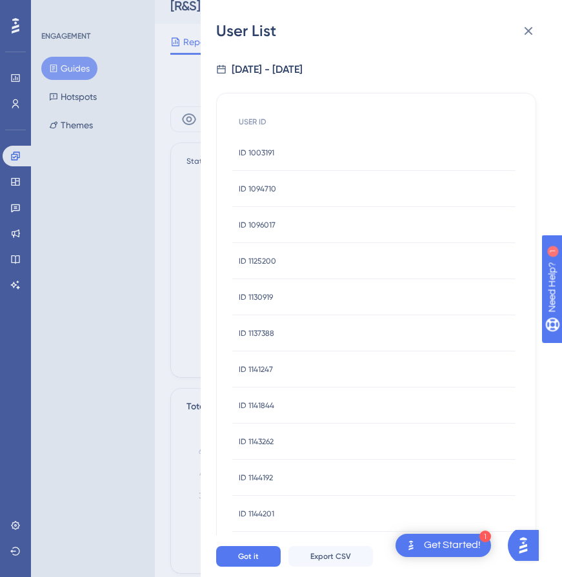
scroll to position [0, 0]
click at [516, 35] on button at bounding box center [528, 31] width 26 height 26
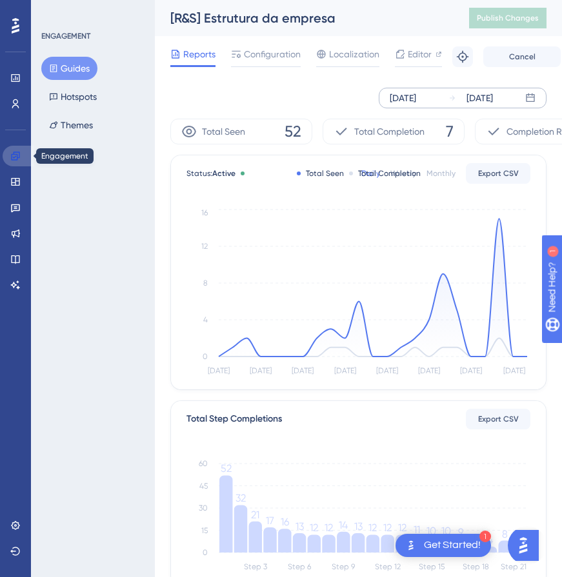
click at [19, 155] on icon at bounding box center [15, 156] width 8 height 8
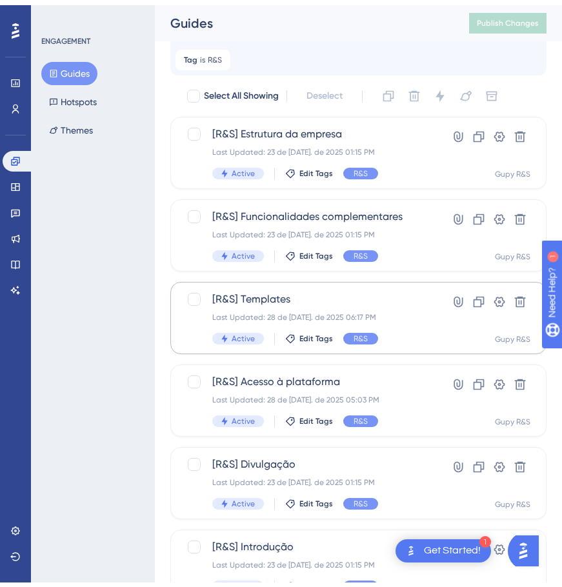
scroll to position [89, 0]
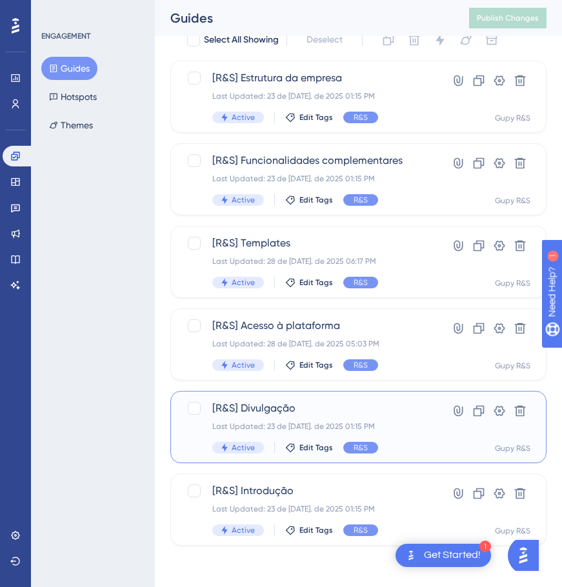
click at [375, 403] on span "[R&S] Divulgação" at bounding box center [306, 408] width 189 height 15
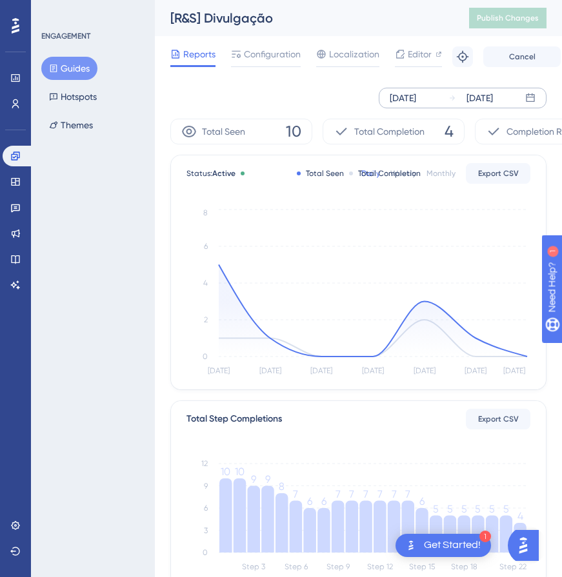
click at [422, 107] on div "[DATE] [DATE]" at bounding box center [463, 98] width 168 height 21
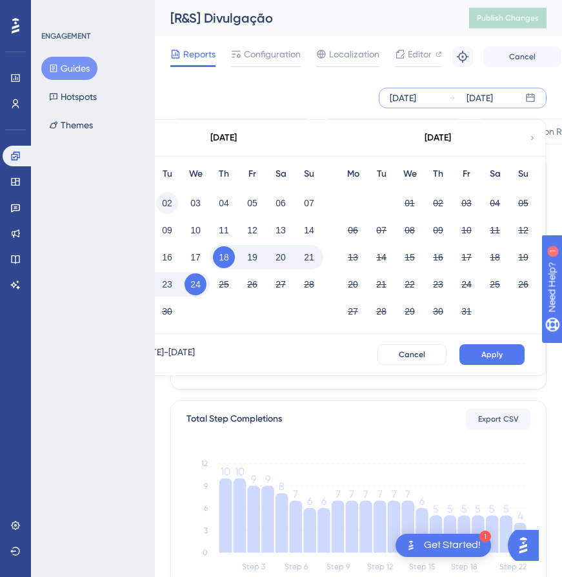
click at [164, 199] on button "02" at bounding box center [167, 203] width 22 height 22
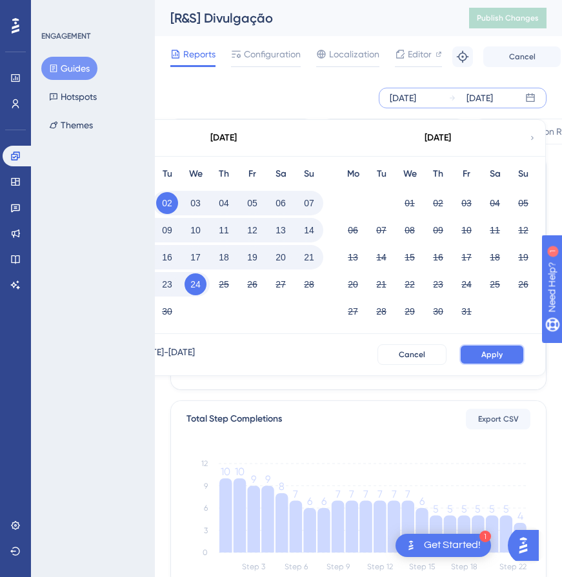
click at [501, 346] on button "Apply" at bounding box center [491, 354] width 65 height 21
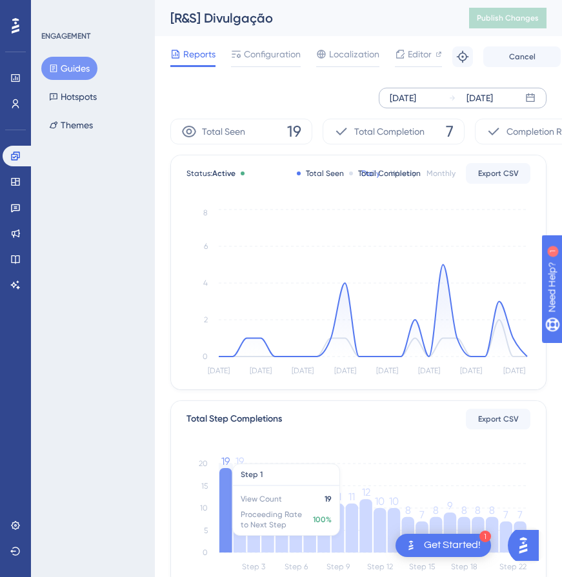
click at [227, 520] on icon at bounding box center [225, 510] width 13 height 84
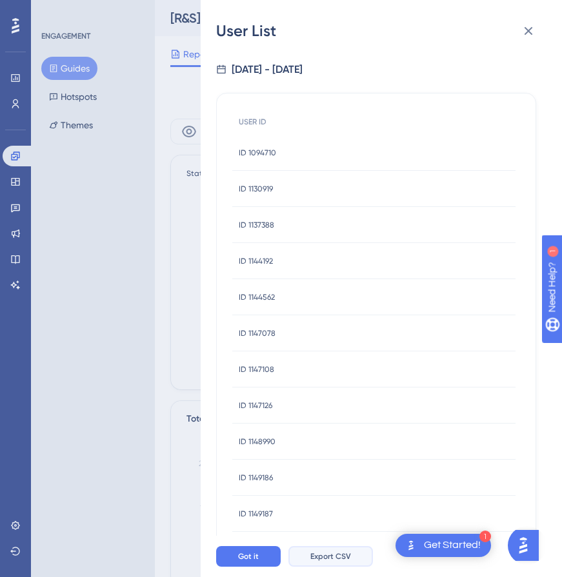
click at [308, 561] on button "Export CSV" at bounding box center [330, 556] width 84 height 21
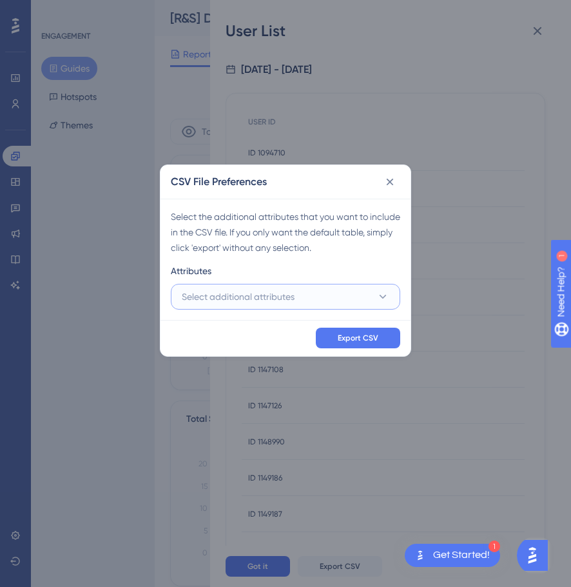
click at [306, 301] on button "Select additional attributes" at bounding box center [286, 297] width 230 height 26
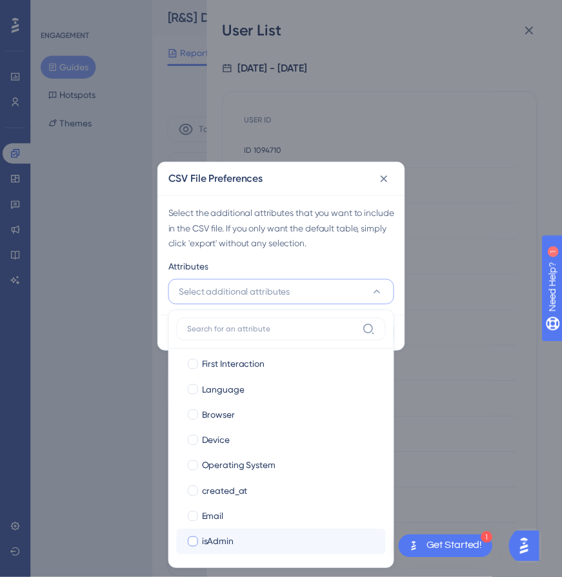
scroll to position [136, 0]
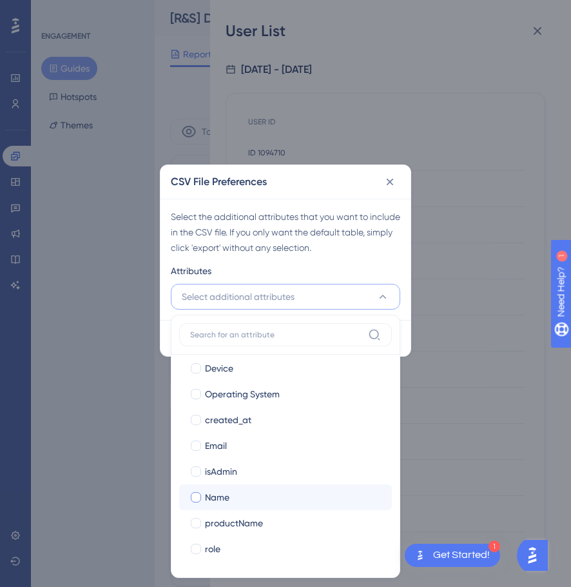
click at [226, 501] on span "Name" at bounding box center [217, 497] width 25 height 15
checkbox input "true"
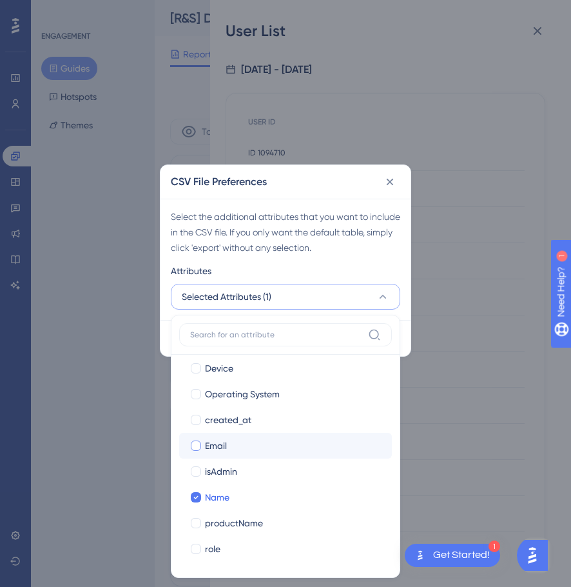
click at [230, 437] on label "Email Email" at bounding box center [285, 446] width 213 height 26
click at [197, 582] on input "Email" at bounding box center [196, 582] width 1 height 1
checkbox input "false"
click at [381, 250] on div "Select the additional attributes that you want to include in the CSV file. If y…" at bounding box center [286, 232] width 230 height 46
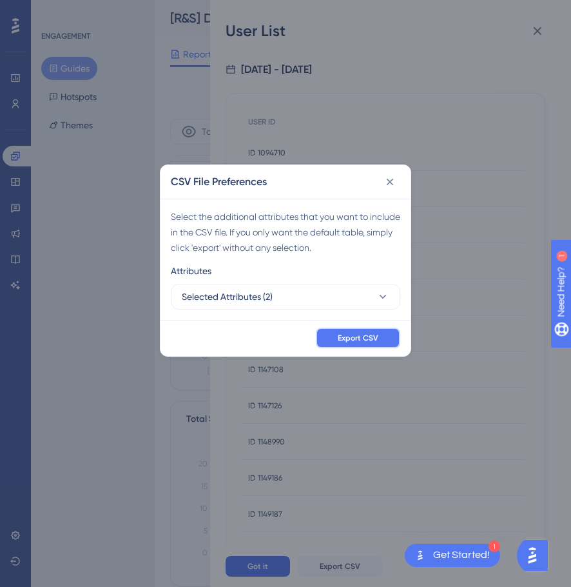
click at [381, 343] on button "Export CSV" at bounding box center [358, 338] width 84 height 21
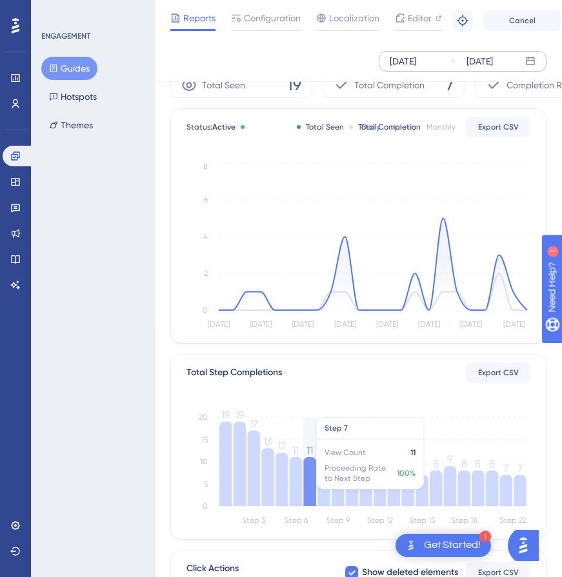
scroll to position [65, 0]
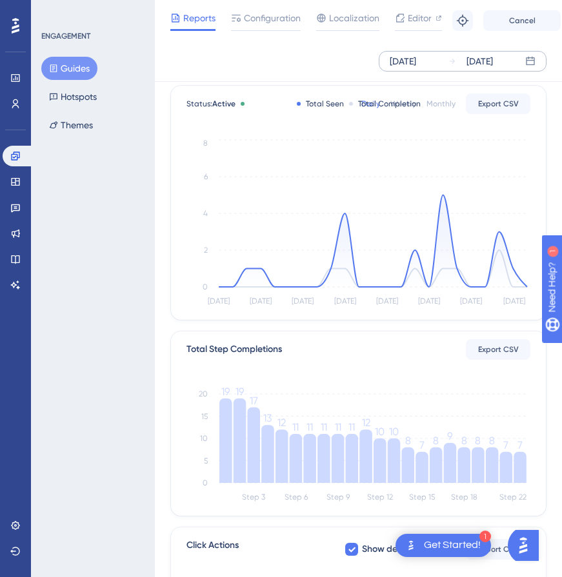
click at [425, 519] on div "Total Seen 19 Total Completion 7 Completion Rate 37% Status: Active Total Seen …" at bounding box center [358, 422] width 376 height 746
click at [509, 352] on span "Export CSV" at bounding box center [498, 349] width 41 height 10
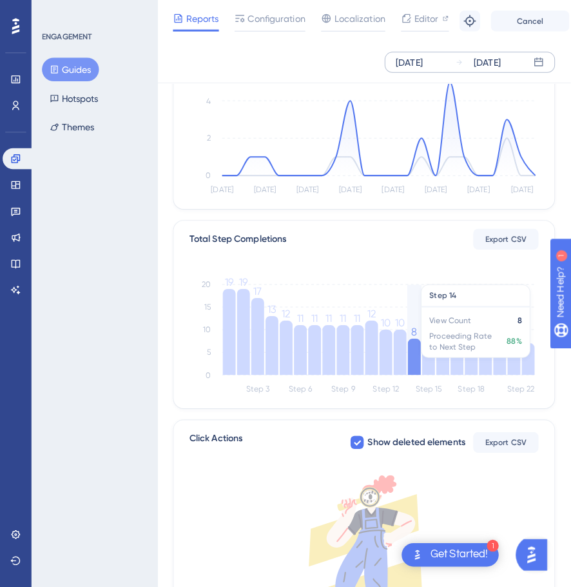
scroll to position [194, 0]
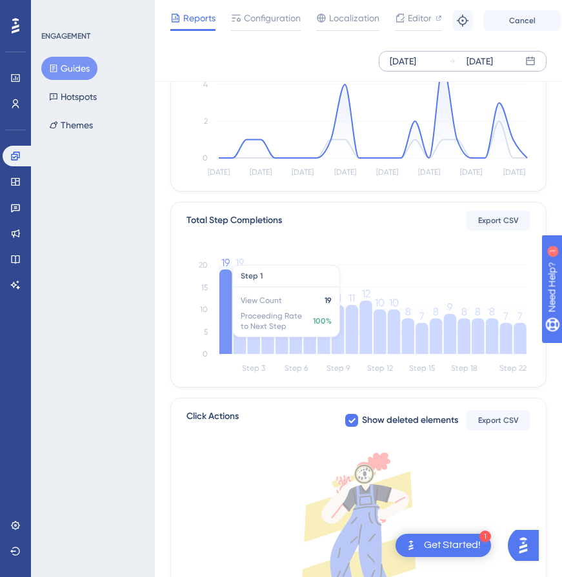
click at [221, 310] on icon at bounding box center [225, 312] width 13 height 84
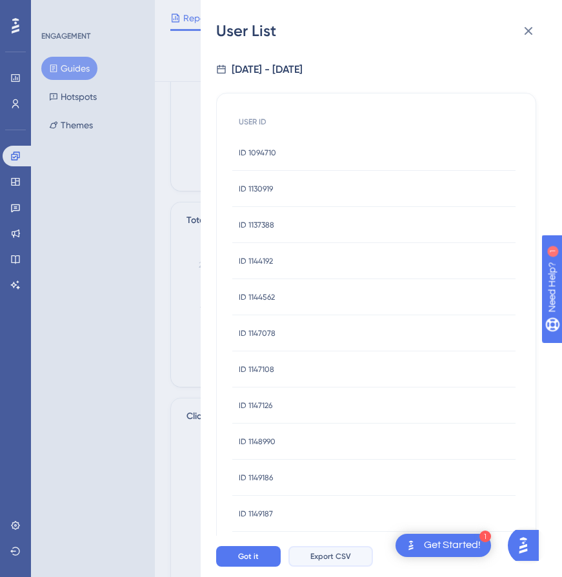
click at [327, 562] on span "Export CSV" at bounding box center [330, 556] width 41 height 10
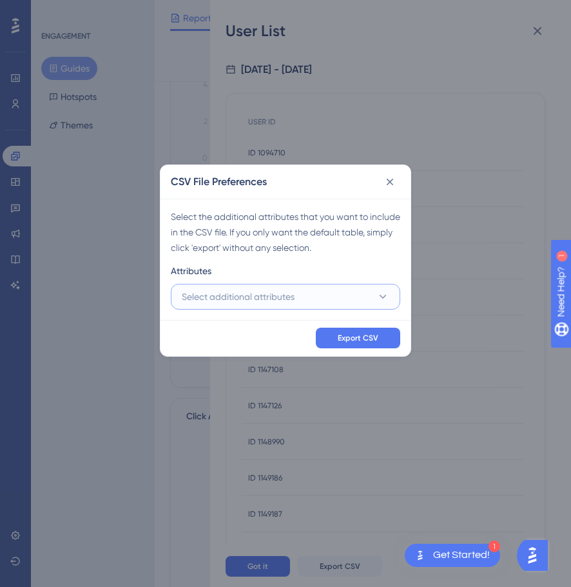
click at [289, 294] on span "Select additional attributes" at bounding box center [238, 296] width 113 height 15
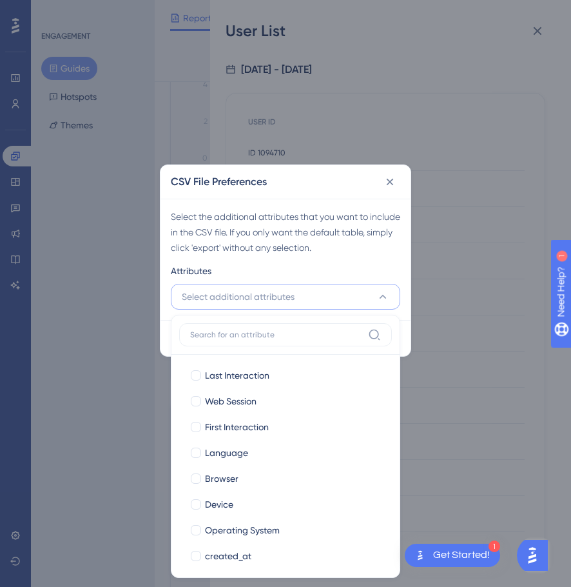
scroll to position [136, 0]
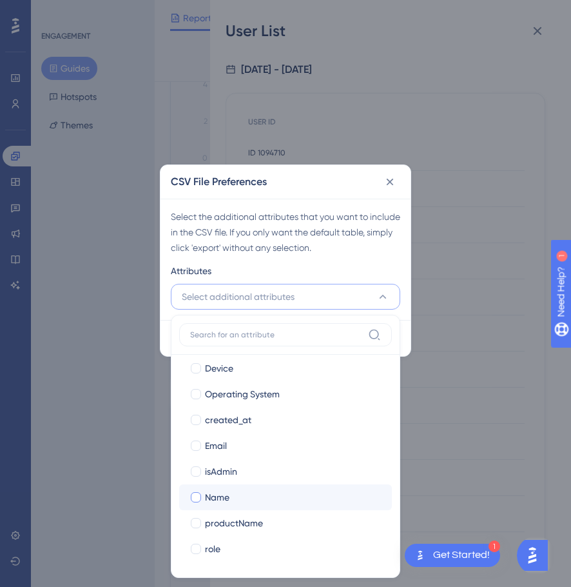
click at [272, 496] on div "Name" at bounding box center [293, 497] width 177 height 15
checkbox input "true"
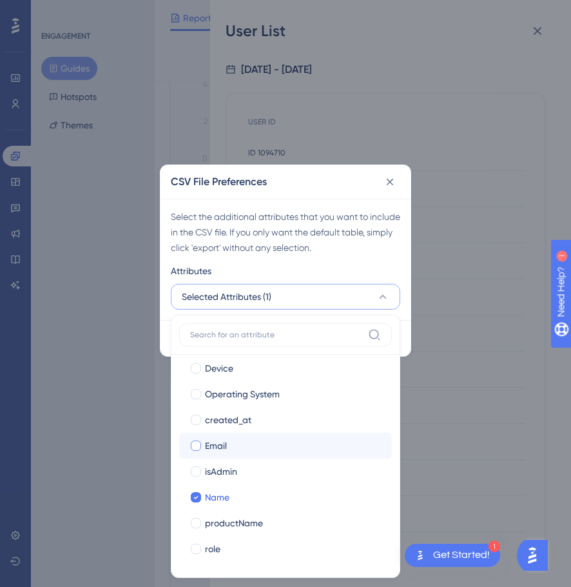
click at [253, 449] on div "Email" at bounding box center [293, 445] width 177 height 15
checkbox input "true"
click at [379, 260] on div "Select the additional attributes that you want to include in the CSV file. If y…" at bounding box center [286, 259] width 250 height 121
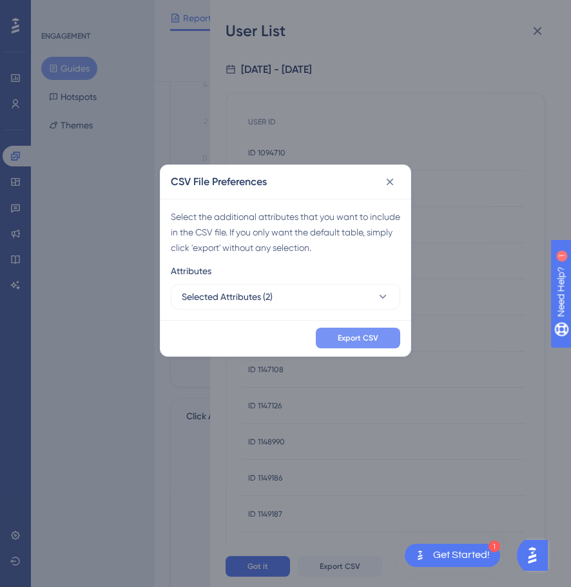
click at [370, 330] on button "Export CSV" at bounding box center [358, 338] width 84 height 21
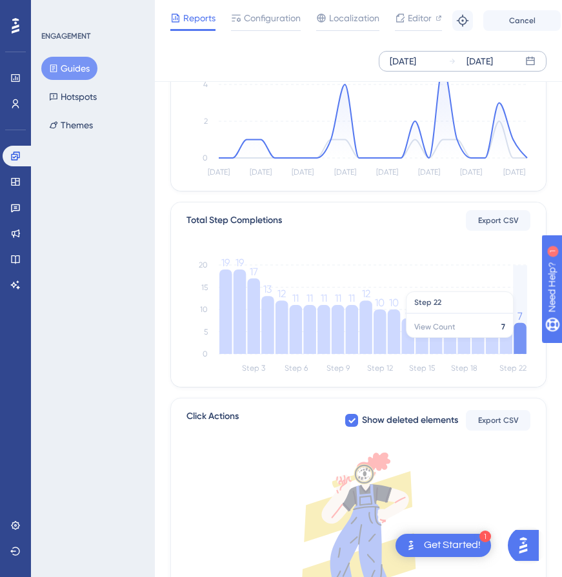
click at [521, 343] on icon at bounding box center [519, 338] width 13 height 31
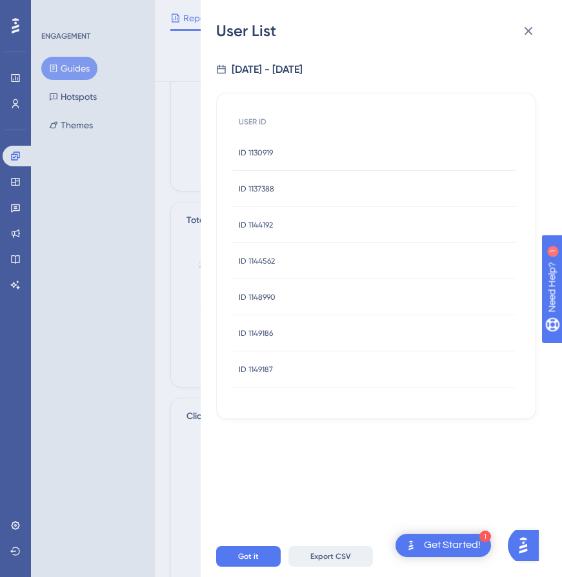
click at [346, 567] on button "Export CSV" at bounding box center [330, 556] width 84 height 21
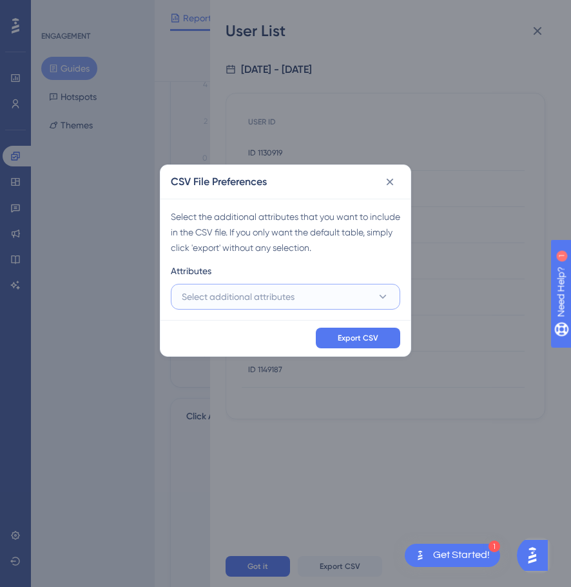
click at [332, 290] on button "Select additional attributes" at bounding box center [286, 297] width 230 height 26
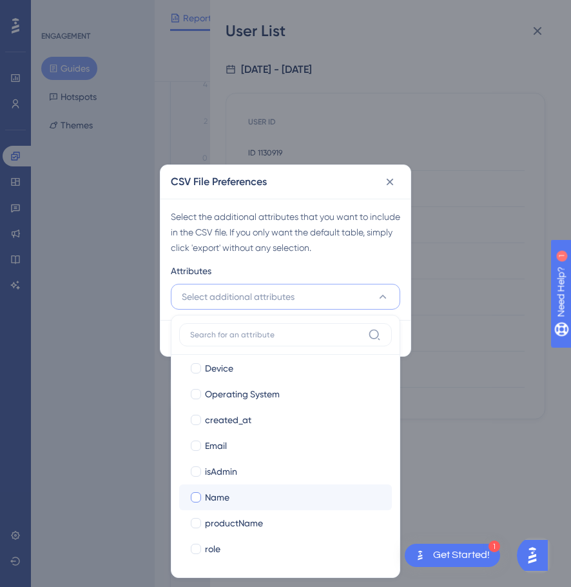
click at [265, 502] on div "Name" at bounding box center [293, 497] width 177 height 15
checkbox input "true"
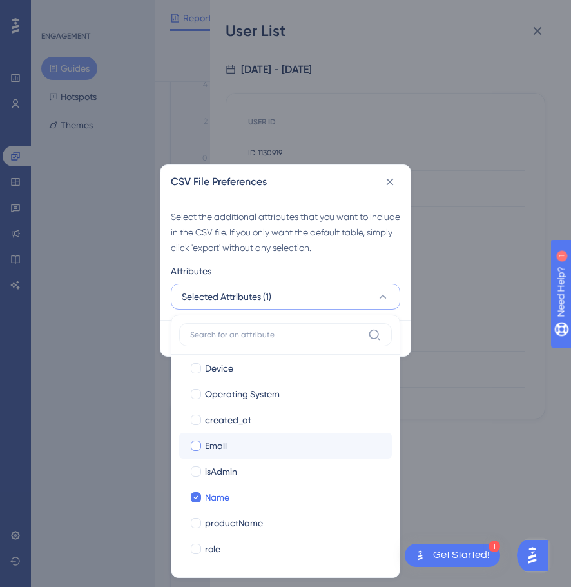
click at [243, 445] on div "Email" at bounding box center [293, 445] width 177 height 15
checkbox input "true"
click at [370, 243] on div "Select the additional attributes that you want to include in the CSV file. If y…" at bounding box center [286, 232] width 230 height 46
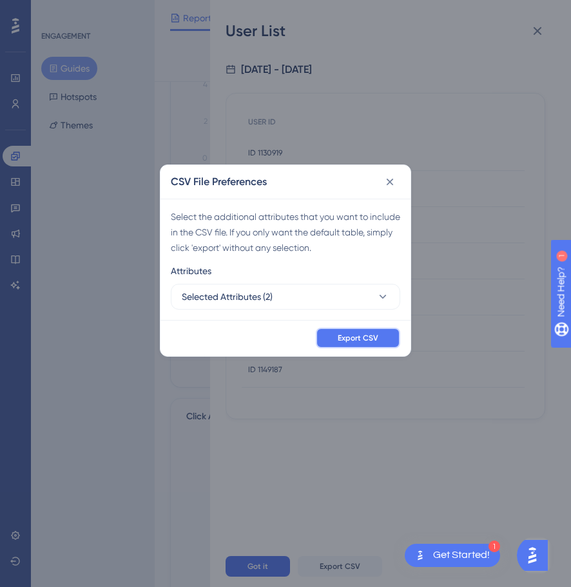
click at [375, 331] on button "Export CSV" at bounding box center [358, 338] width 84 height 21
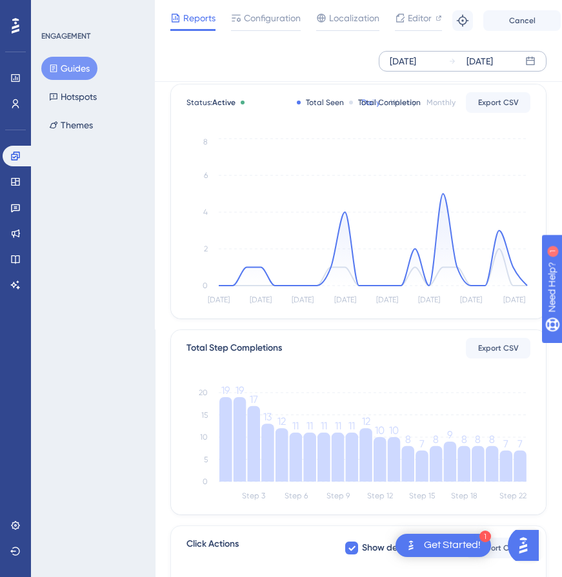
scroll to position [65, 0]
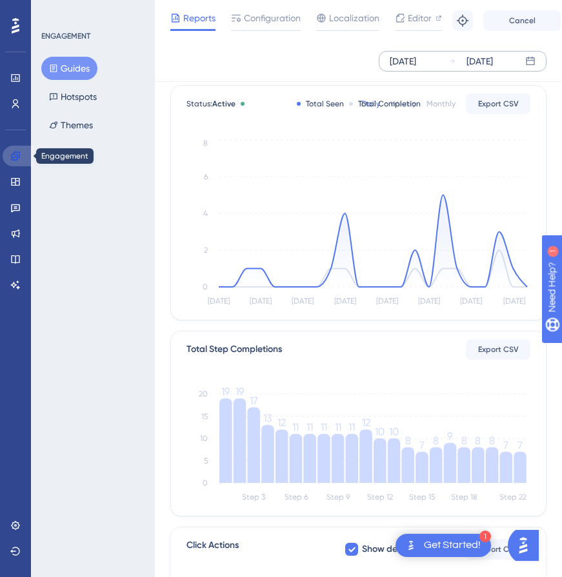
click at [21, 157] on link at bounding box center [18, 156] width 31 height 21
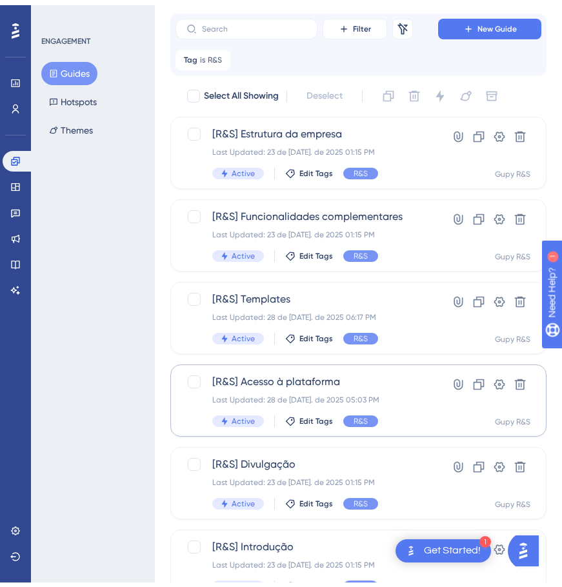
scroll to position [89, 0]
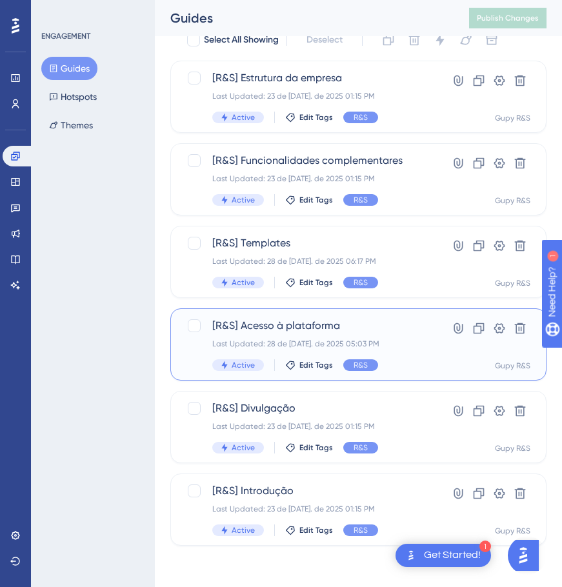
click at [319, 333] on div "[R&S] Acesso à plataforma Last Updated: 28 de [DATE]. de 2025 05:03 PM Active E…" at bounding box center [306, 344] width 189 height 53
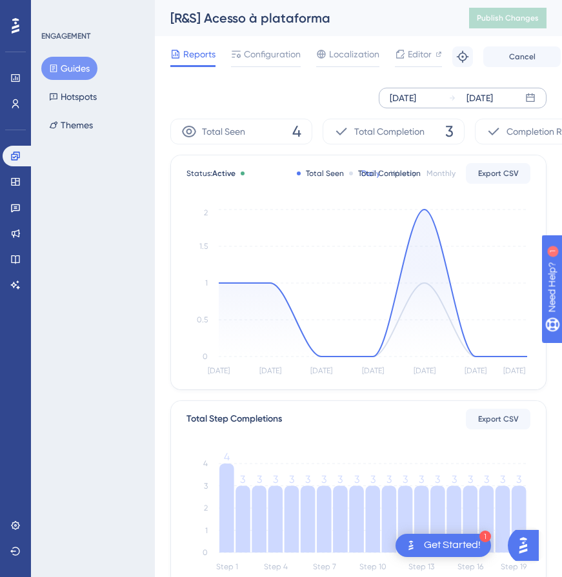
click at [469, 96] on div "[DATE]" at bounding box center [479, 97] width 26 height 15
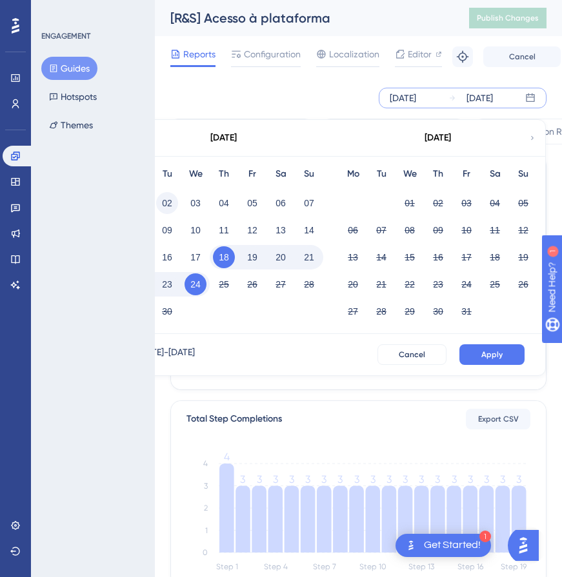
click at [166, 199] on button "02" at bounding box center [167, 203] width 22 height 22
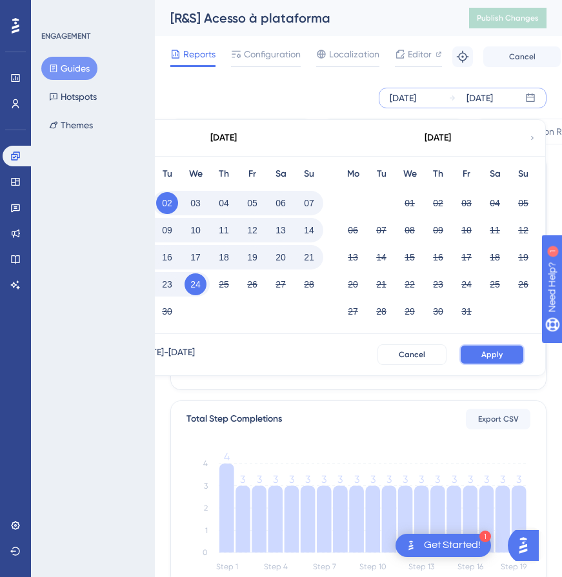
click at [491, 349] on button "Apply" at bounding box center [491, 354] width 65 height 21
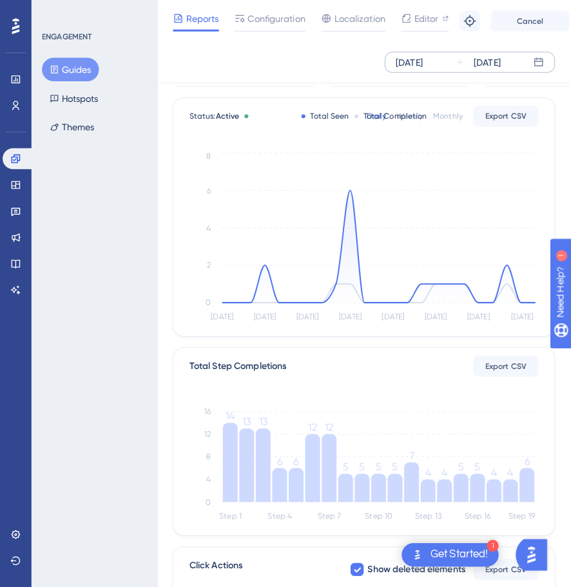
scroll to position [129, 0]
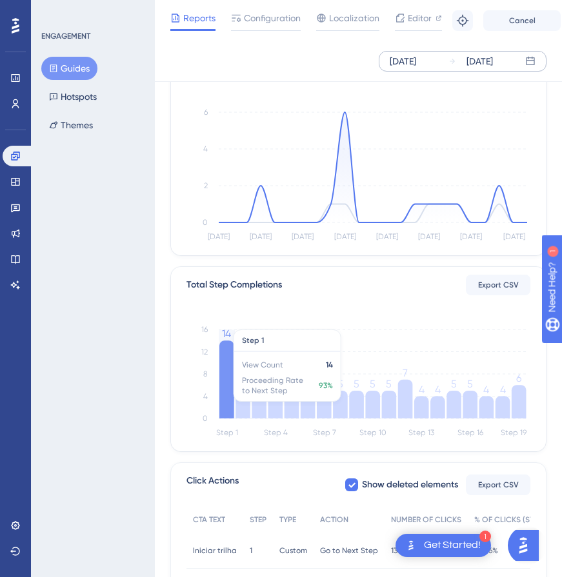
click at [219, 395] on icon at bounding box center [226, 380] width 15 height 78
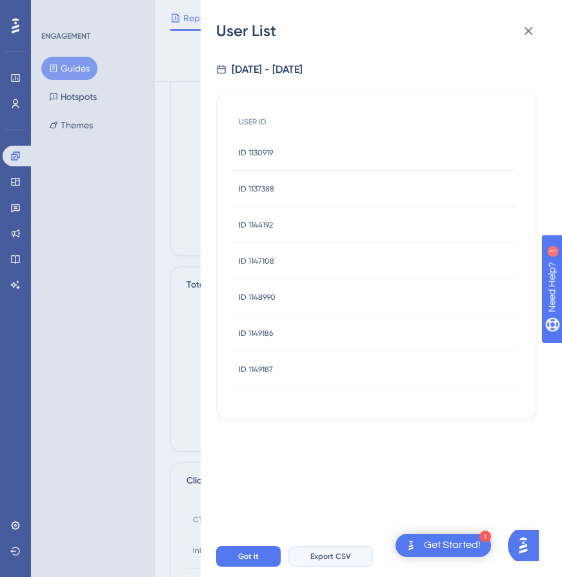
click at [326, 562] on span "Export CSV" at bounding box center [330, 556] width 41 height 10
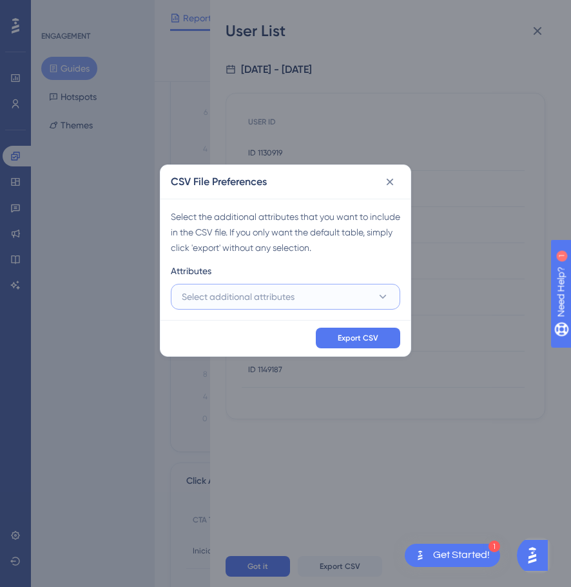
click at [338, 292] on button "Select additional attributes" at bounding box center [286, 297] width 230 height 26
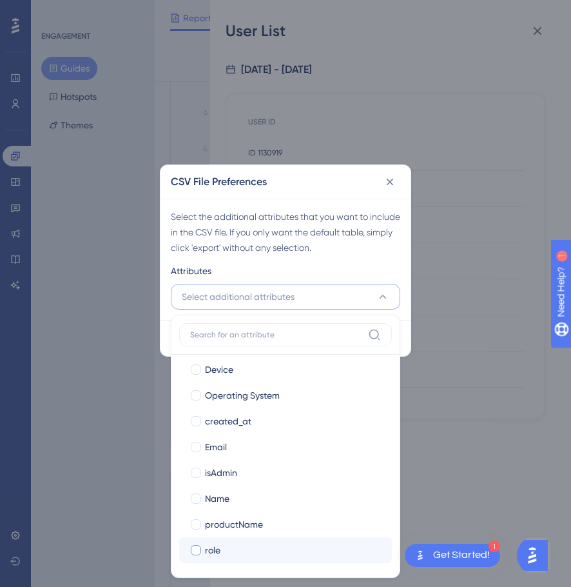
scroll to position [136, 0]
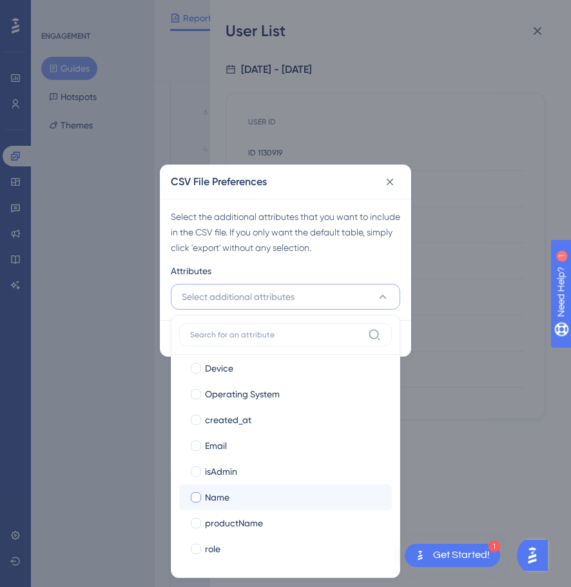
drag, startPoint x: 232, startPoint y: 495, endPoint x: 230, endPoint y: 457, distance: 37.5
click at [232, 495] on div "Name" at bounding box center [293, 497] width 177 height 15
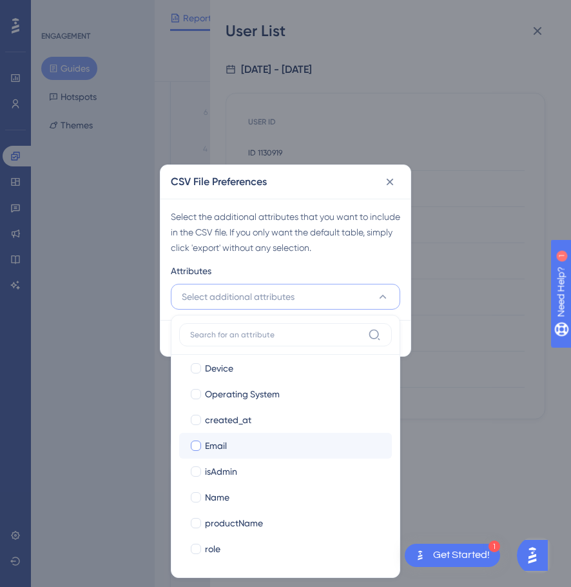
checkbox input "true"
click at [230, 457] on label "Email Email" at bounding box center [285, 446] width 213 height 26
click at [197, 582] on input "Email" at bounding box center [196, 582] width 1 height 1
checkbox input "false"
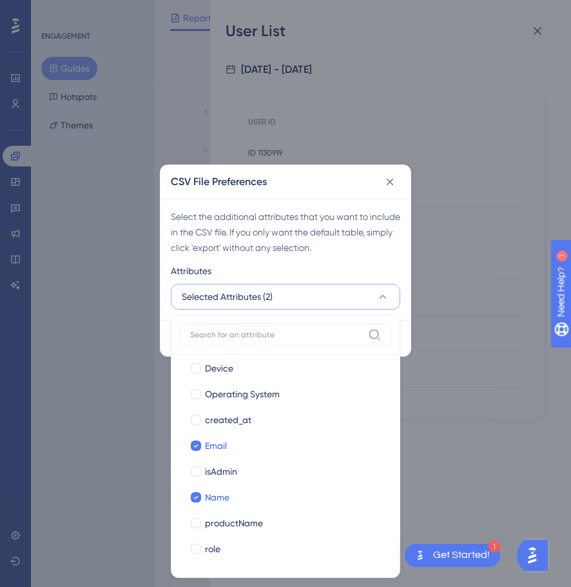
click at [361, 259] on div "Select the additional attributes that you want to include in the CSV file. If y…" at bounding box center [286, 259] width 250 height 121
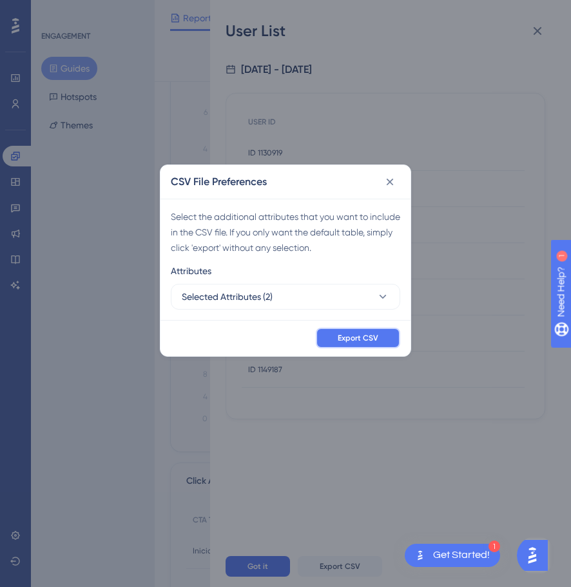
click at [361, 344] on button "Export CSV" at bounding box center [358, 338] width 84 height 21
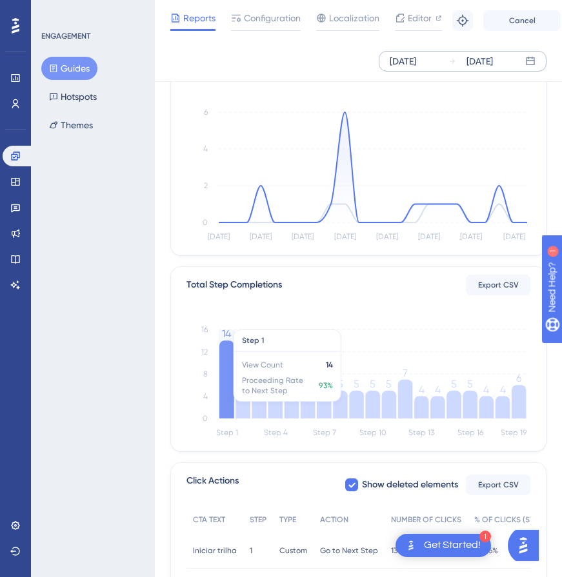
click at [232, 399] on icon at bounding box center [226, 380] width 15 height 78
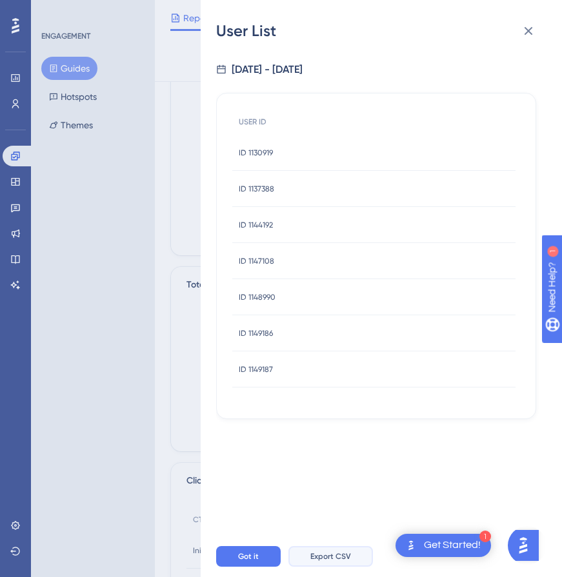
click at [327, 562] on span "Export CSV" at bounding box center [330, 556] width 41 height 10
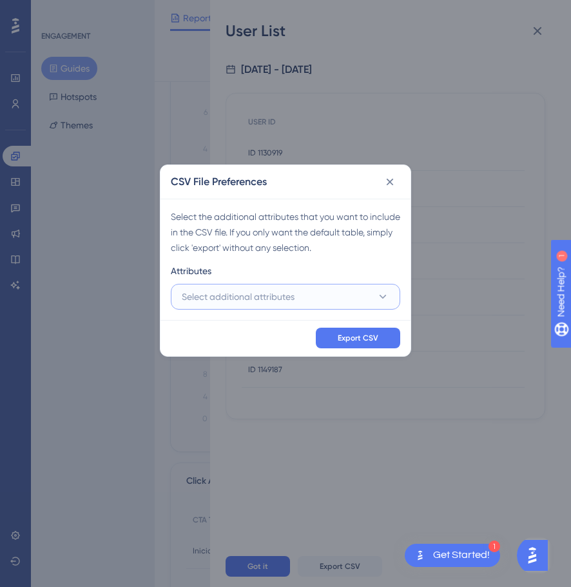
click at [268, 285] on button "Select additional attributes" at bounding box center [286, 297] width 230 height 26
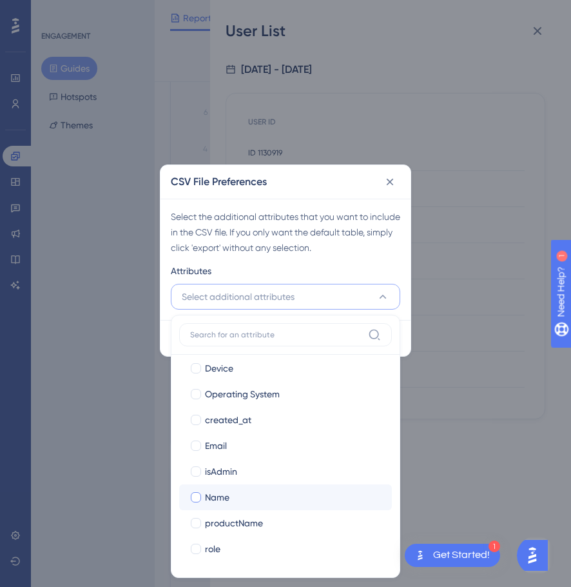
click at [244, 497] on div "Name" at bounding box center [293, 497] width 177 height 15
checkbox input "true"
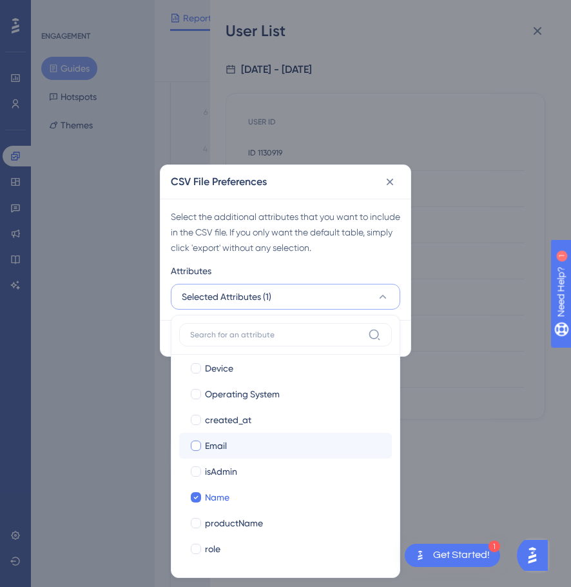
click at [240, 437] on label "Email Email" at bounding box center [285, 446] width 213 height 26
click at [197, 582] on input "Email" at bounding box center [196, 582] width 1 height 1
checkbox input "false"
click at [371, 291] on button "Selected Attributes (2)" at bounding box center [286, 297] width 230 height 26
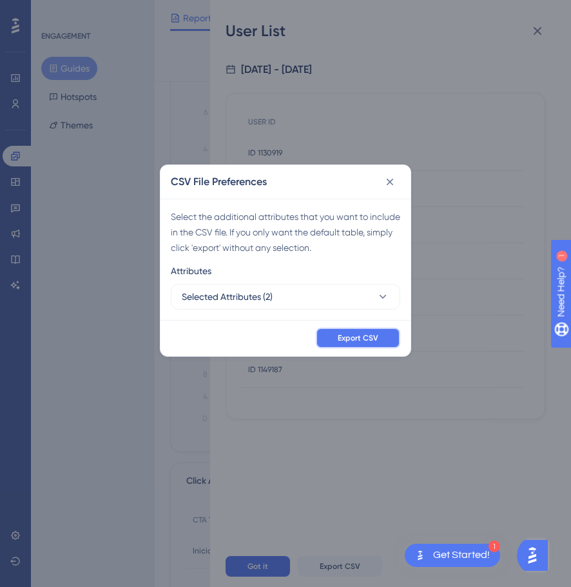
click at [366, 328] on button "Export CSV" at bounding box center [358, 338] width 84 height 21
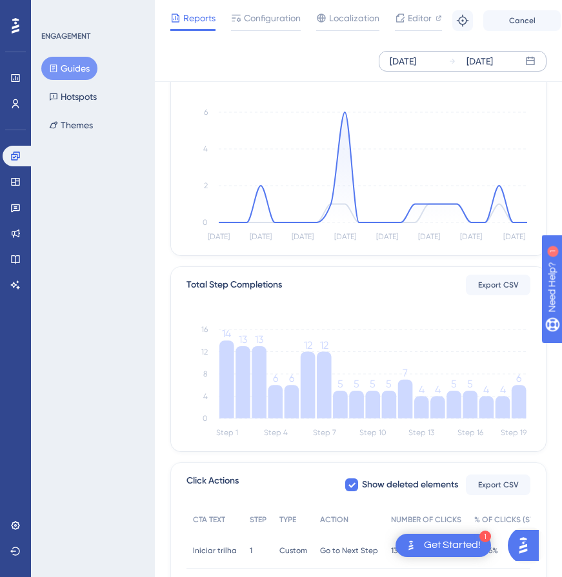
click at [554, 368] on div "Performance Users Engagement Widgets Feedback Product Updates Knowledge Base AI…" at bounding box center [358, 269] width 407 height 797
click at [526, 402] on icon at bounding box center [518, 402] width 15 height 34
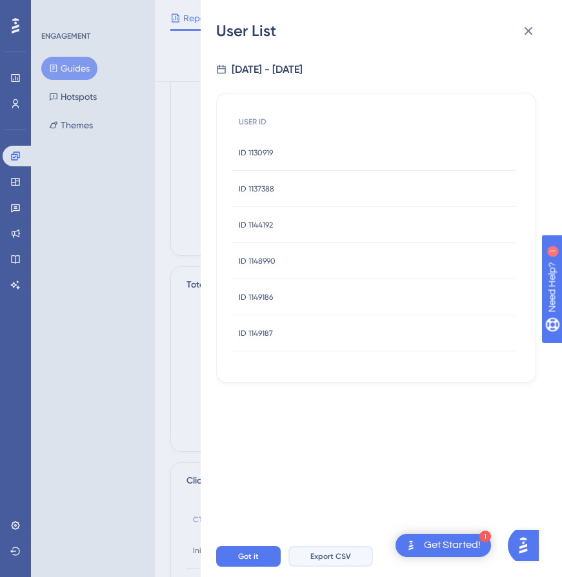
click at [312, 562] on span "Export CSV" at bounding box center [330, 556] width 41 height 10
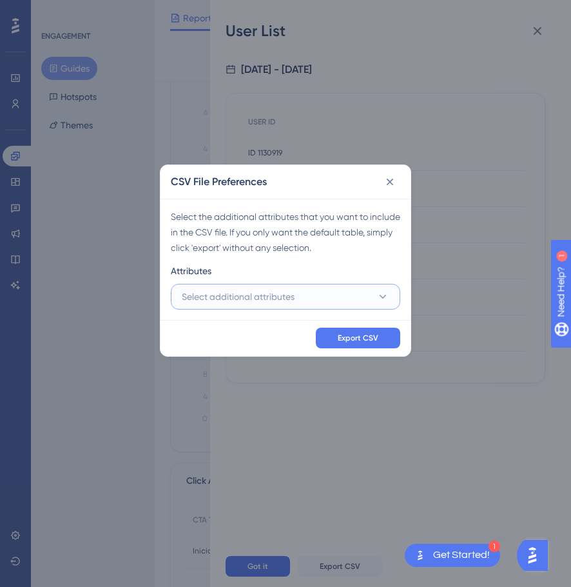
click at [310, 293] on button "Select additional attributes" at bounding box center [286, 297] width 230 height 26
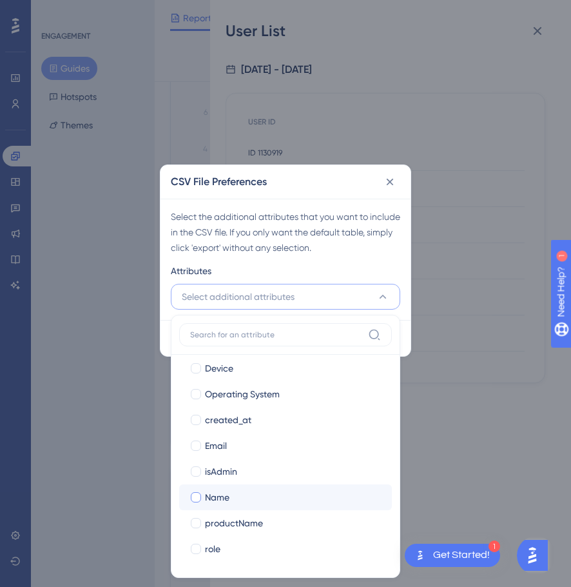
click at [230, 502] on span "Name" at bounding box center [217, 497] width 25 height 15
checkbox input "true"
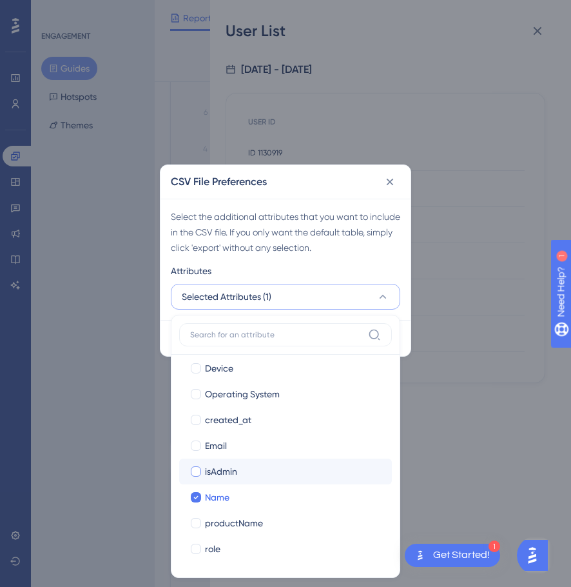
click at [235, 445] on div "Email" at bounding box center [293, 445] width 177 height 15
checkbox input "true"
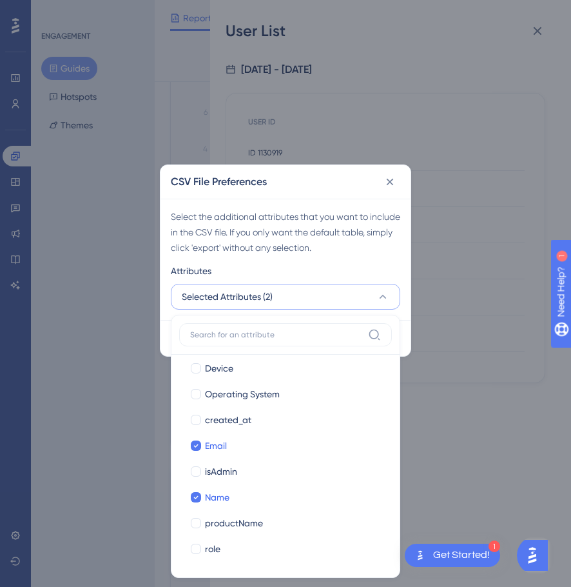
click at [371, 223] on div "Select the additional attributes that you want to include in the CSV file. If y…" at bounding box center [286, 232] width 230 height 46
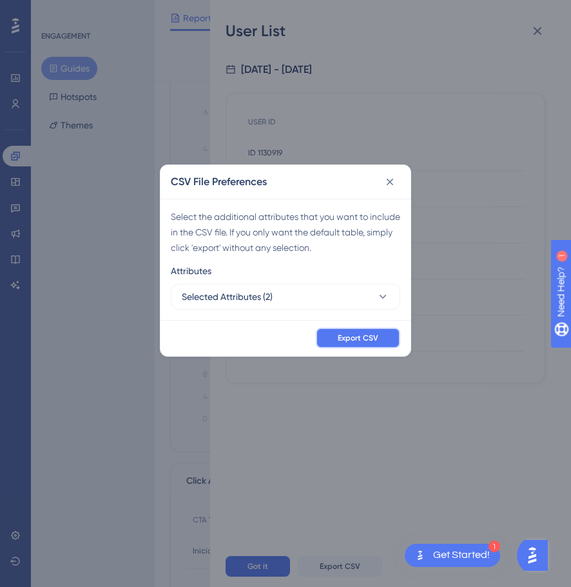
click at [393, 348] on button "Export CSV" at bounding box center [358, 338] width 84 height 21
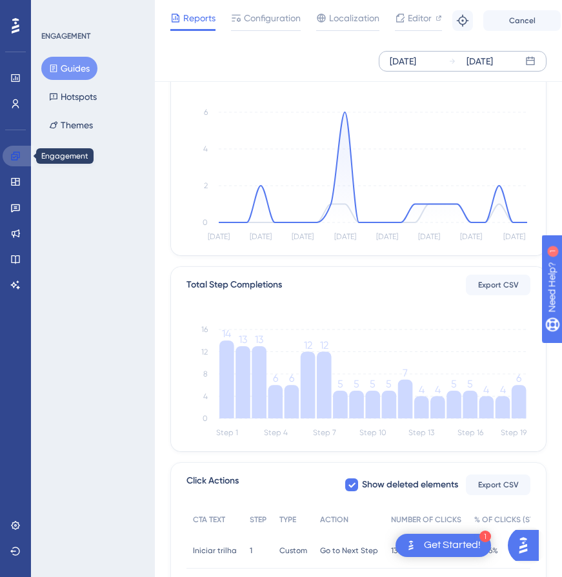
click at [20, 152] on icon at bounding box center [15, 156] width 10 height 10
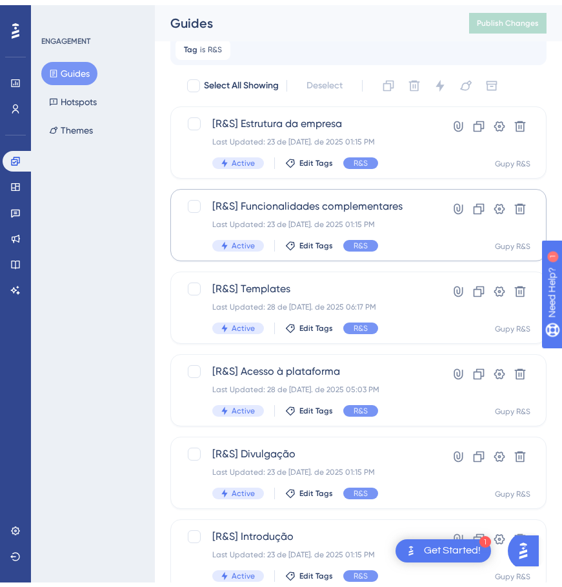
scroll to position [89, 0]
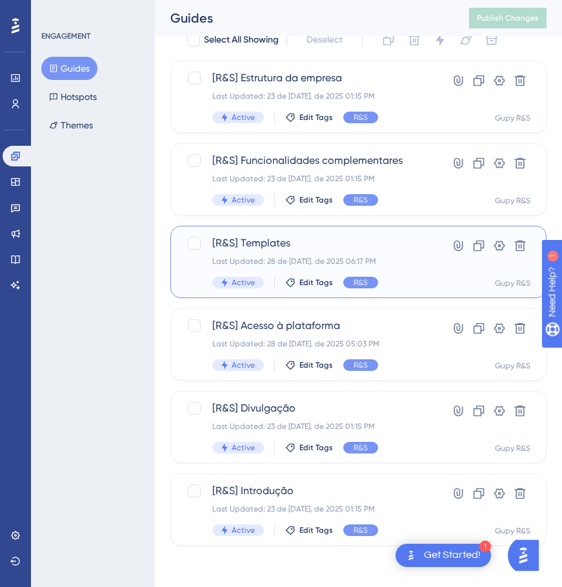
click at [298, 241] on span "[R&S] Templates" at bounding box center [306, 242] width 189 height 15
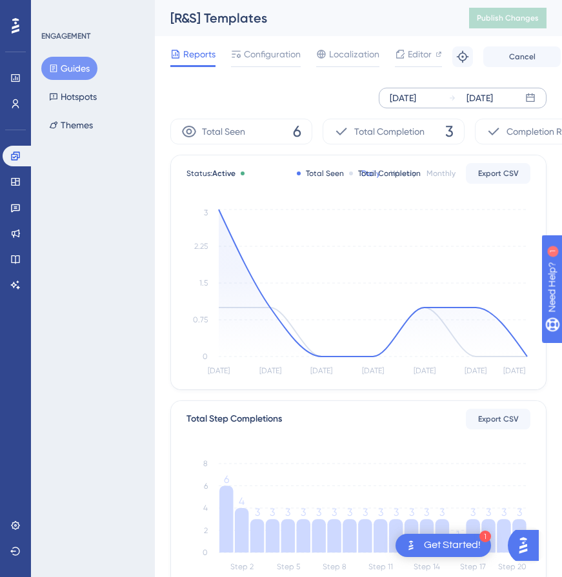
click at [412, 99] on div "[DATE]" at bounding box center [403, 97] width 26 height 15
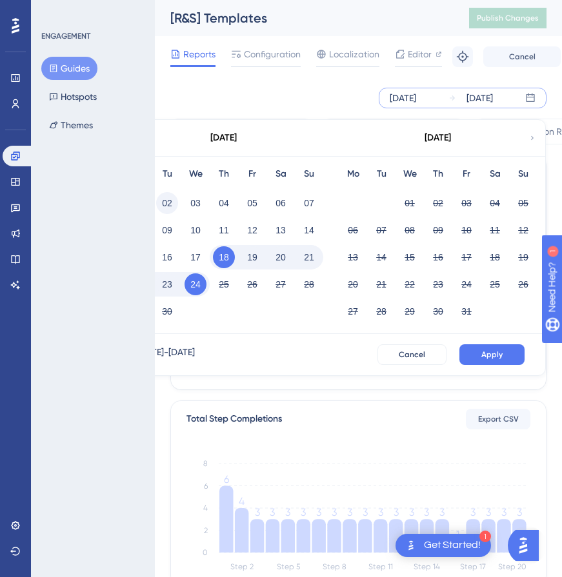
click at [174, 197] on button "02" at bounding box center [167, 203] width 22 height 22
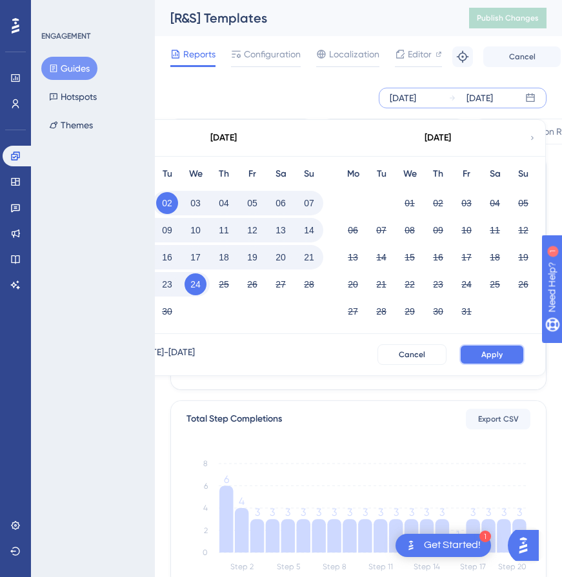
click at [493, 349] on button "Apply" at bounding box center [491, 354] width 65 height 21
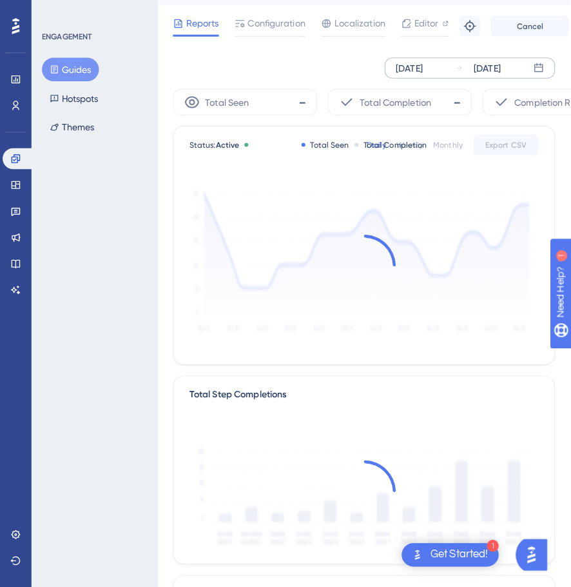
scroll to position [129, 0]
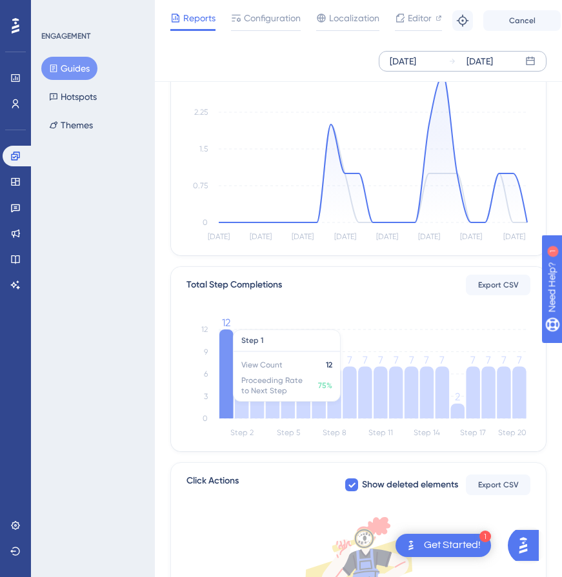
click at [233, 388] on icon "Step 2 Step 5 Step 8 Step 11 Step 14 Step 17 Step 20 0 3 6 9 12 12 9 7 7 8 7 7 …" at bounding box center [358, 379] width 344 height 123
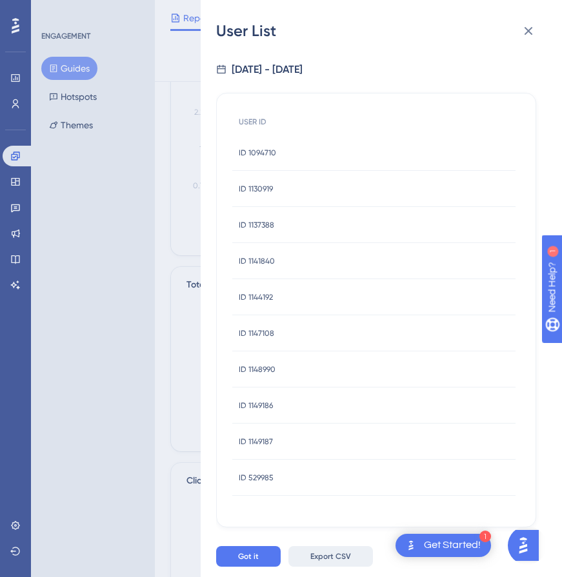
click at [313, 562] on span "Export CSV" at bounding box center [330, 556] width 41 height 10
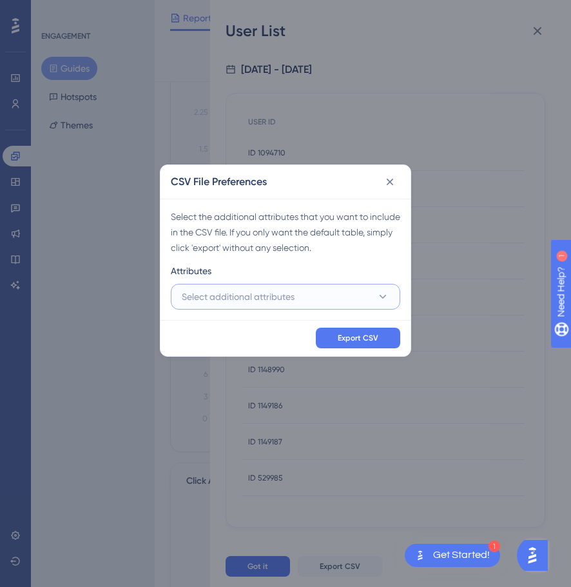
click at [306, 301] on button "Select additional attributes" at bounding box center [286, 297] width 230 height 26
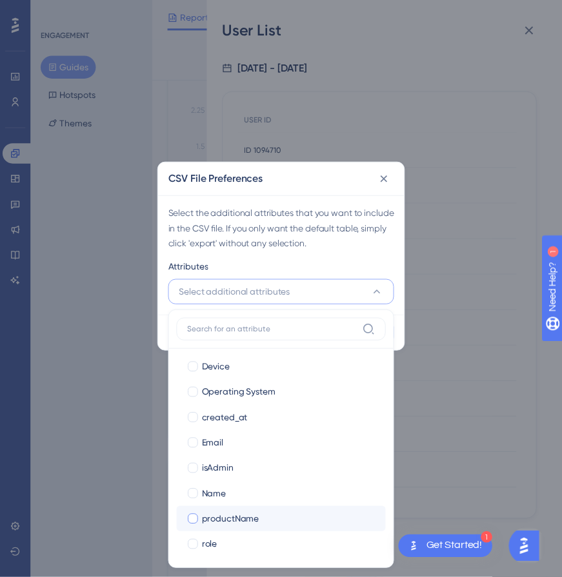
scroll to position [136, 0]
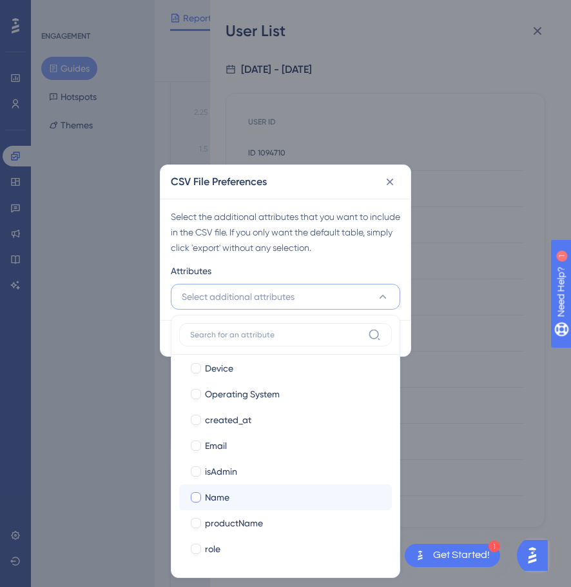
drag, startPoint x: 232, startPoint y: 492, endPoint x: 239, endPoint y: 450, distance: 42.5
click at [232, 491] on div "Name" at bounding box center [293, 497] width 177 height 15
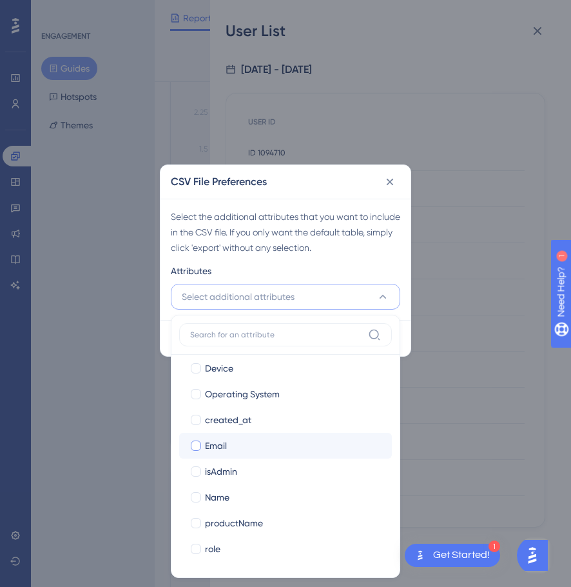
checkbox input "true"
click at [234, 441] on div "Email" at bounding box center [293, 445] width 177 height 15
checkbox input "true"
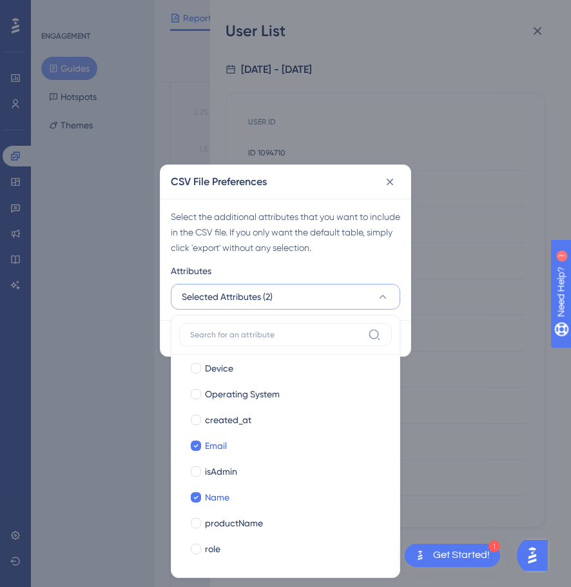
click at [376, 231] on div "Select the additional attributes that you want to include in the CSV file. If y…" at bounding box center [286, 232] width 230 height 46
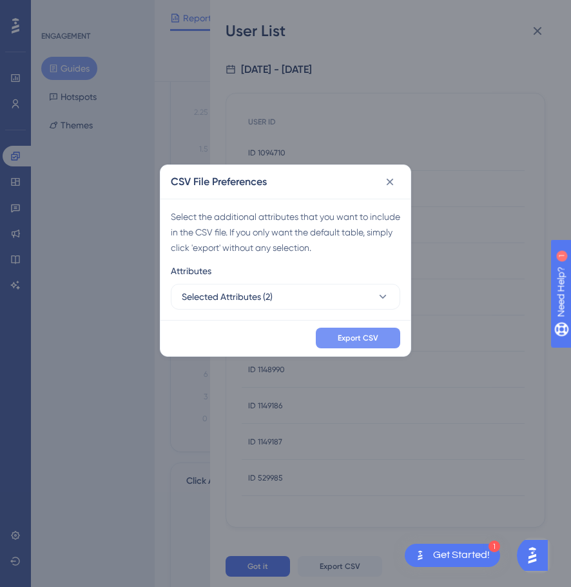
click at [372, 342] on button "Export CSV" at bounding box center [358, 338] width 84 height 21
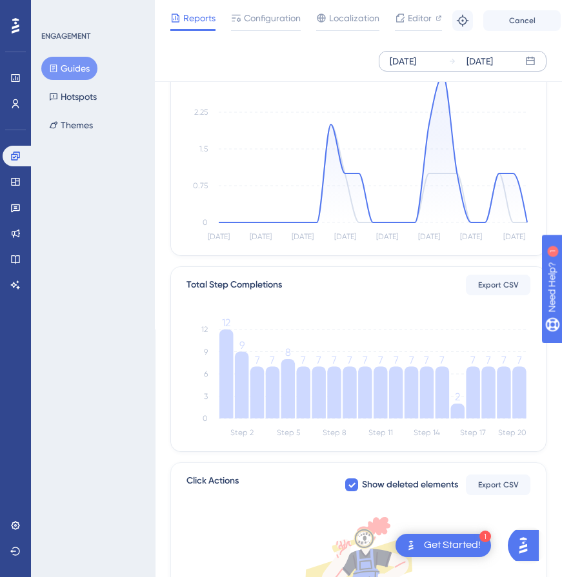
click at [62, 233] on div "ENGAGEMENT Guides Hotspots Themes" at bounding box center [93, 288] width 124 height 577
click at [15, 163] on link at bounding box center [18, 156] width 31 height 21
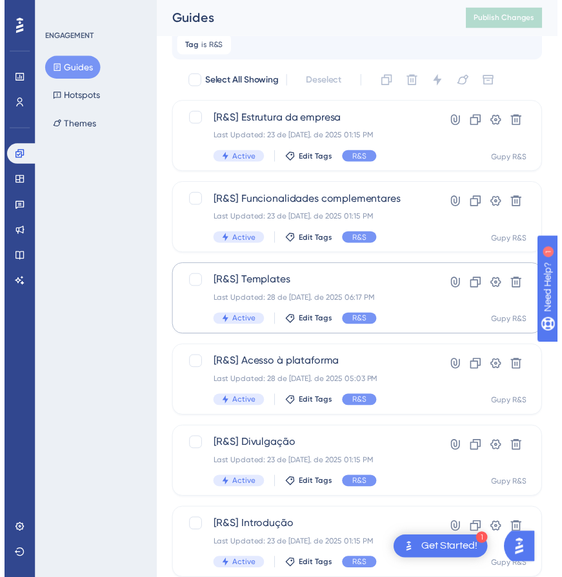
scroll to position [25, 0]
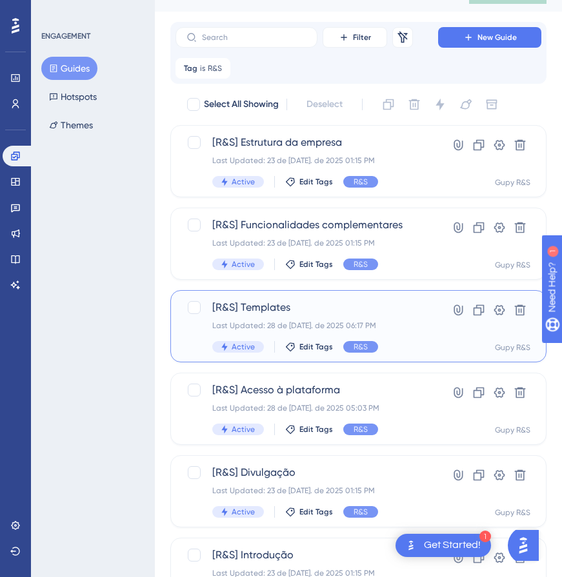
click at [290, 317] on div "[R&S] Templates Last Updated: 28 de [DATE]. de 2025 06:17 PM Active Edit Tags R…" at bounding box center [306, 326] width 189 height 53
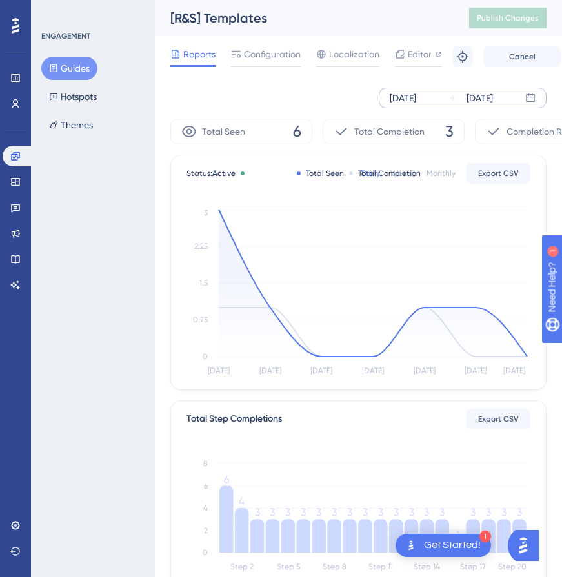
click at [489, 97] on div "[DATE]" at bounding box center [479, 97] width 26 height 15
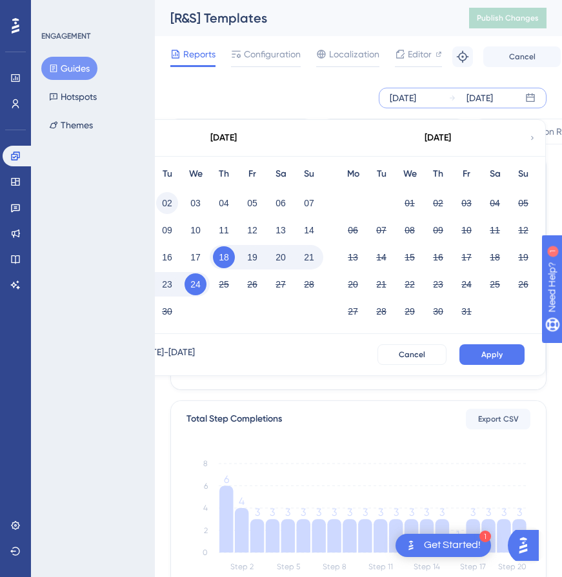
click at [166, 196] on button "02" at bounding box center [167, 203] width 22 height 22
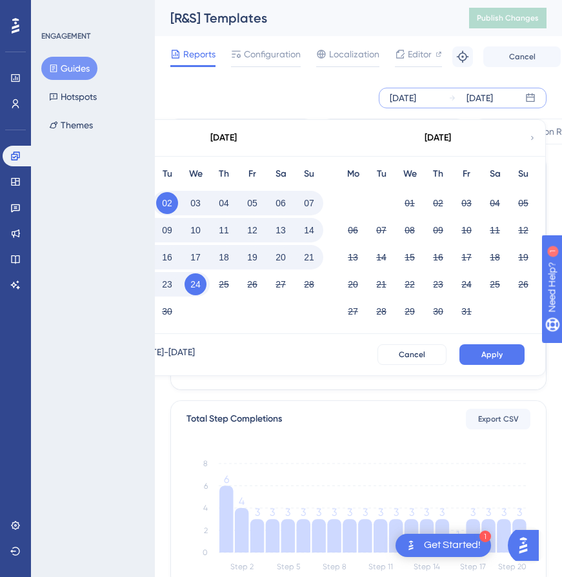
click at [487, 354] on span "Apply" at bounding box center [491, 355] width 21 height 10
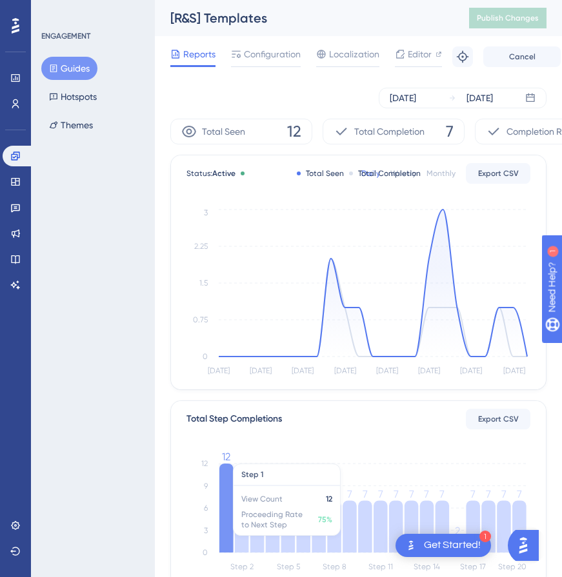
click at [221, 513] on icon at bounding box center [226, 508] width 14 height 89
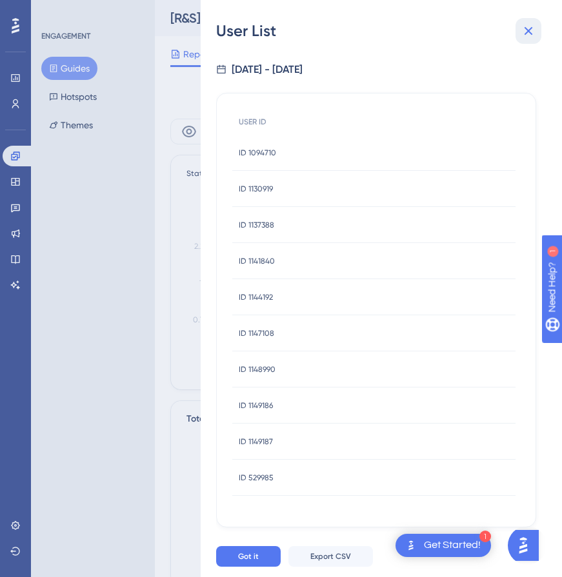
click at [525, 37] on icon at bounding box center [528, 30] width 15 height 15
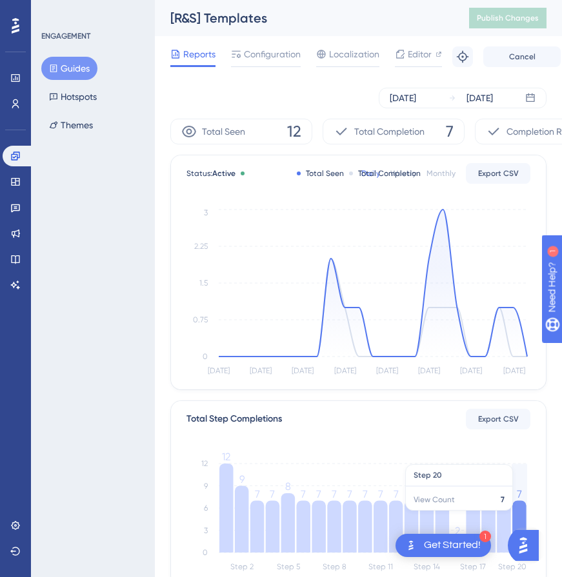
click at [526, 517] on icon "Step 2 Step 5 Step 8 Step 11 Step 14 Step 17 Step 20 0 3 6 9 12 12 9 7 7 8 7 7 …" at bounding box center [358, 513] width 344 height 123
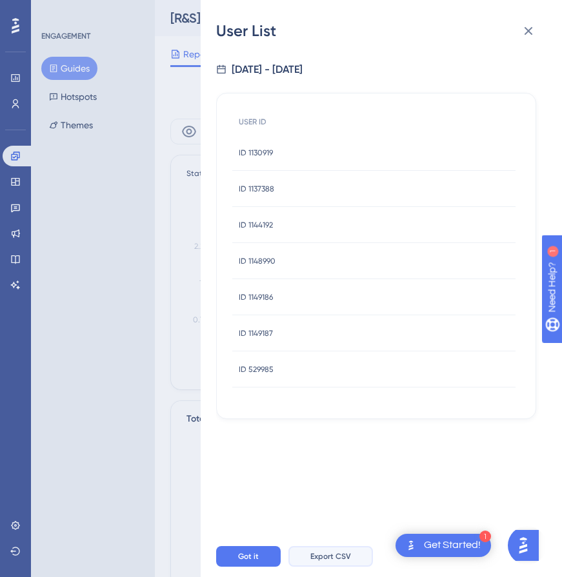
click at [318, 562] on span "Export CSV" at bounding box center [330, 556] width 41 height 10
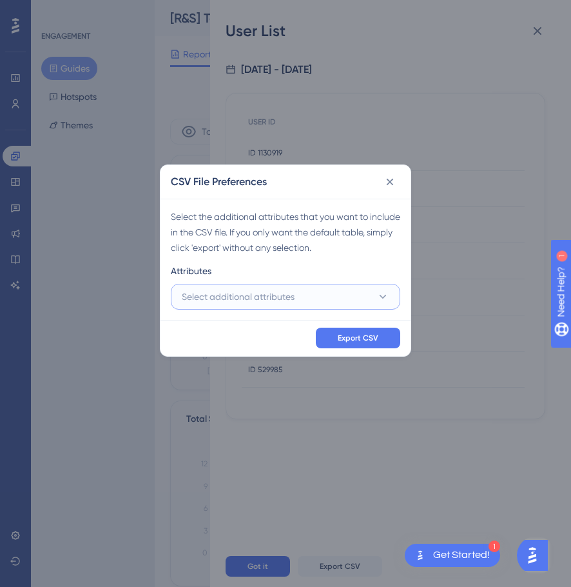
click at [245, 291] on span "Select additional attributes" at bounding box center [238, 296] width 113 height 15
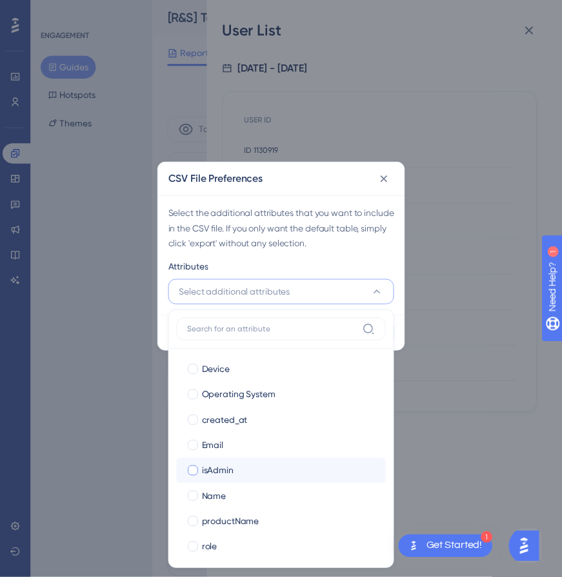
scroll to position [136, 0]
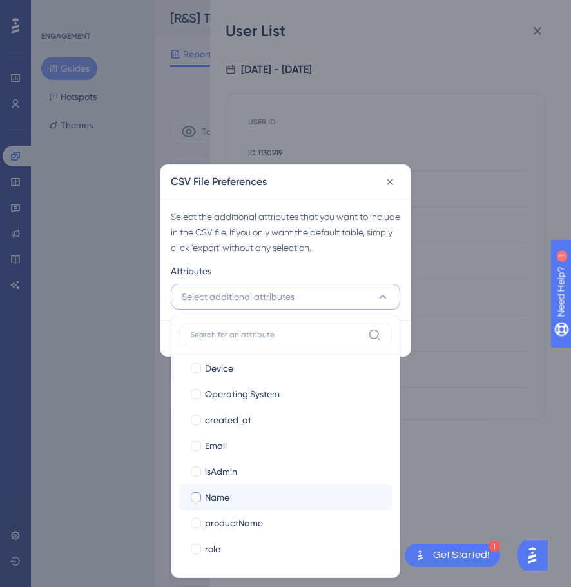
click at [231, 503] on div "Name" at bounding box center [293, 497] width 177 height 15
checkbox input "true"
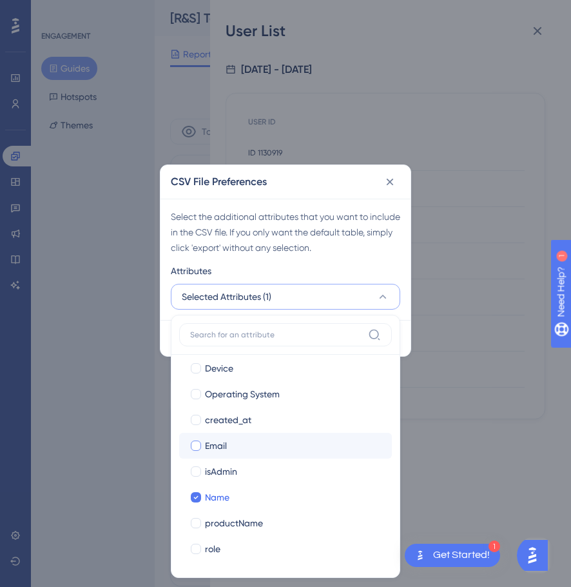
click at [236, 447] on div "Email" at bounding box center [293, 445] width 177 height 15
checkbox input "true"
click at [350, 264] on div "Attributes" at bounding box center [286, 273] width 230 height 21
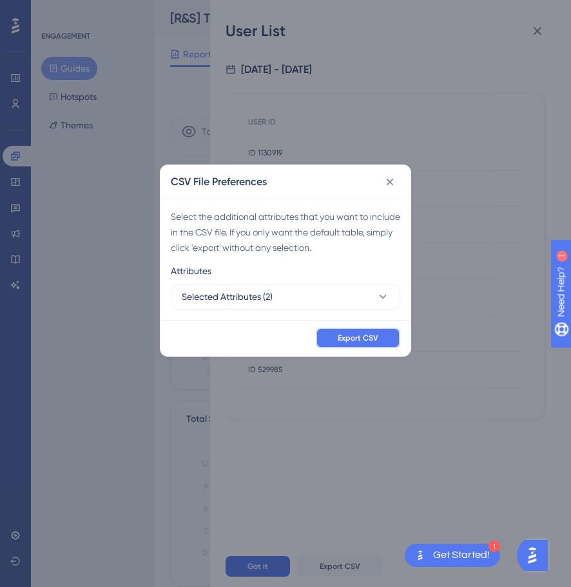
click at [373, 330] on button "Export CSV" at bounding box center [358, 338] width 84 height 21
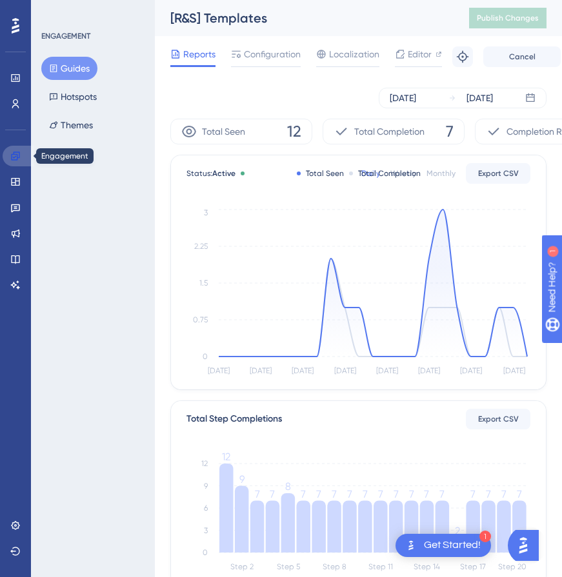
click at [17, 159] on icon at bounding box center [15, 156] width 8 height 8
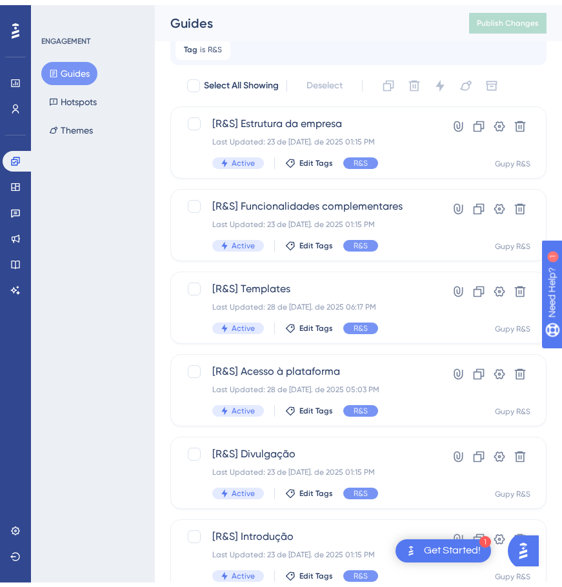
scroll to position [89, 0]
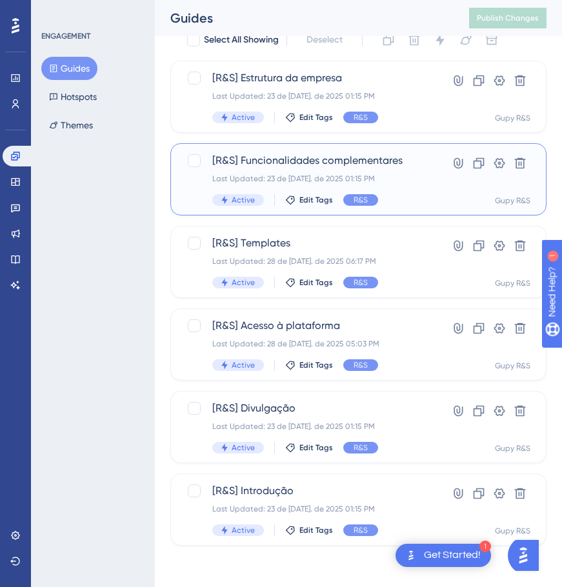
click at [275, 171] on div "[R&S] Funcionalidades complementares Last Updated: 23 de [DATE]. de 2025 01:15 …" at bounding box center [307, 179] width 190 height 53
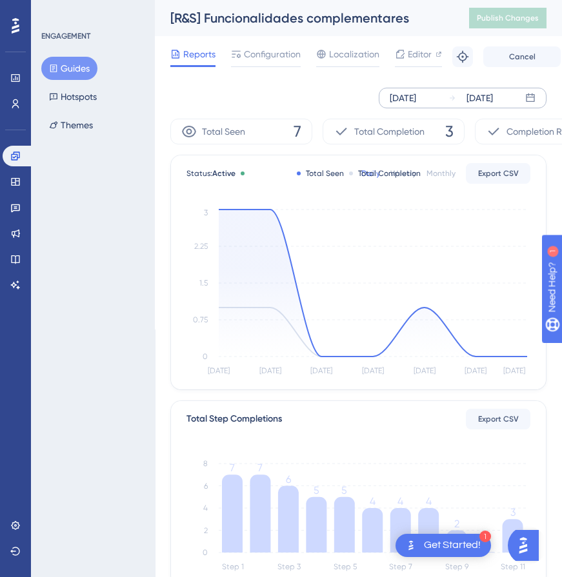
click at [446, 101] on div "[DATE] [DATE]" at bounding box center [463, 98] width 168 height 21
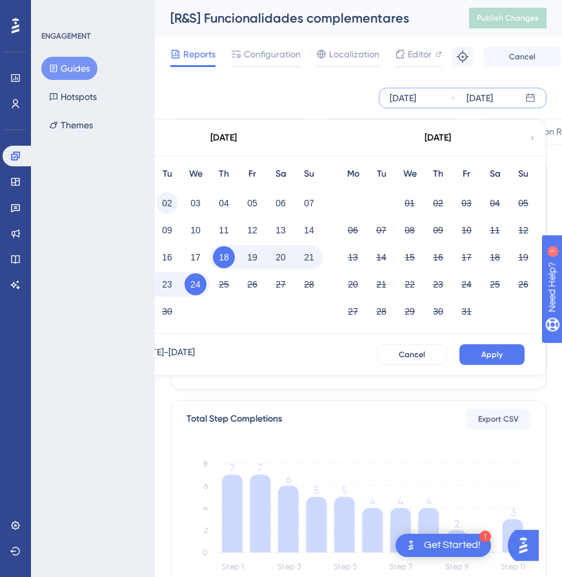
click at [171, 195] on button "02" at bounding box center [167, 203] width 22 height 22
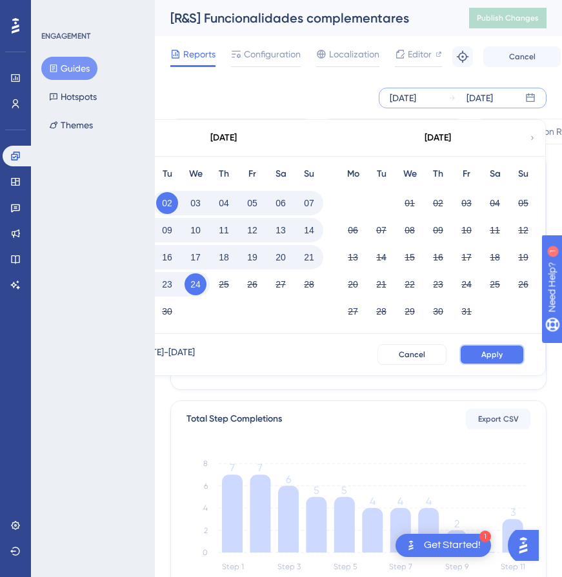
click at [498, 353] on span "Apply" at bounding box center [491, 355] width 21 height 10
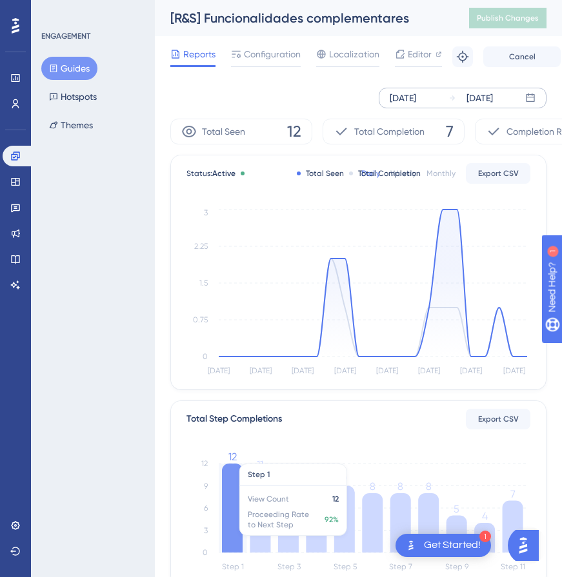
click at [233, 486] on icon at bounding box center [232, 508] width 21 height 89
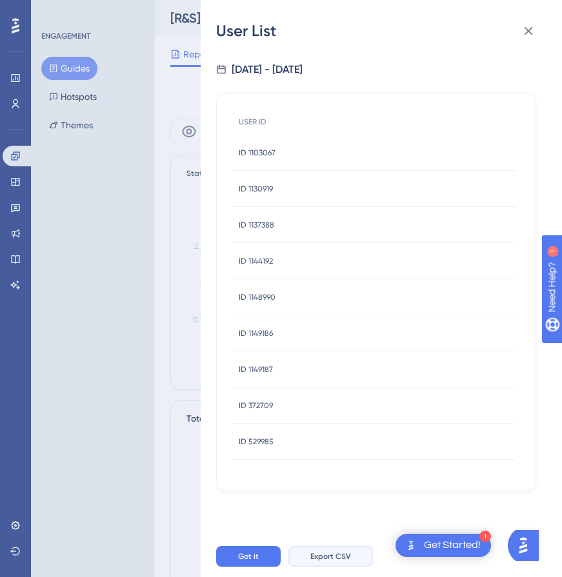
click at [333, 562] on span "Export CSV" at bounding box center [330, 556] width 41 height 10
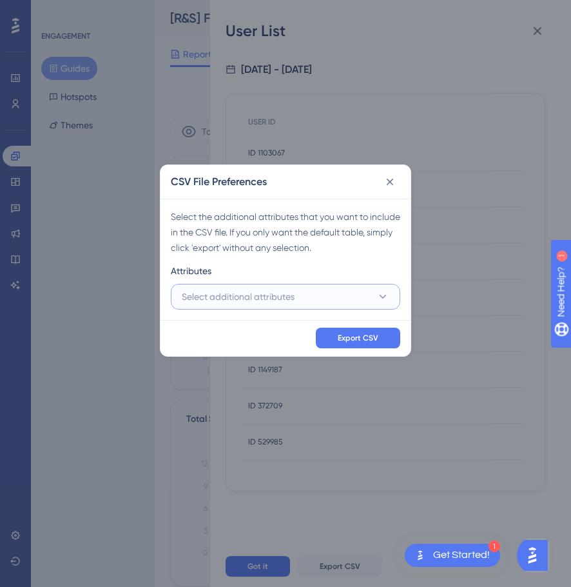
click at [233, 303] on span "Select additional attributes" at bounding box center [238, 296] width 113 height 15
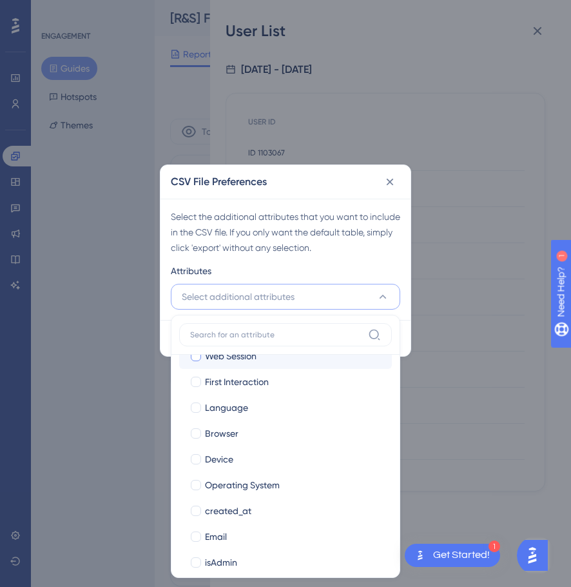
scroll to position [136, 0]
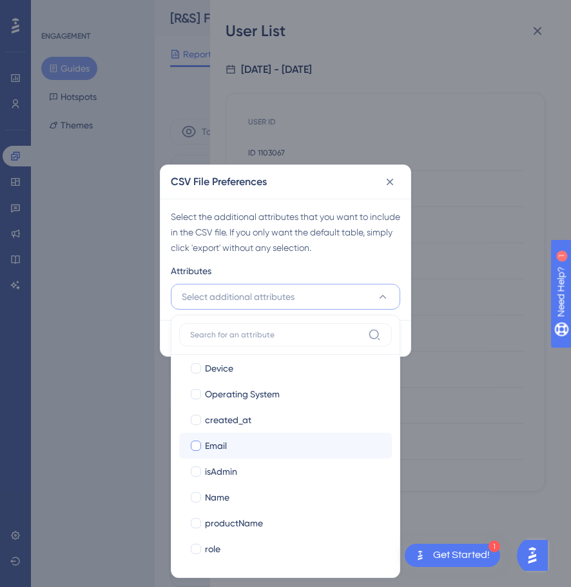
click at [246, 449] on div "Email" at bounding box center [293, 445] width 177 height 15
checkbox input "true"
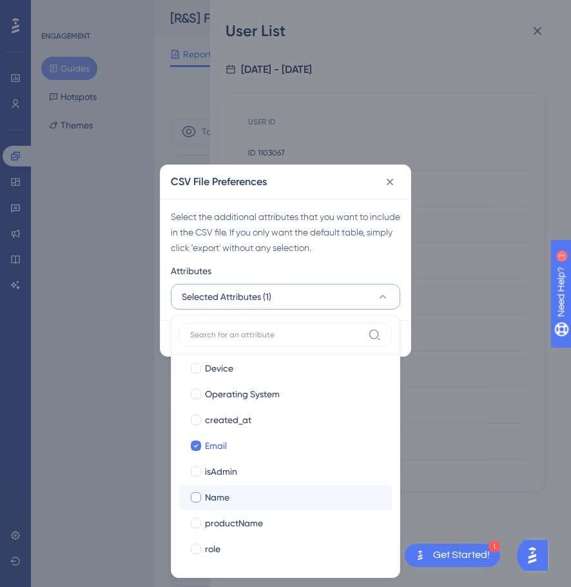
click at [224, 495] on span "Name" at bounding box center [217, 497] width 25 height 15
checkbox input "true"
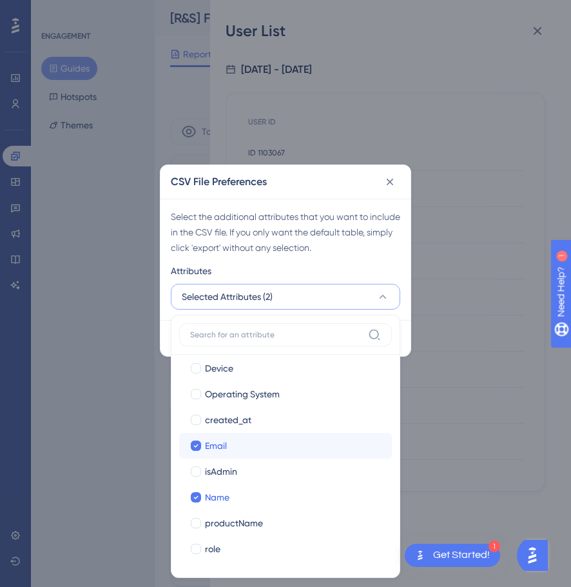
click at [196, 458] on label "Email Email" at bounding box center [285, 446] width 213 height 26
click at [196, 582] on input "Email" at bounding box center [196, 582] width 1 height 1
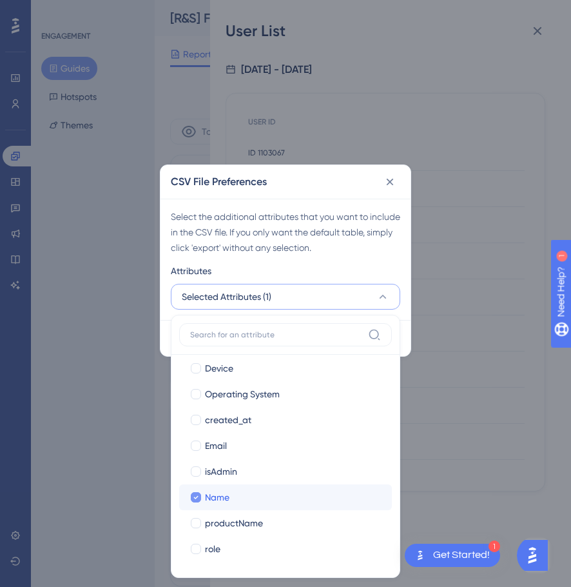
click at [211, 496] on span "Name" at bounding box center [217, 497] width 25 height 15
checkbox input "false"
click at [211, 496] on span "Name" at bounding box center [217, 497] width 25 height 15
checkbox input "true"
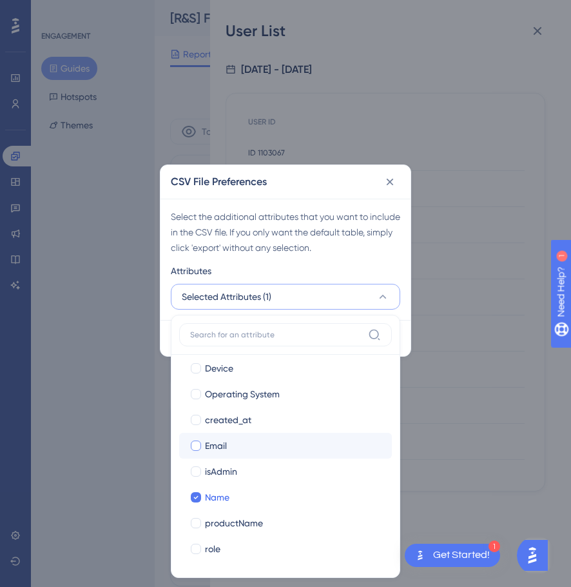
drag, startPoint x: 213, startPoint y: 440, endPoint x: 255, endPoint y: 376, distance: 76.4
click at [214, 440] on span "Email" at bounding box center [216, 445] width 22 height 15
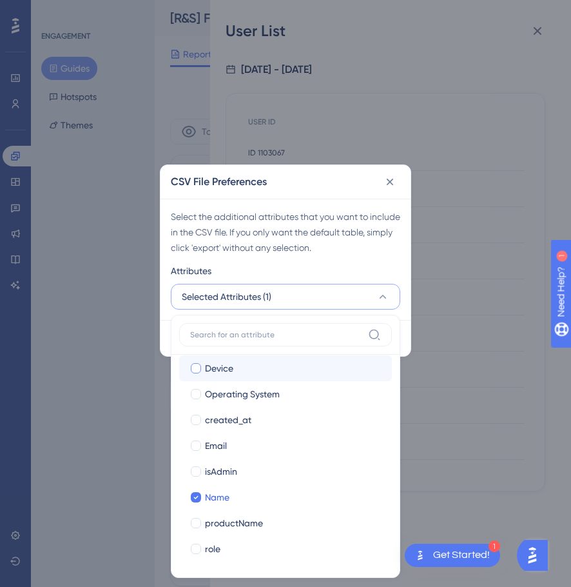
checkbox input "true"
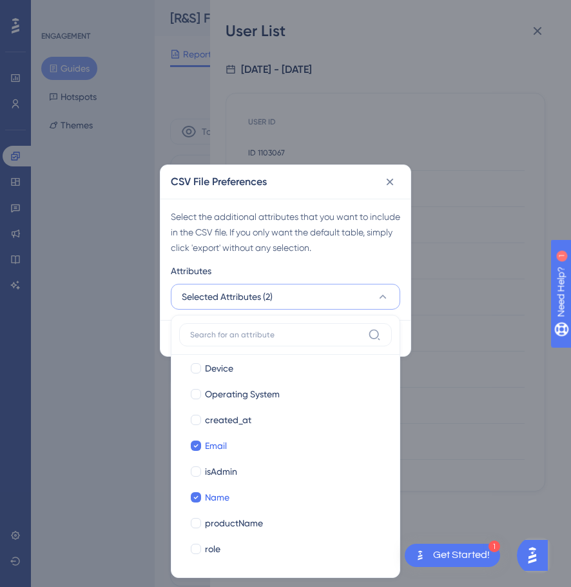
click at [284, 275] on div "Attributes" at bounding box center [286, 273] width 230 height 21
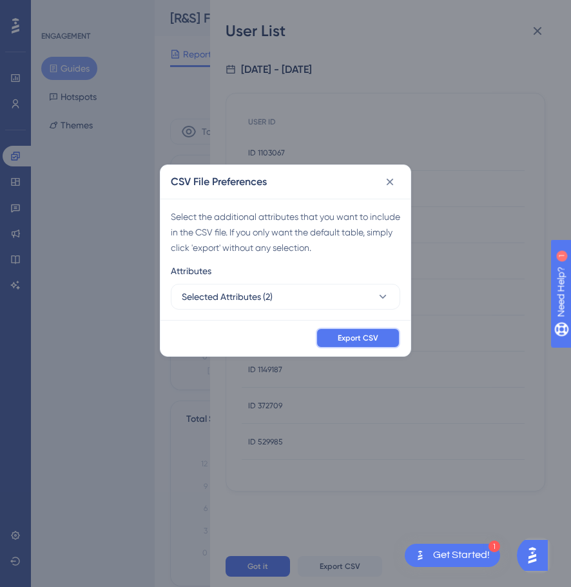
click at [362, 348] on button "Export CSV" at bounding box center [358, 338] width 84 height 21
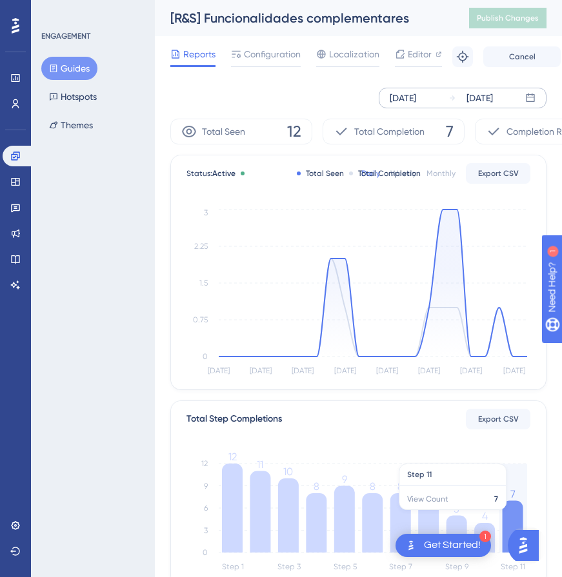
click at [508, 513] on icon at bounding box center [512, 527] width 21 height 52
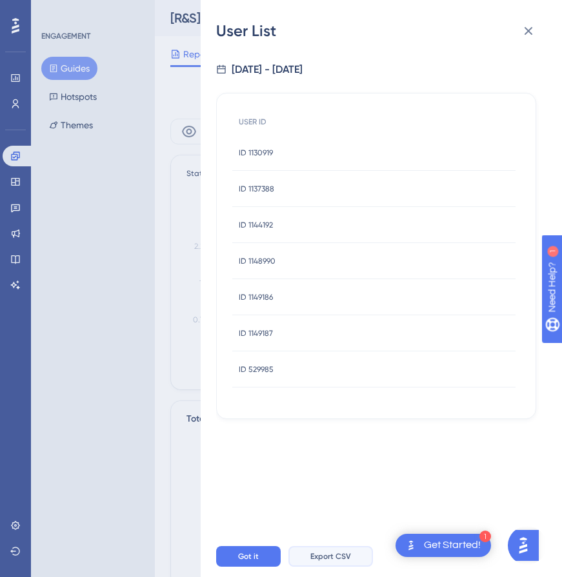
click at [360, 563] on button "Export CSV" at bounding box center [330, 556] width 84 height 21
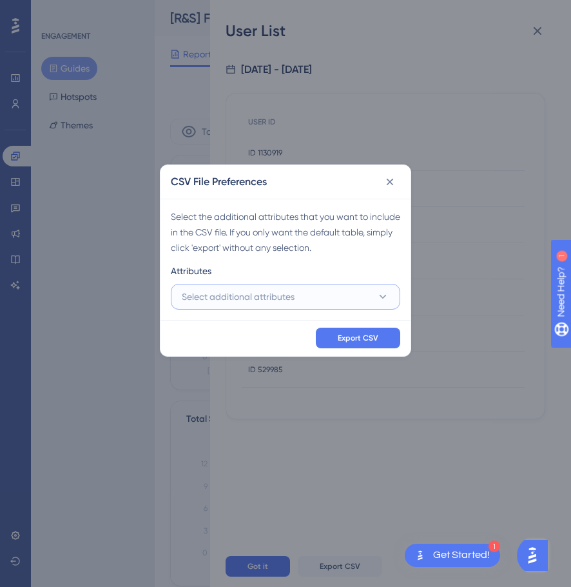
click at [234, 292] on span "Select additional attributes" at bounding box center [238, 296] width 113 height 15
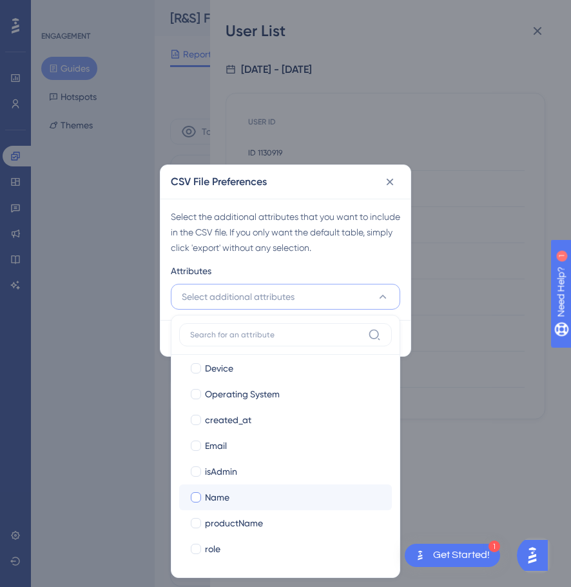
click at [223, 503] on span "Name" at bounding box center [217, 497] width 25 height 15
checkbox input "true"
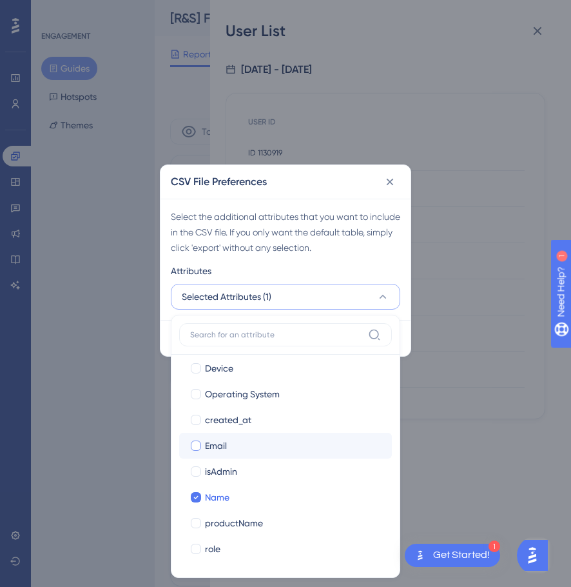
click at [223, 453] on label "Email Email" at bounding box center [285, 446] width 213 height 26
click at [197, 582] on input "Email" at bounding box center [196, 582] width 1 height 1
checkbox input "false"
click at [335, 179] on div "CSV File Preferences" at bounding box center [286, 182] width 250 height 34
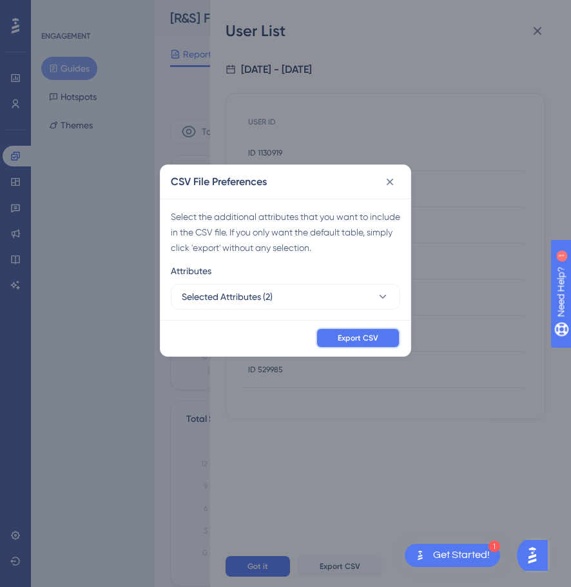
click at [370, 332] on button "Export CSV" at bounding box center [358, 338] width 84 height 21
